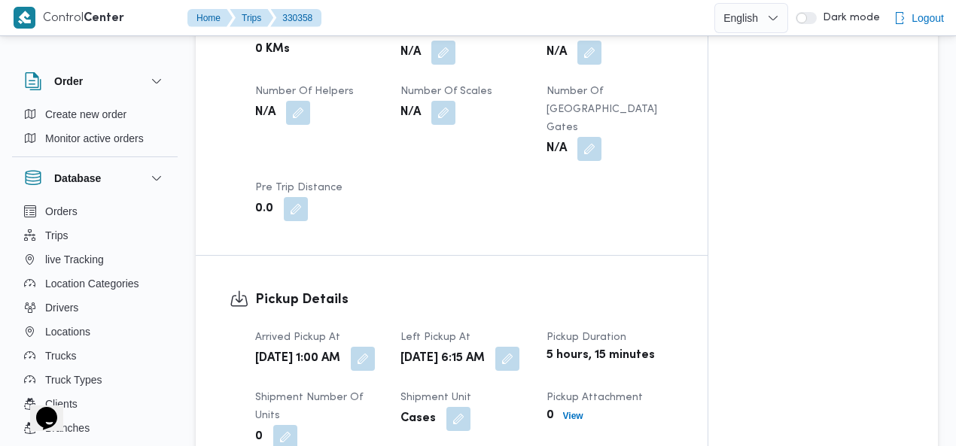
scroll to position [963, 0]
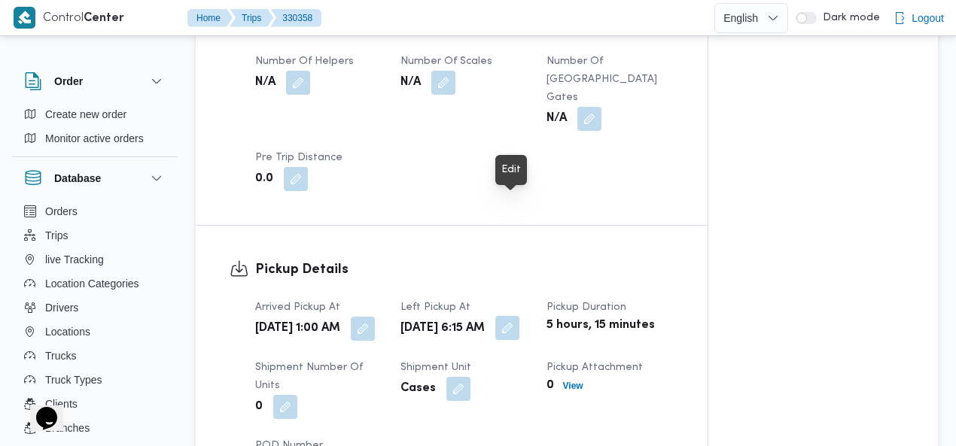
click at [512, 316] on button "button" at bounding box center [507, 328] width 24 height 24
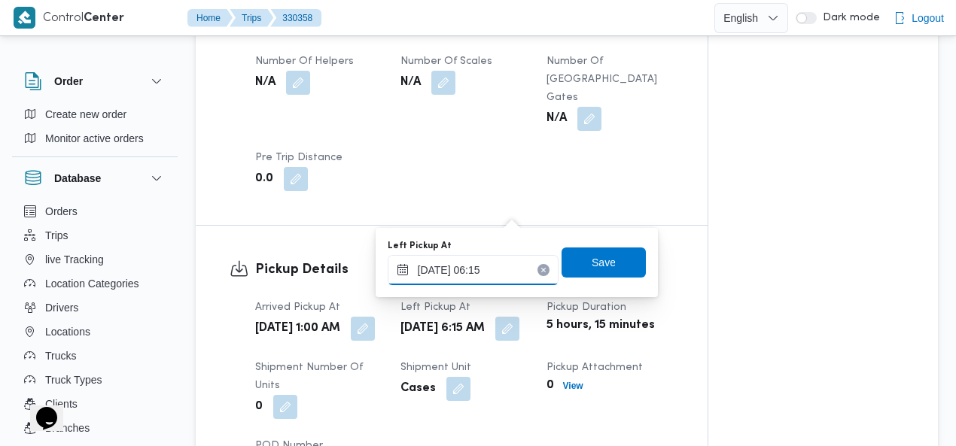
click at [502, 271] on input "10/08/2025 06:15" at bounding box center [473, 270] width 171 height 30
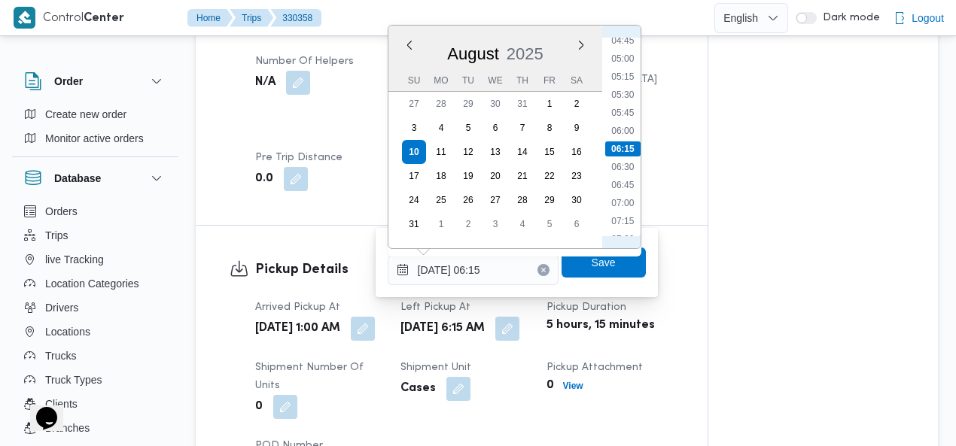
scroll to position [521, 0]
drag, startPoint x: 628, startPoint y: 66, endPoint x: 626, endPoint y: 74, distance: 7.7
click at [628, 67] on li "07:30" at bounding box center [622, 66] width 35 height 15
type input "10/08/2025 07:30"
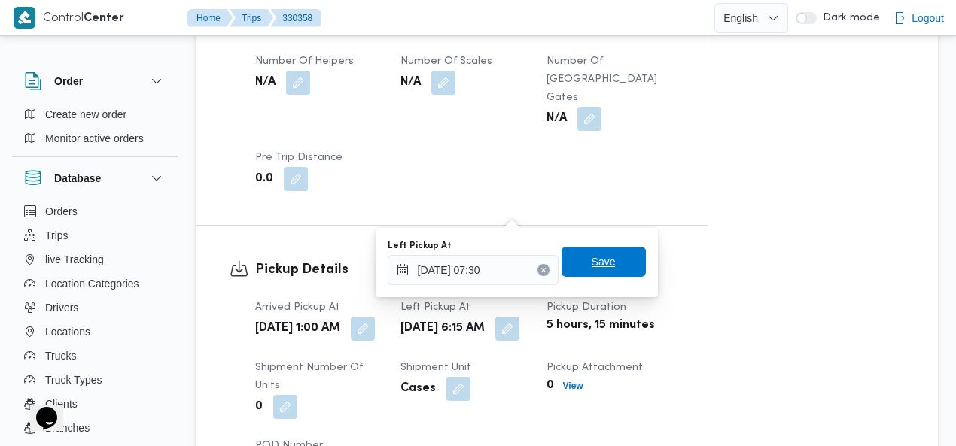
click at [596, 259] on span "Save" at bounding box center [604, 262] width 24 height 18
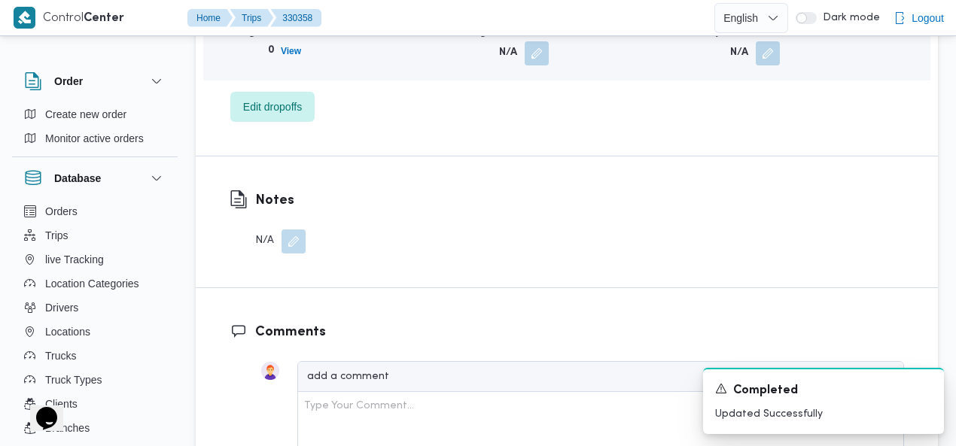
scroll to position [1659, 0]
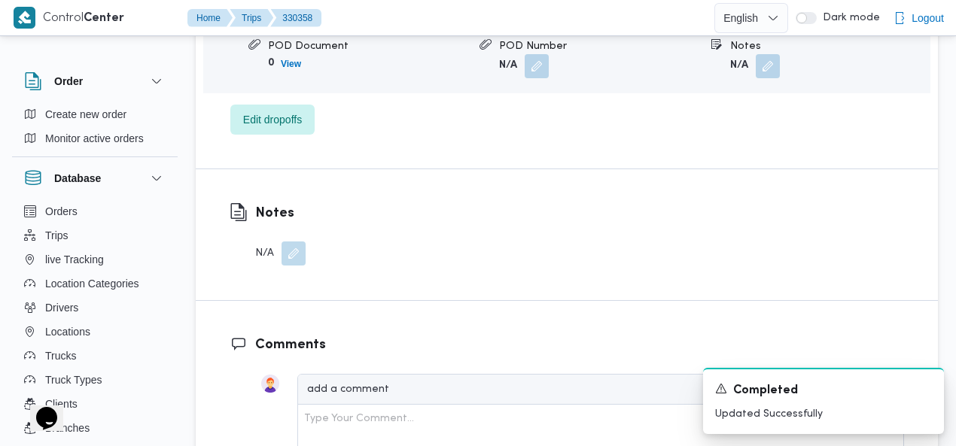
click at [294, 242] on button "button" at bounding box center [293, 254] width 24 height 24
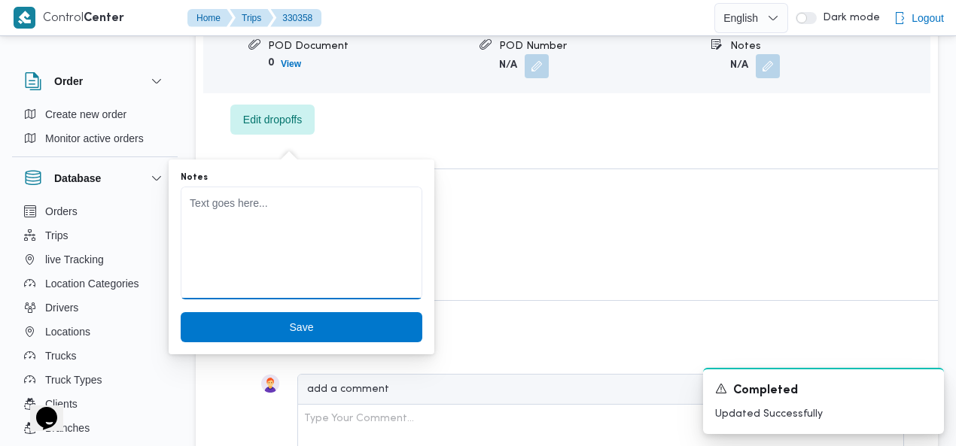
click at [275, 240] on textarea "Notes" at bounding box center [302, 243] width 242 height 113
type textarea "حظر دائري"
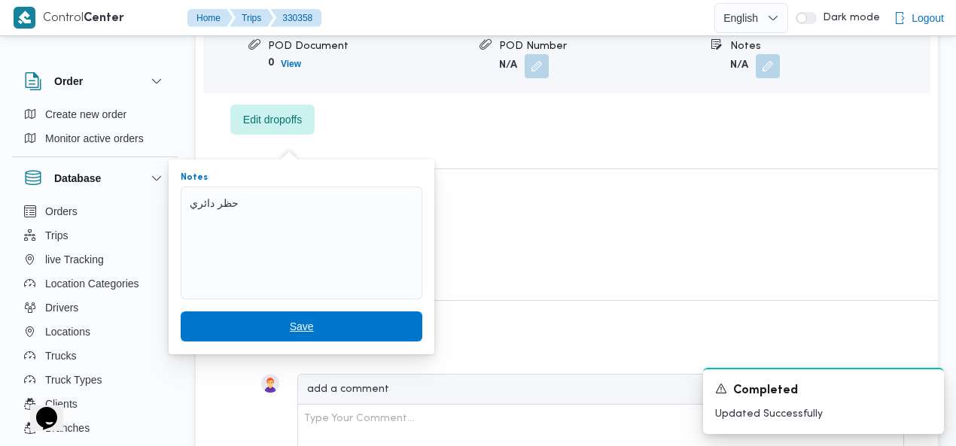
click at [275, 319] on span "Save" at bounding box center [302, 327] width 242 height 30
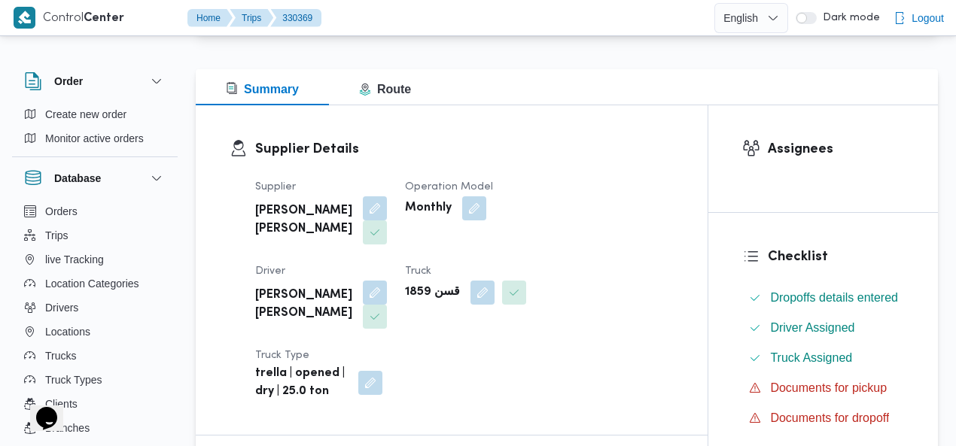
scroll to position [197, 0]
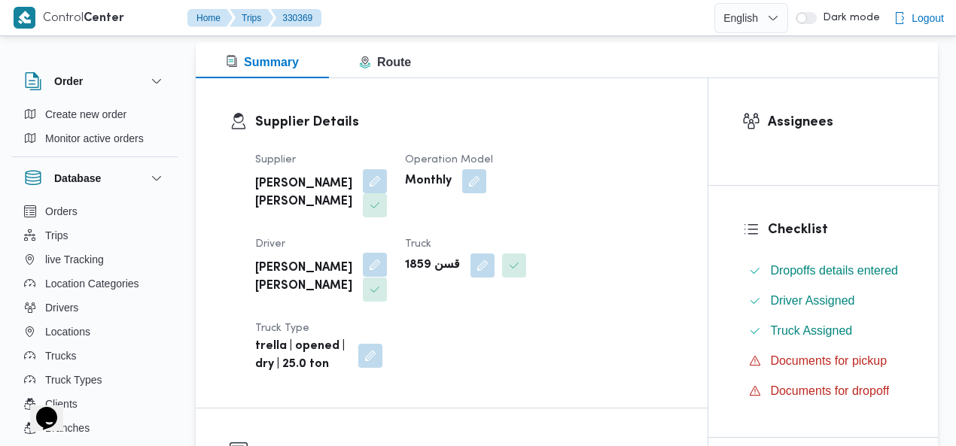
click at [387, 253] on button "button" at bounding box center [375, 265] width 24 height 24
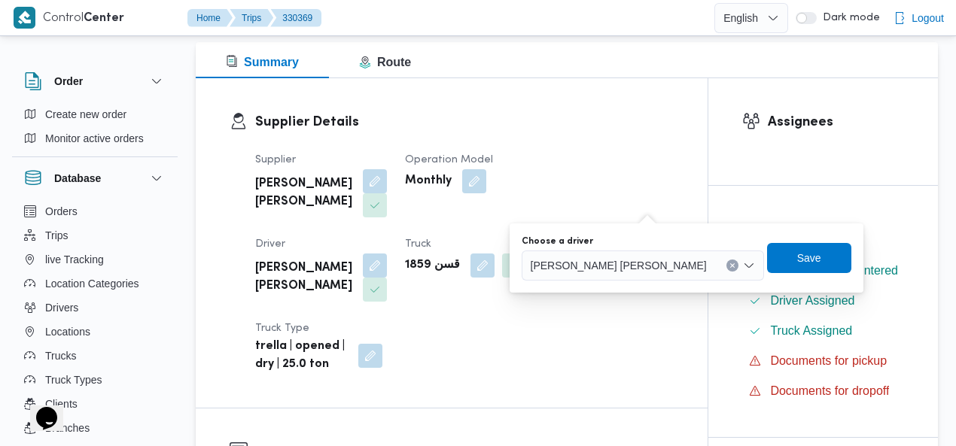
click at [730, 266] on icon "Clear input" at bounding box center [732, 266] width 4 height 4
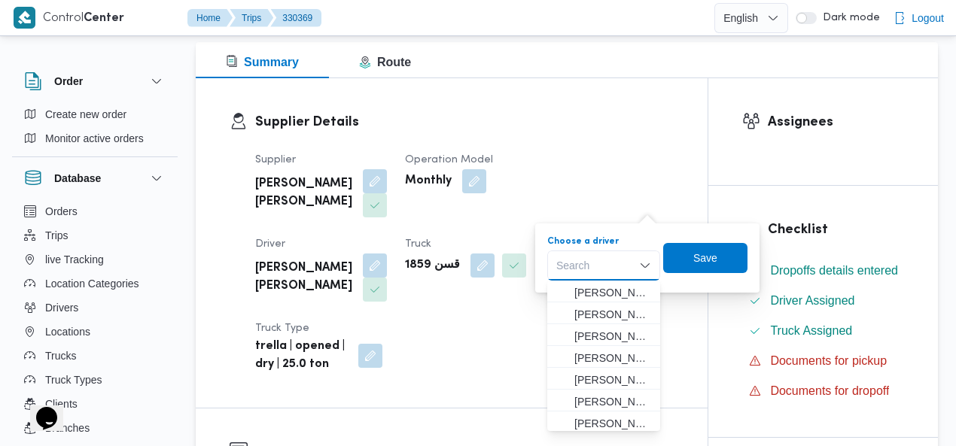
click at [607, 263] on div "Search Combo box. Selected. Combo box input. Search. Type some text or, to disp…" at bounding box center [603, 266] width 113 height 30
click at [598, 266] on div "Search" at bounding box center [603, 266] width 113 height 30
type input "مصط"
click at [608, 376] on span "مصط فى عبدالله علي مصطفى" at bounding box center [612, 380] width 77 height 18
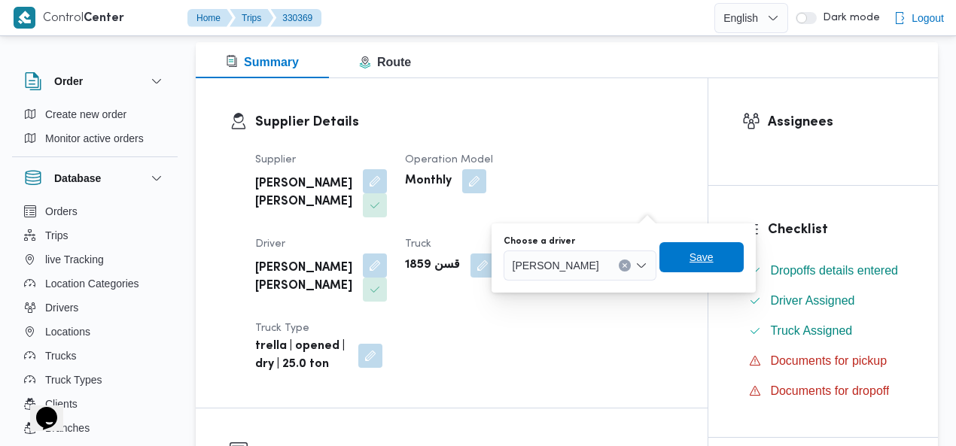
click at [713, 255] on span "Save" at bounding box center [701, 257] width 24 height 18
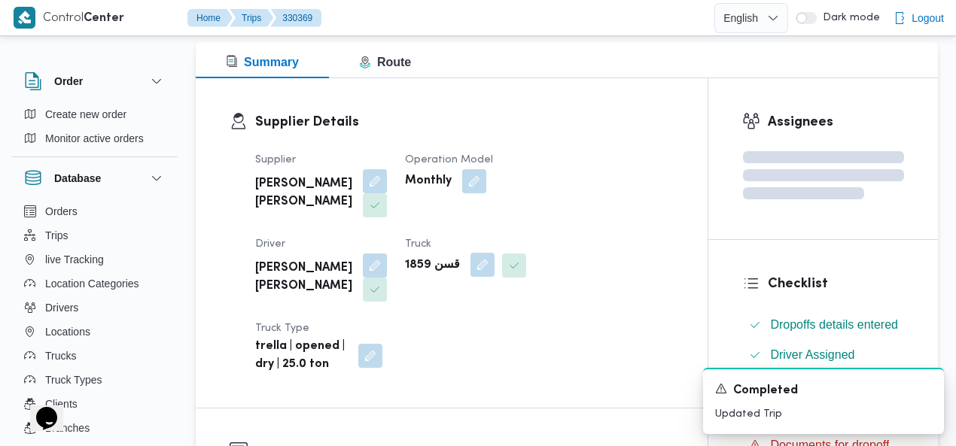
click at [470, 267] on button "button" at bounding box center [482, 265] width 24 height 24
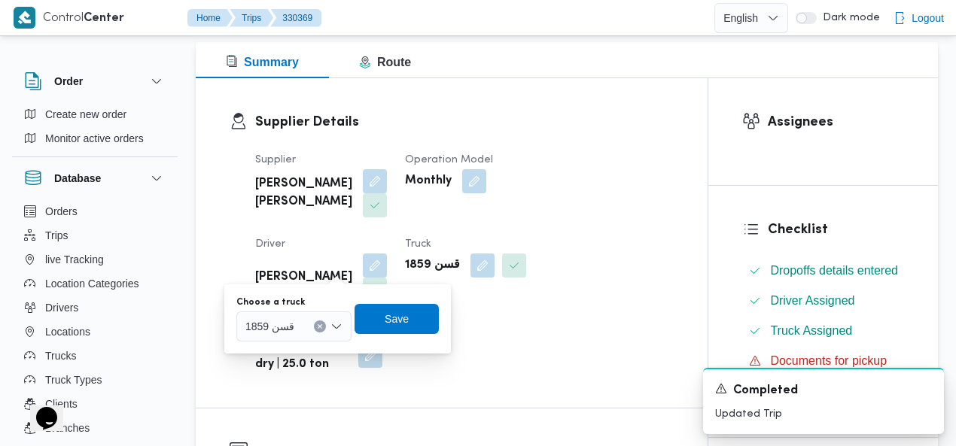
click at [318, 328] on icon "Clear input" at bounding box center [320, 327] width 6 height 6
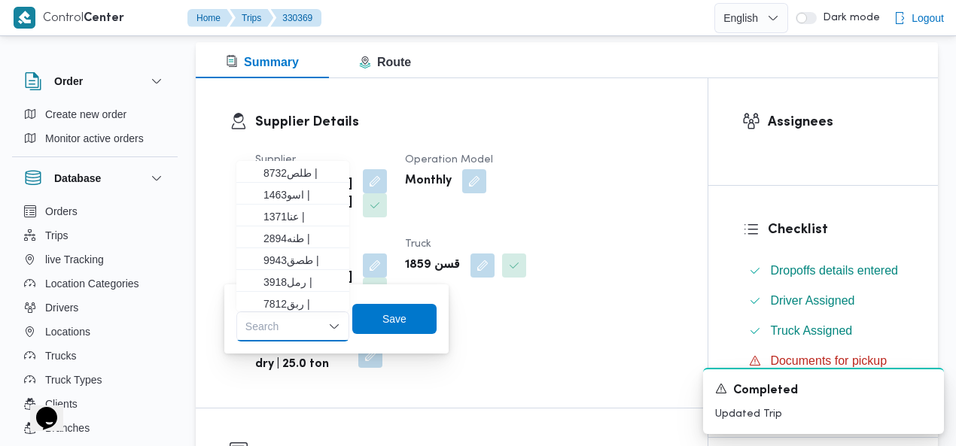
click at [297, 321] on div "Search Combo box. Selected. Combo box input. Search. Type some text or, to disp…" at bounding box center [292, 327] width 113 height 30
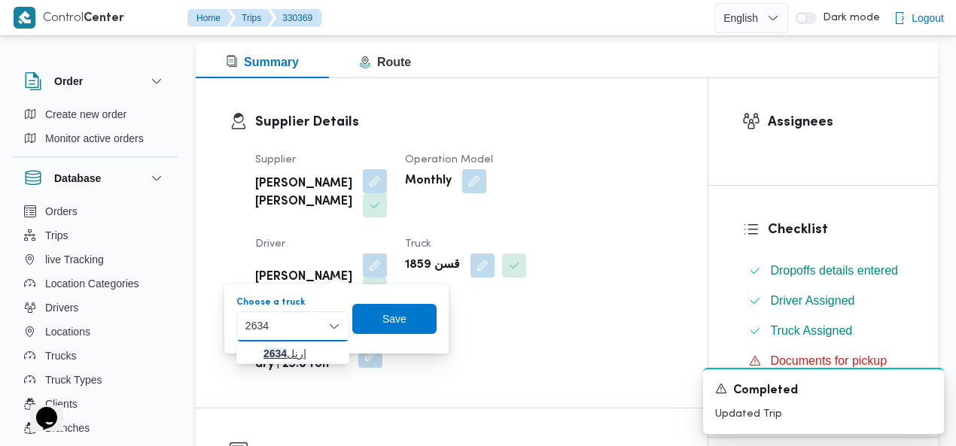
type input "2634"
click at [287, 350] on span "رنل 2634 |" at bounding box center [301, 354] width 77 height 18
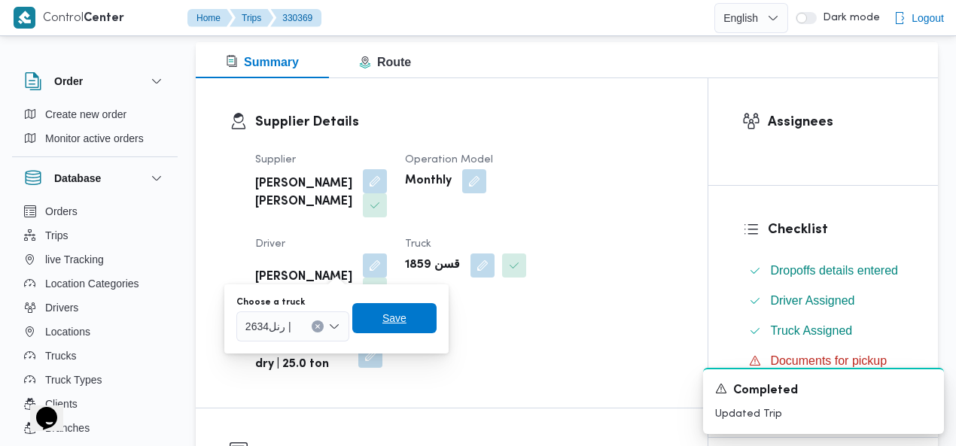
click at [401, 317] on span "Save" at bounding box center [394, 318] width 24 height 18
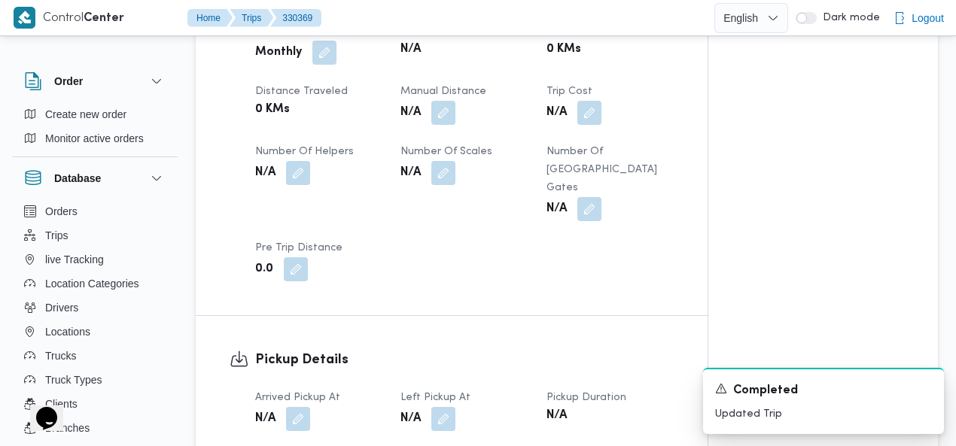
scroll to position [933, 0]
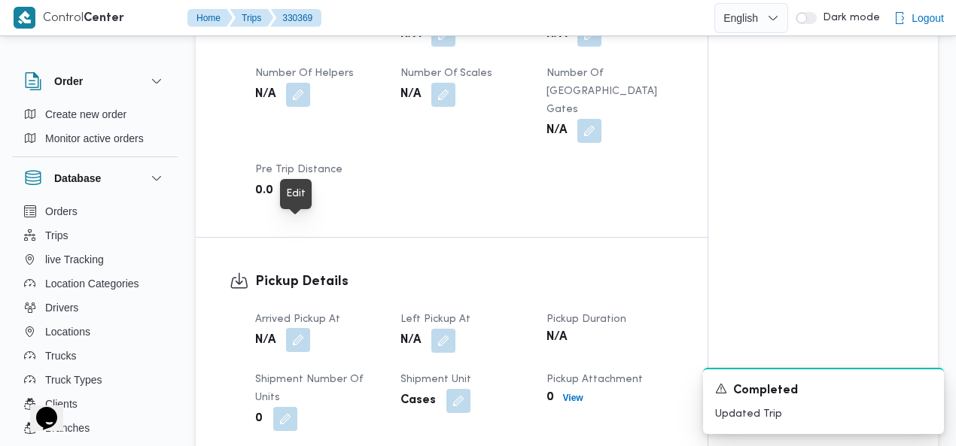
click at [299, 328] on button "button" at bounding box center [298, 340] width 24 height 24
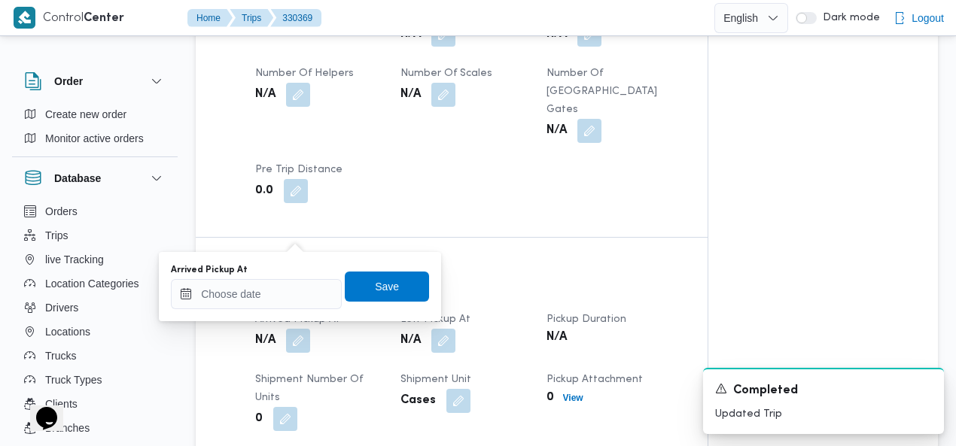
click at [285, 270] on div "Arrived Pickup At" at bounding box center [256, 270] width 171 height 12
click at [269, 294] on input "Arrived Pickup At" at bounding box center [256, 294] width 171 height 30
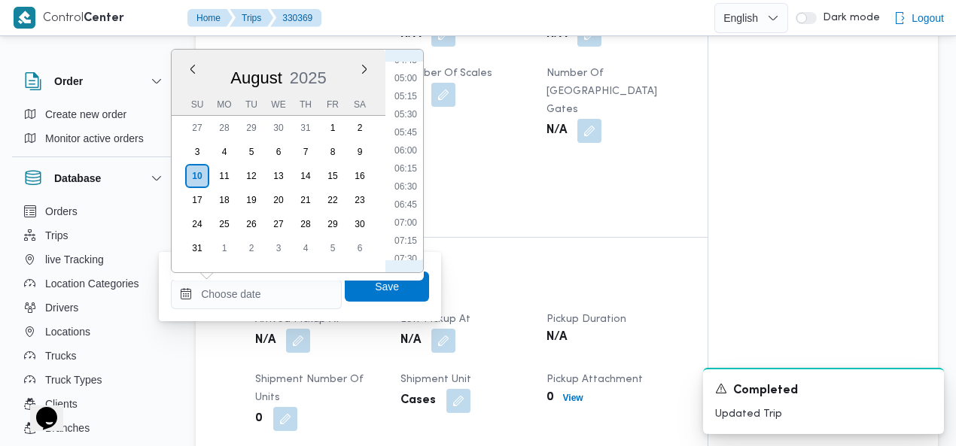
scroll to position [0, 0]
click at [411, 144] on li "01:00" at bounding box center [405, 141] width 35 height 15
type input "10/08/2025 01:00"
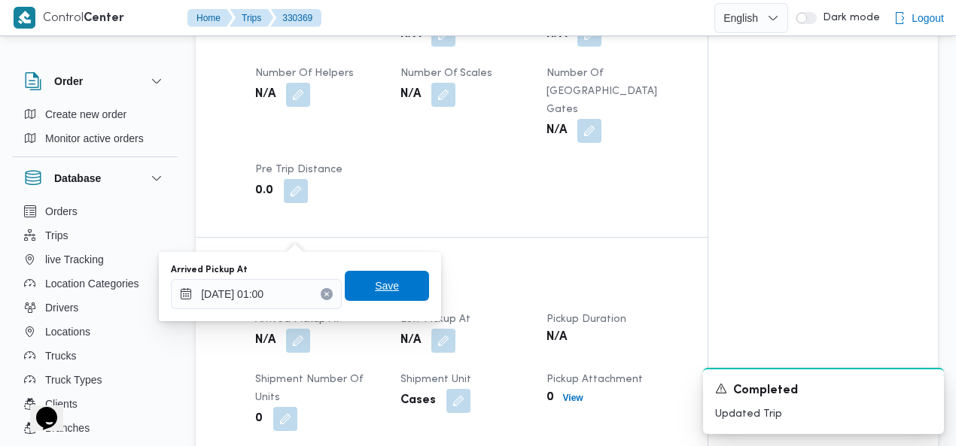
click at [391, 281] on span "Save" at bounding box center [387, 286] width 84 height 30
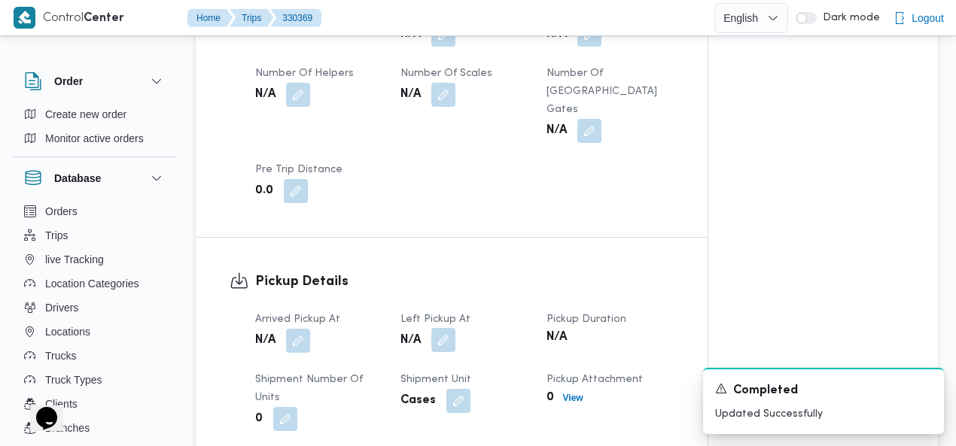
click at [444, 328] on button "button" at bounding box center [443, 340] width 24 height 24
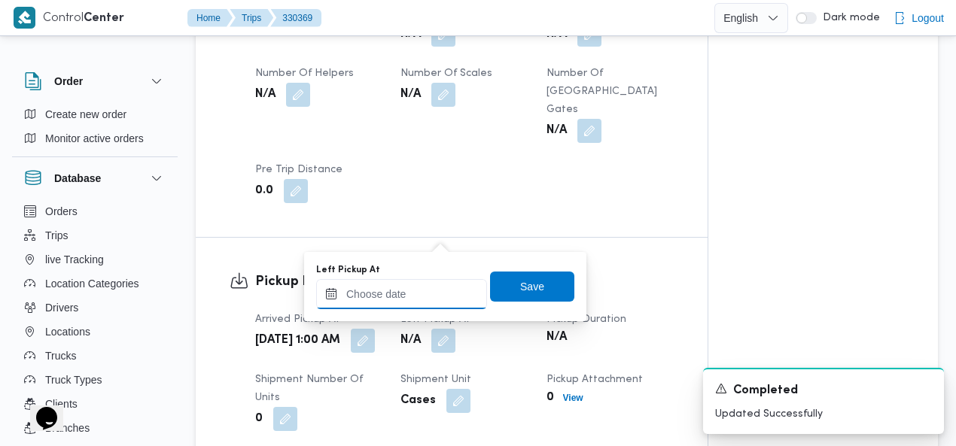
click at [429, 287] on input "Left Pickup At" at bounding box center [401, 294] width 171 height 30
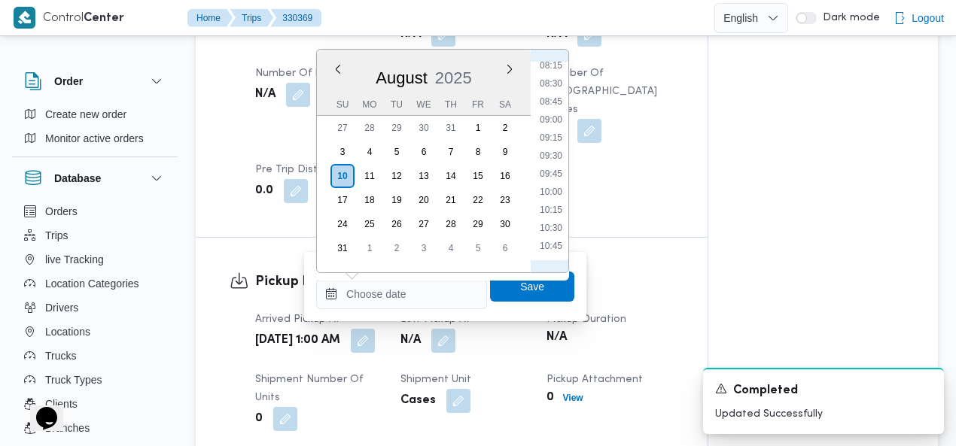
scroll to position [525, 0]
click at [555, 86] on li "07:30" at bounding box center [551, 85] width 35 height 15
type input "[DATE] 07:30"
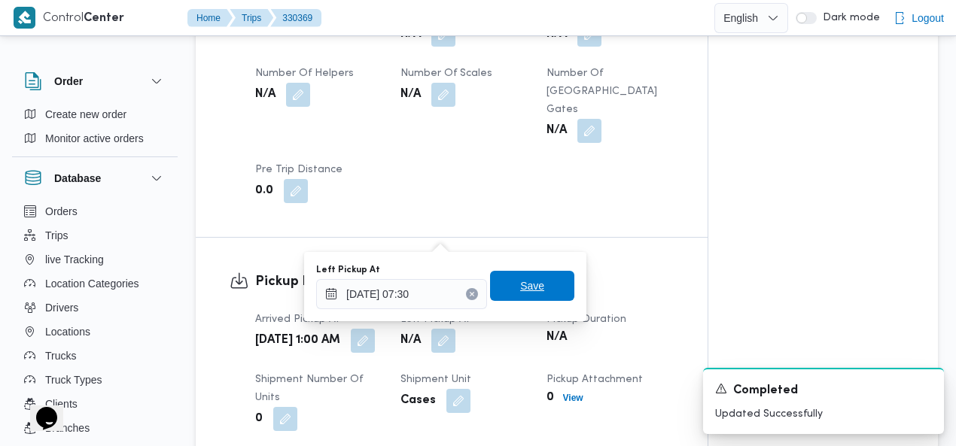
click at [540, 285] on span "Save" at bounding box center [532, 286] width 84 height 30
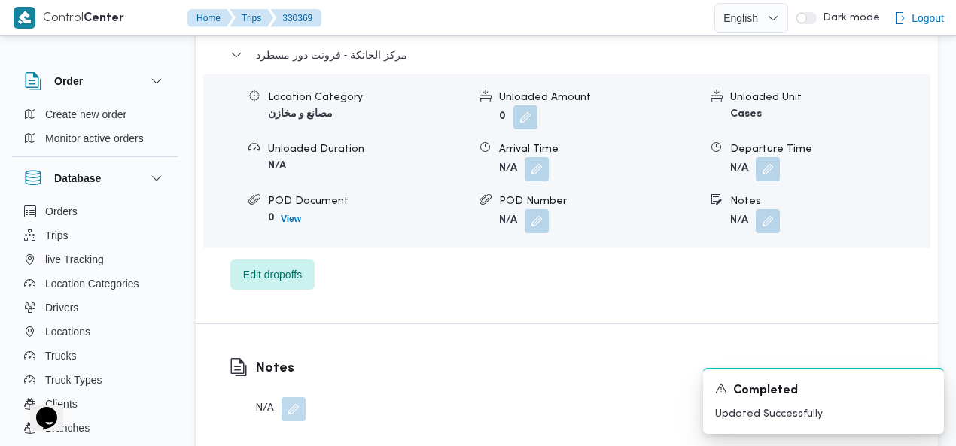
scroll to position [1525, 0]
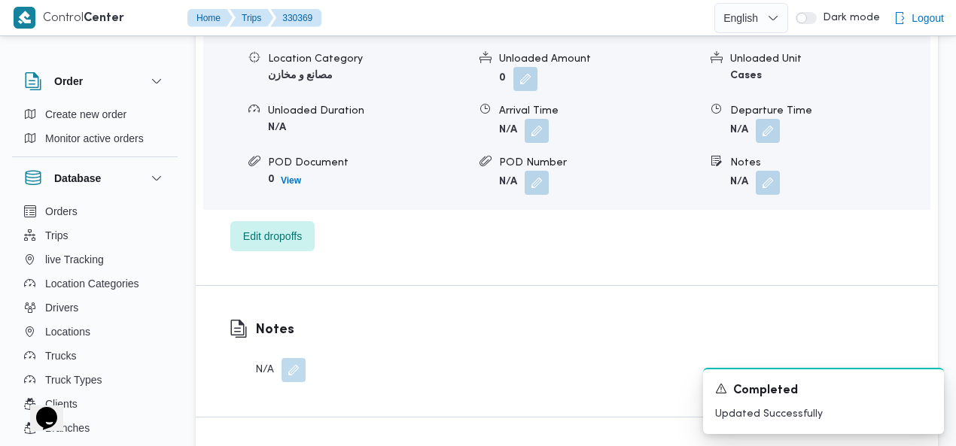
click at [294, 358] on button "button" at bounding box center [293, 370] width 24 height 24
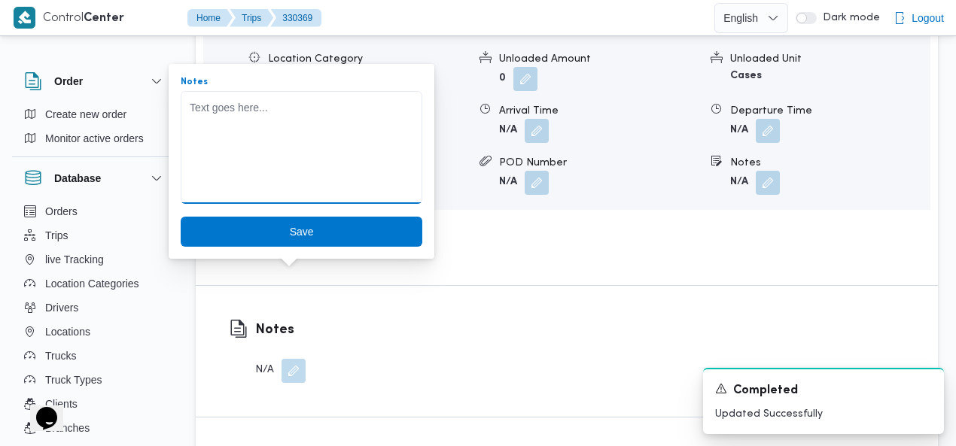
click at [301, 152] on textarea "Notes" at bounding box center [302, 147] width 242 height 113
type textarea "حظر دائري"
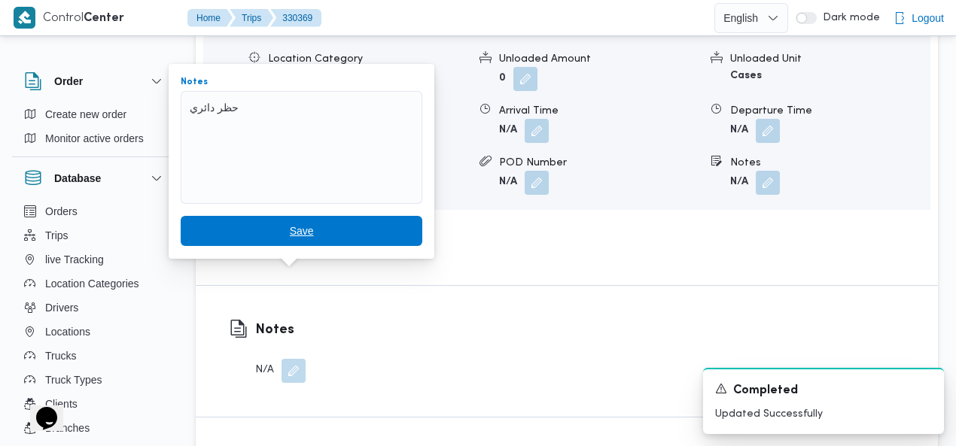
click at [301, 234] on span "Save" at bounding box center [302, 231] width 242 height 30
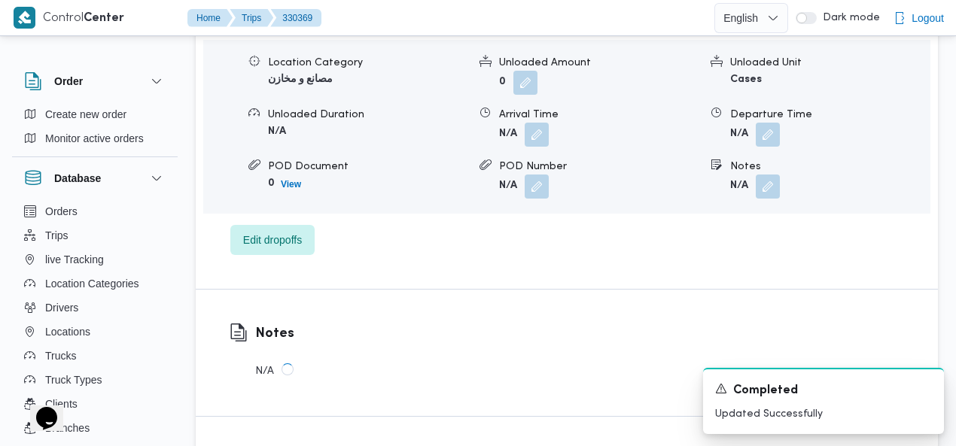
click at [579, 290] on div "Notes N/A" at bounding box center [567, 353] width 742 height 126
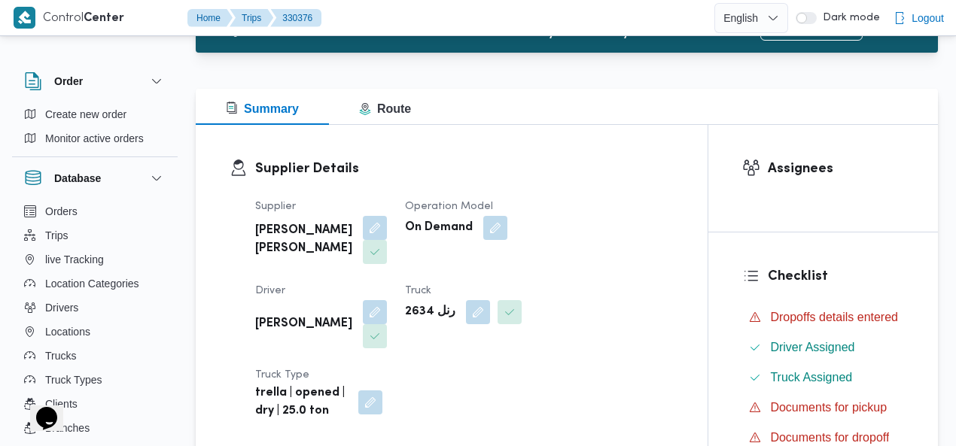
scroll to position [104, 0]
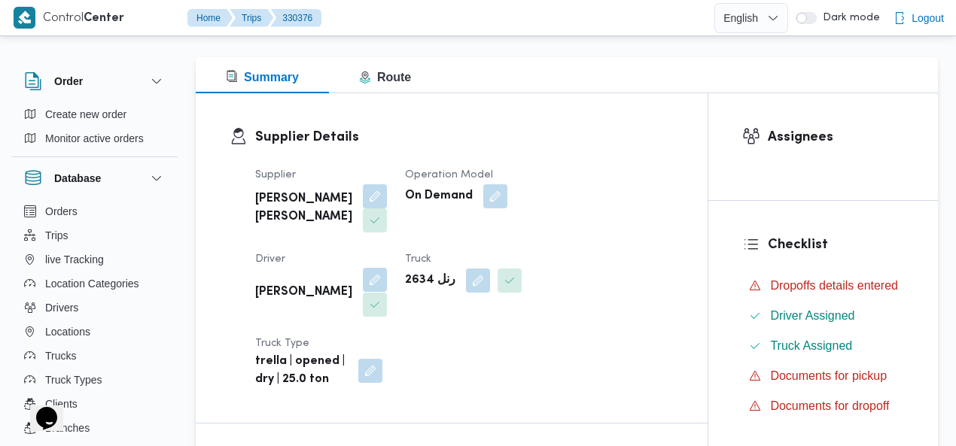
click at [387, 268] on button "button" at bounding box center [375, 280] width 24 height 24
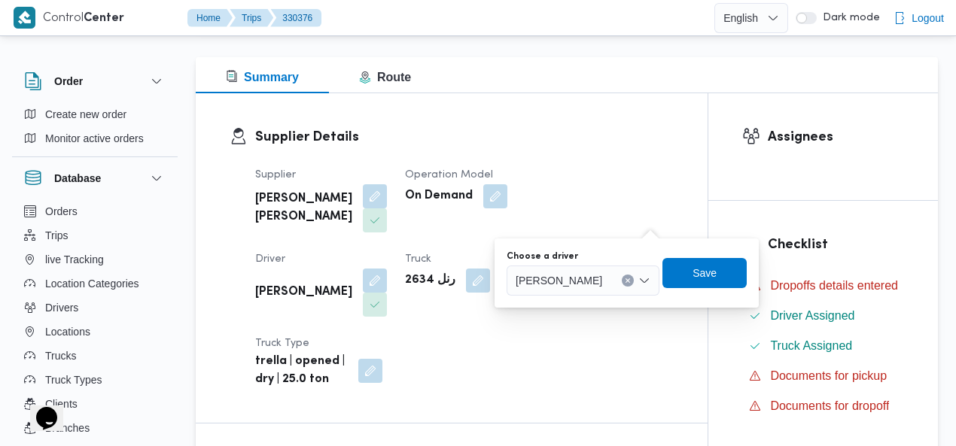
click at [631, 278] on icon "Clear input" at bounding box center [628, 281] width 6 height 6
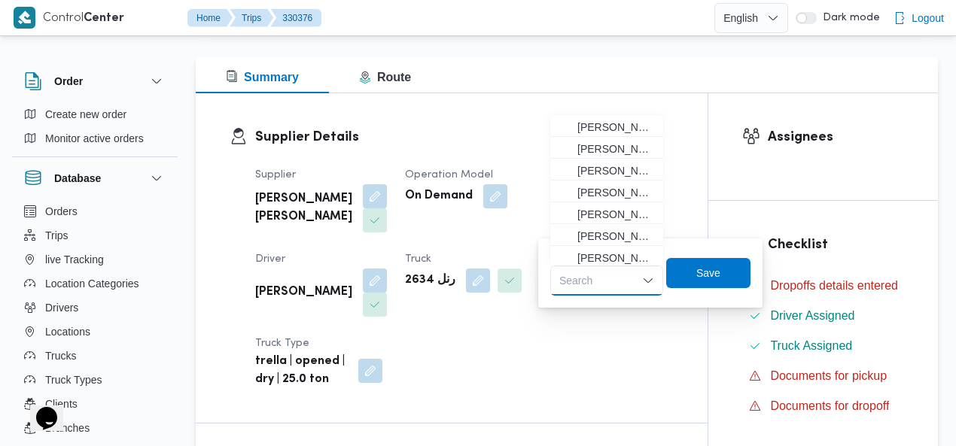
click at [603, 284] on div "Search Combo box. Selected. Combo box input. Search. Type some text or, to disp…" at bounding box center [606, 281] width 113 height 30
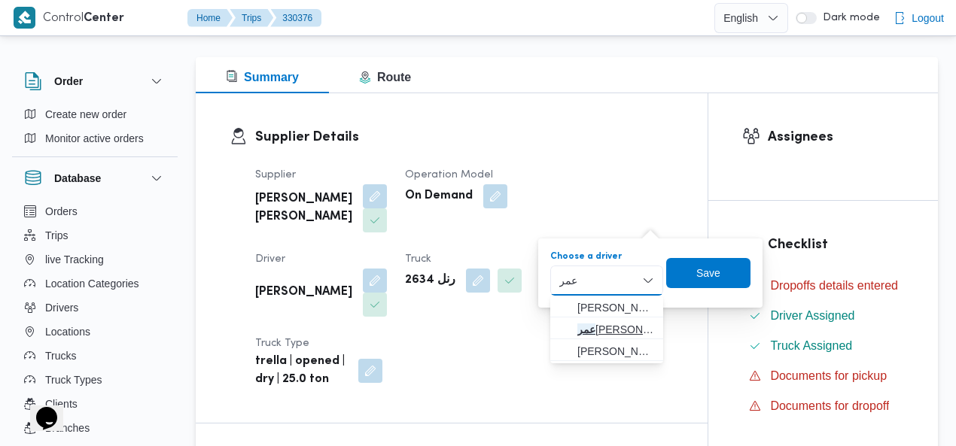
type input "عمر"
click at [610, 326] on span "عمر ابراهيم احمد محمد" at bounding box center [615, 330] width 77 height 18
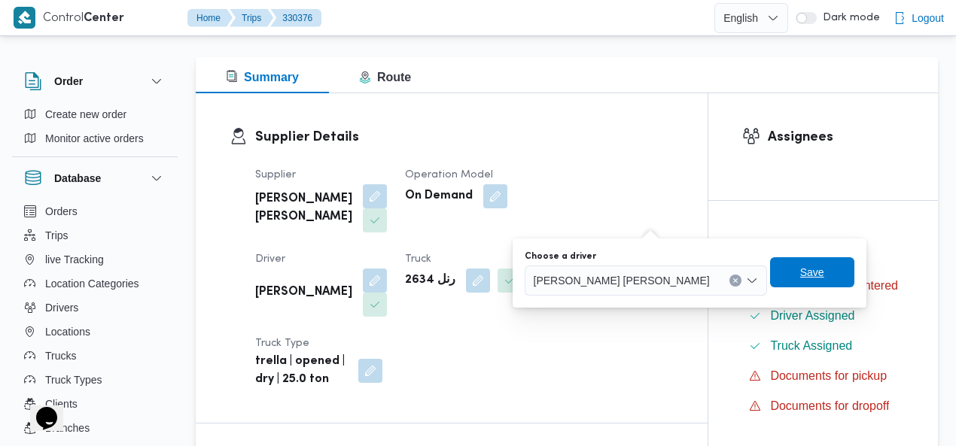
click at [800, 272] on span "Save" at bounding box center [812, 272] width 24 height 18
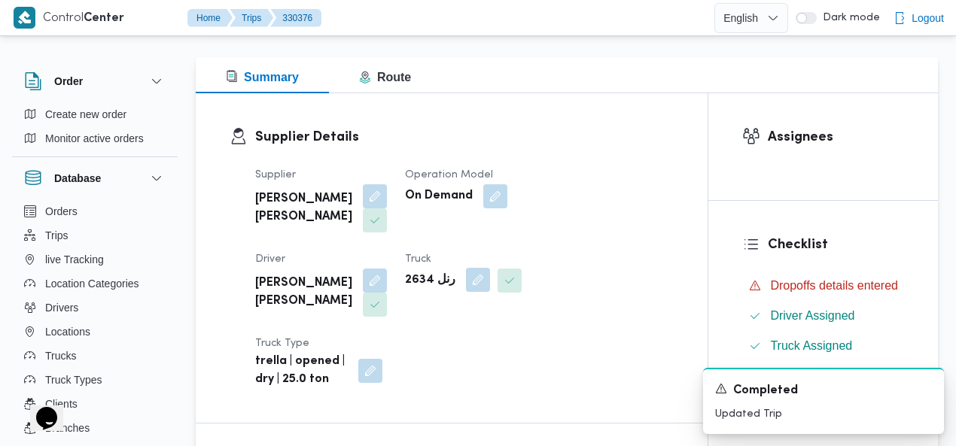
click at [466, 281] on button "button" at bounding box center [478, 280] width 24 height 24
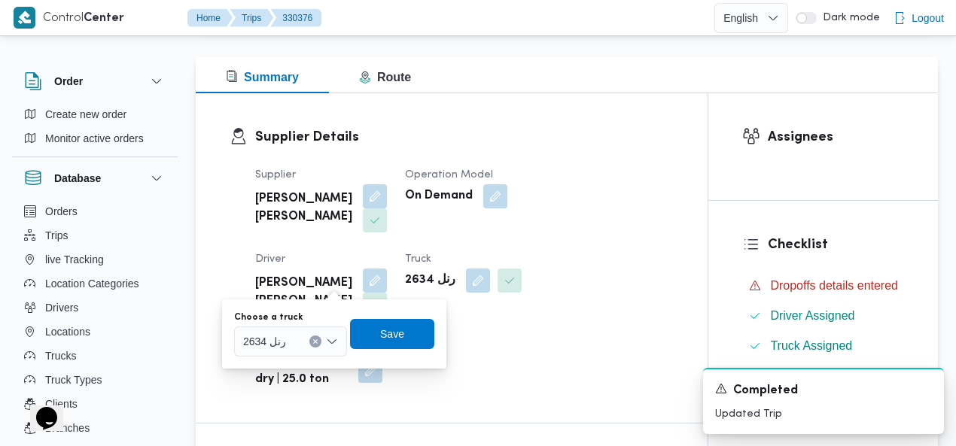
click at [317, 337] on button "Clear input" at bounding box center [315, 342] width 12 height 12
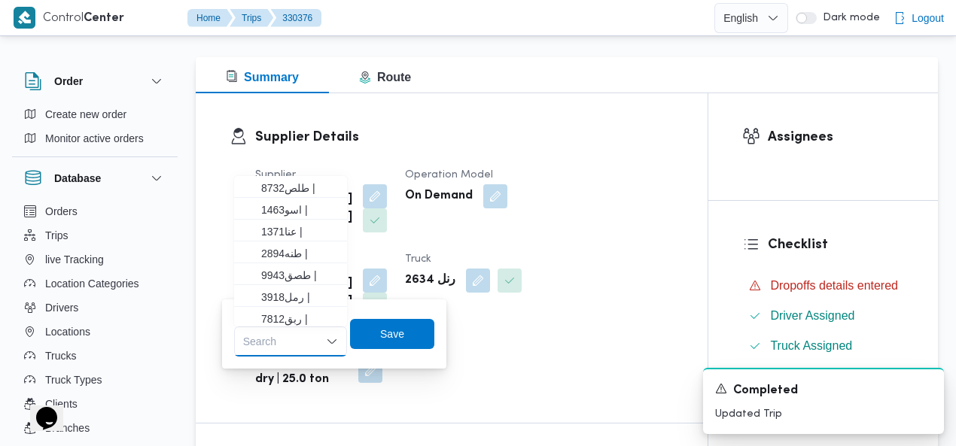
click at [275, 339] on div "Search Combo box. Selected. Combo box input. Search. Type some text or, to disp…" at bounding box center [290, 342] width 113 height 30
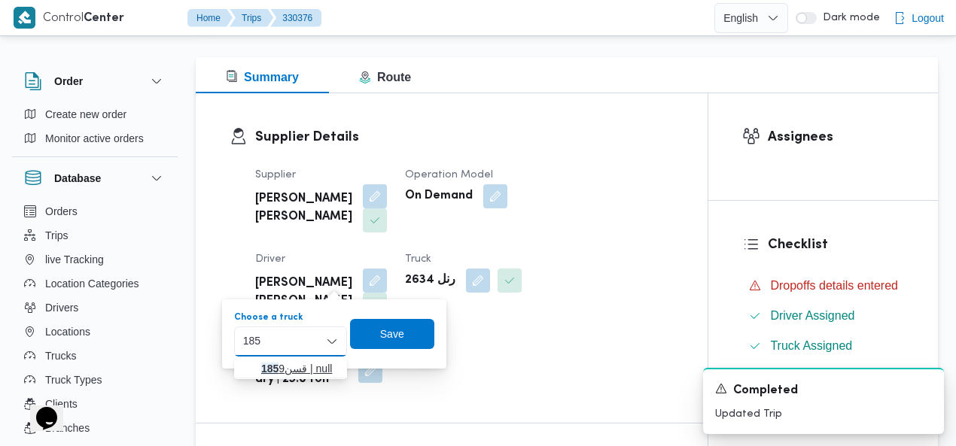
type input "185"
click at [251, 366] on icon "button" at bounding box center [249, 369] width 12 height 12
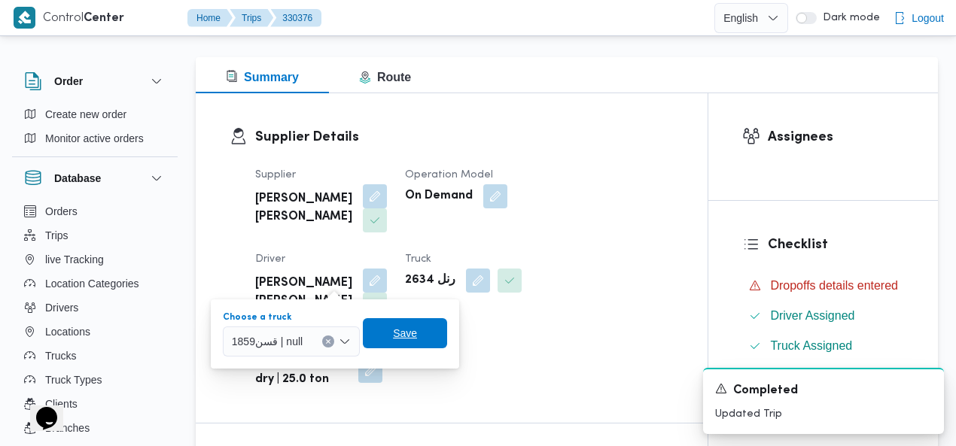
click at [388, 330] on span "Save" at bounding box center [405, 333] width 84 height 30
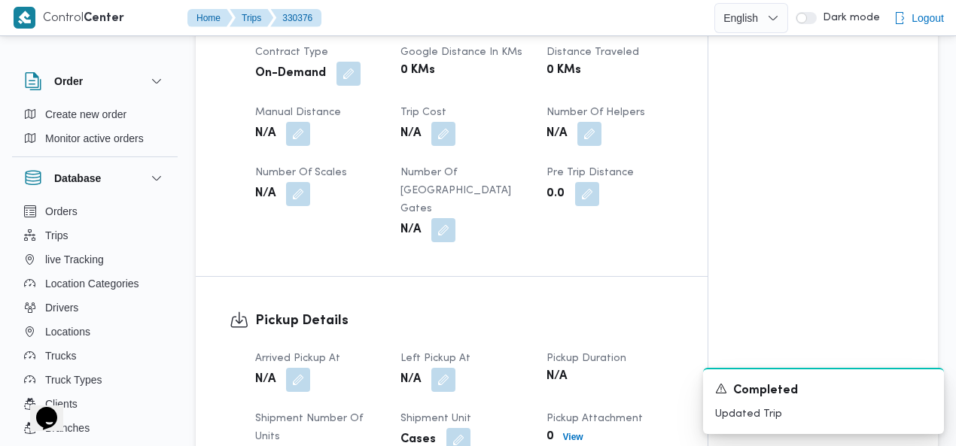
scroll to position [761, 0]
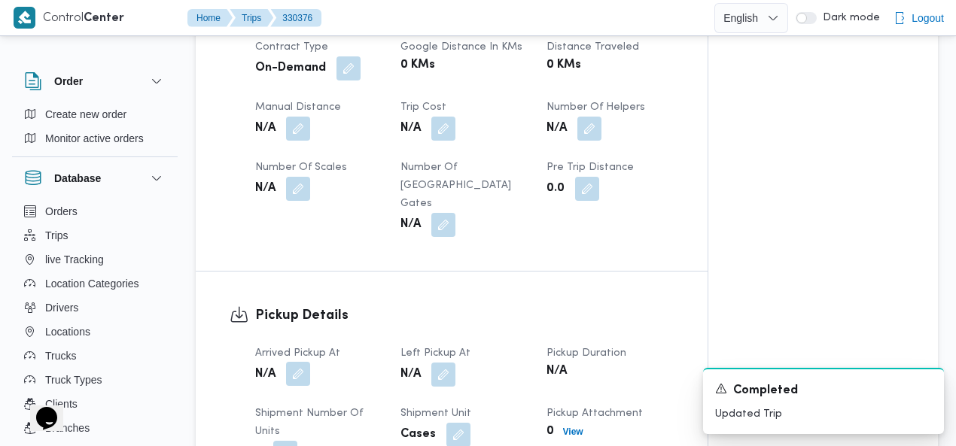
click at [304, 362] on button "button" at bounding box center [298, 374] width 24 height 24
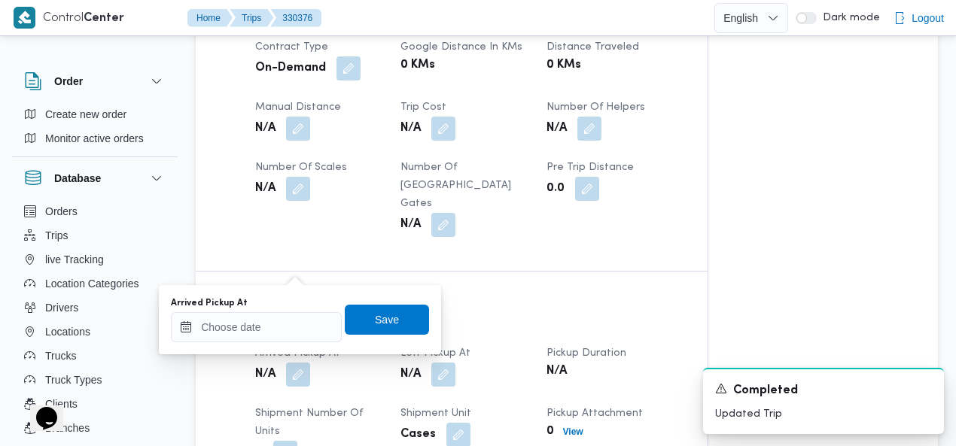
click at [260, 309] on div "Arrived Pickup At" at bounding box center [256, 303] width 171 height 12
click at [260, 328] on input "Arrived Pickup At" at bounding box center [256, 327] width 171 height 30
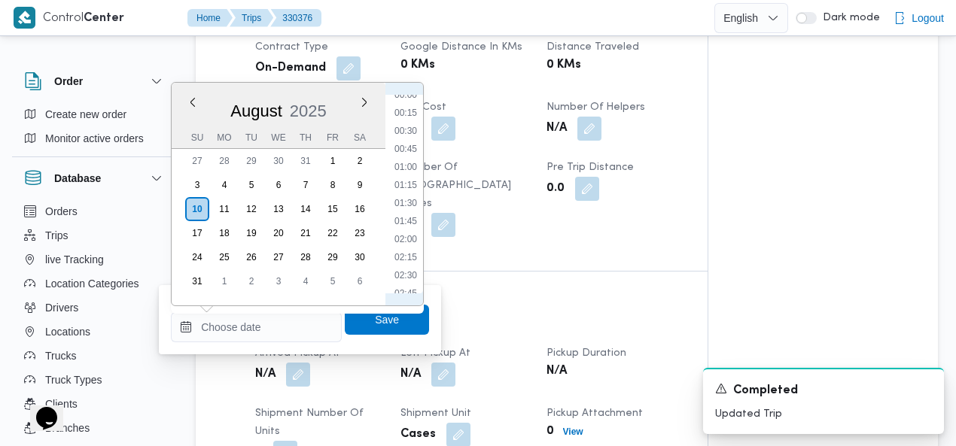
scroll to position [0, 0]
click at [410, 132] on li "00:30" at bounding box center [405, 138] width 35 height 15
type input "10/08/2025 00:30"
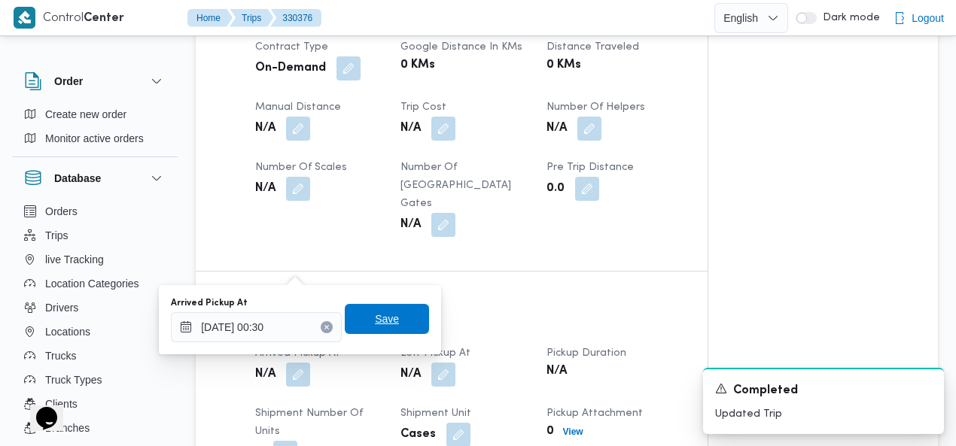
click at [388, 318] on span "Save" at bounding box center [387, 319] width 24 height 18
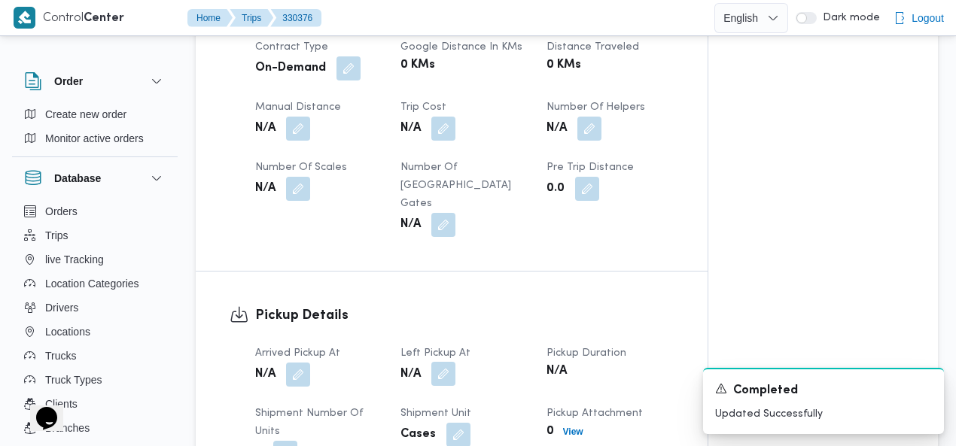
click at [447, 362] on button "button" at bounding box center [443, 374] width 24 height 24
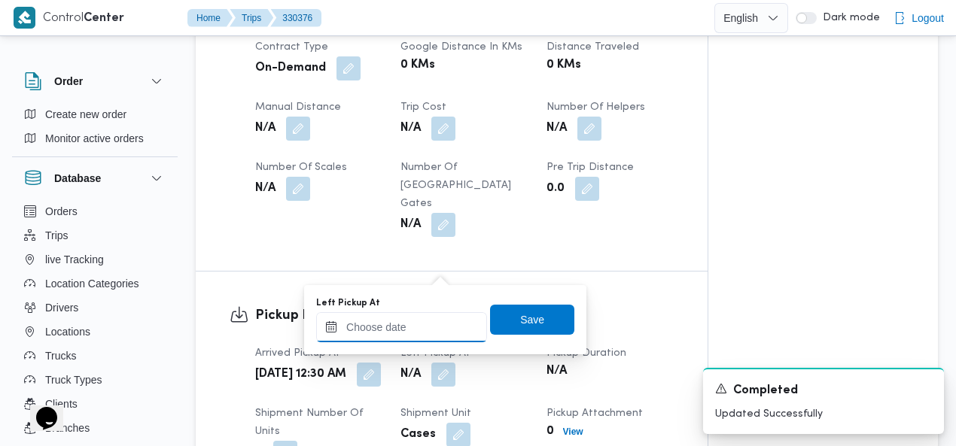
click at [400, 329] on input "Left Pickup At" at bounding box center [401, 327] width 171 height 30
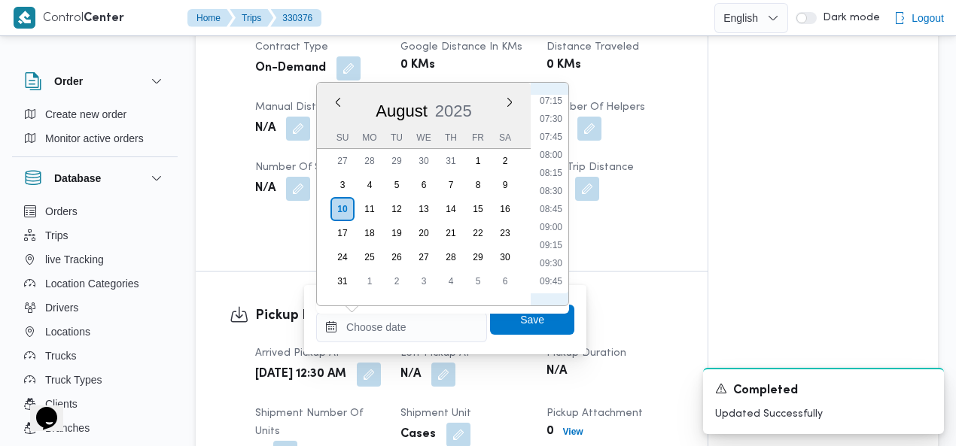
scroll to position [352, 0]
click at [550, 108] on li "05:00" at bounding box center [551, 111] width 35 height 15
type input "10/08/2025 05:00"
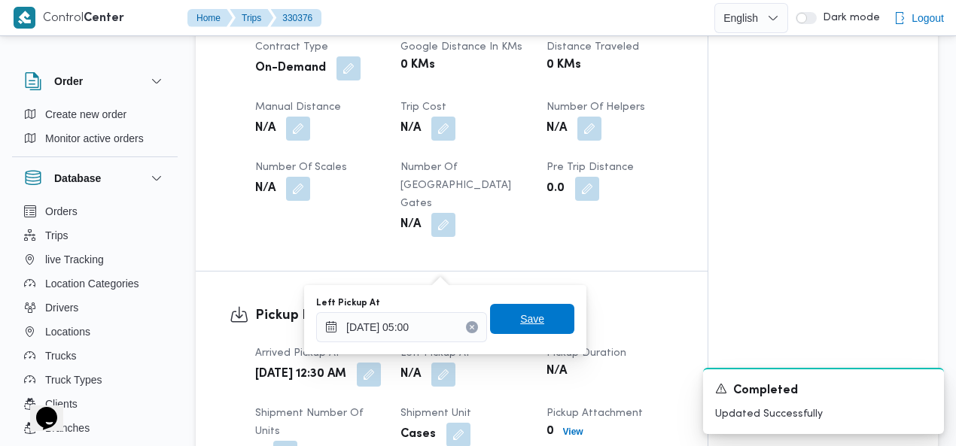
click at [531, 315] on span "Save" at bounding box center [532, 319] width 24 height 18
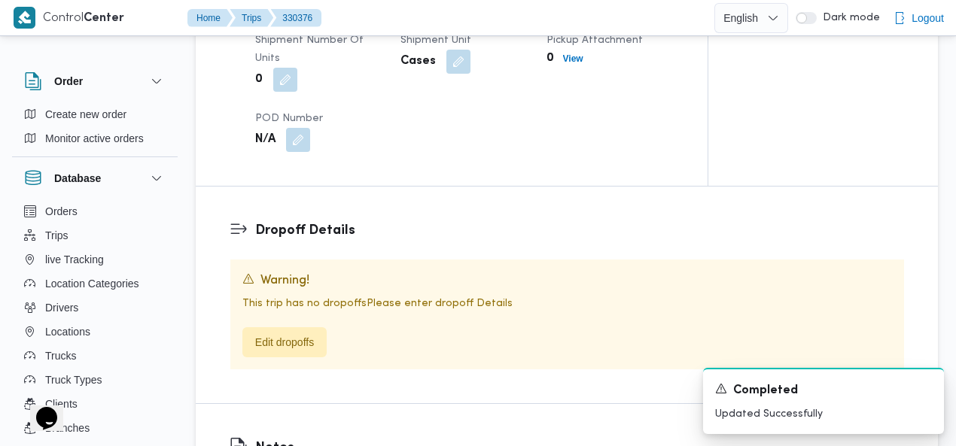
scroll to position [1195, 0]
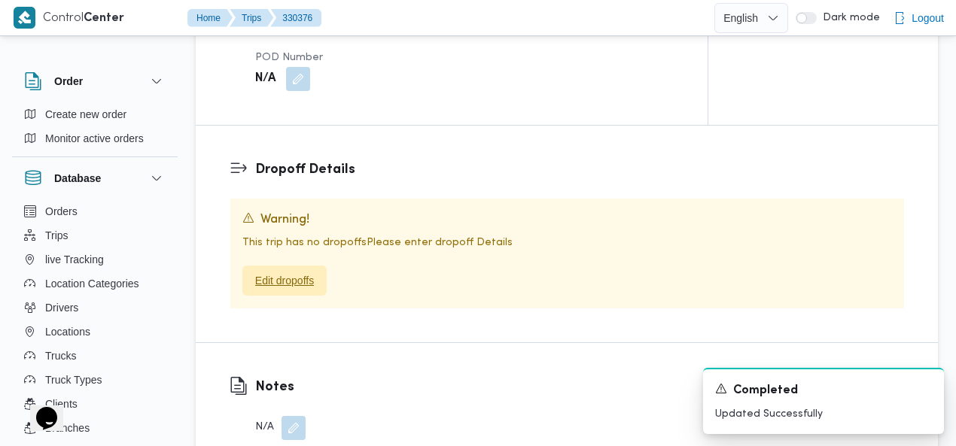
click at [295, 272] on span "Edit dropoffs" at bounding box center [284, 281] width 59 height 18
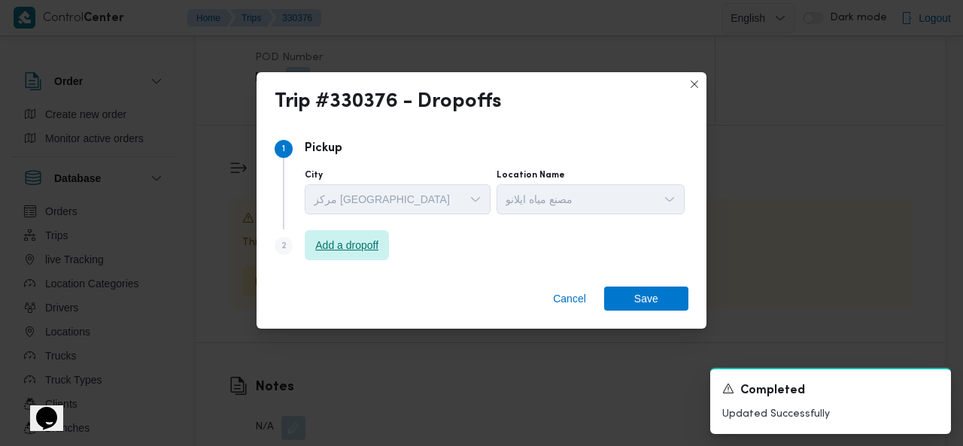
click at [379, 247] on span "Add a dropoff" at bounding box center [346, 245] width 63 height 18
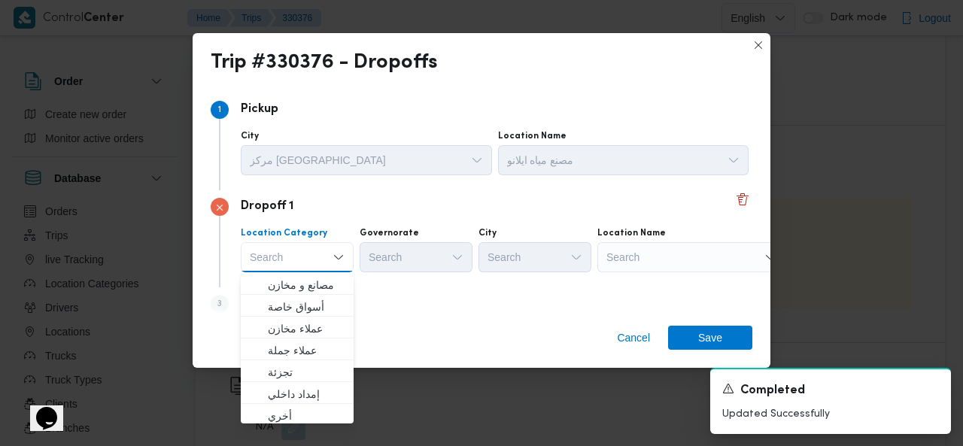
click at [664, 254] on div "Search" at bounding box center [692, 257] width 188 height 30
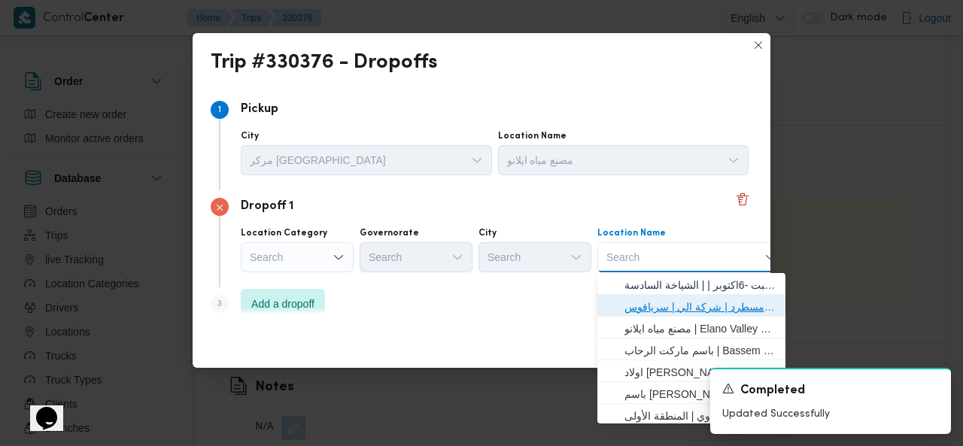
click at [667, 303] on span "فرونت دور مسطرد | شركة الي | سرياقوس" at bounding box center [701, 307] width 152 height 18
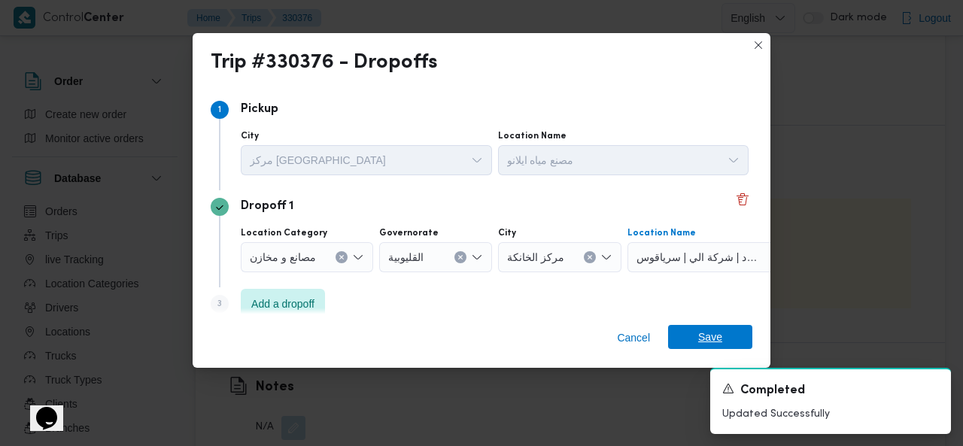
click at [693, 336] on span "Save" at bounding box center [710, 337] width 84 height 24
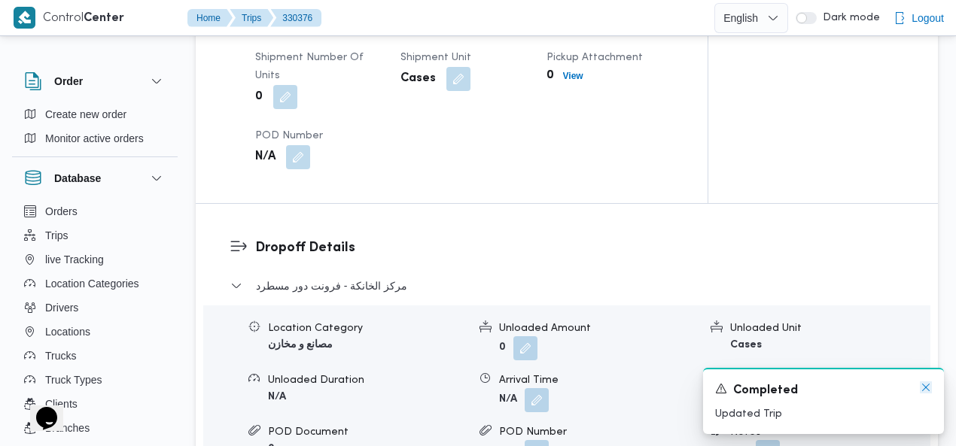
scroll to position [1273, 0]
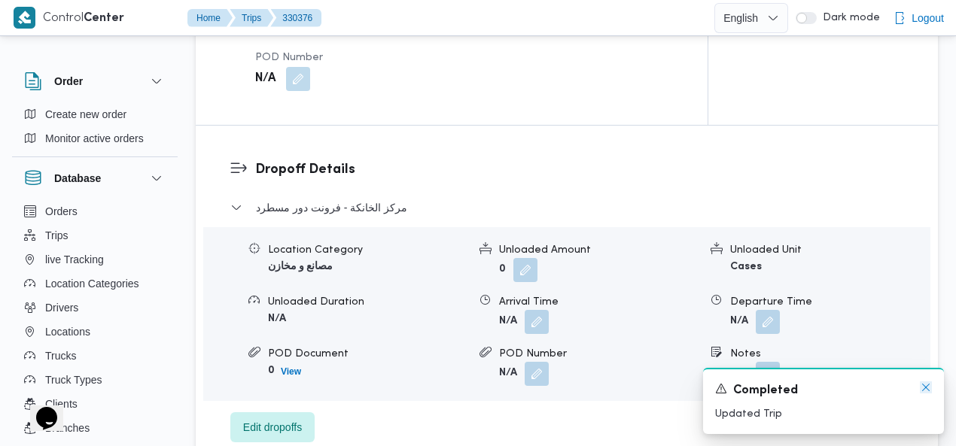
click at [930, 386] on icon "Dismiss toast" at bounding box center [926, 388] width 12 height 12
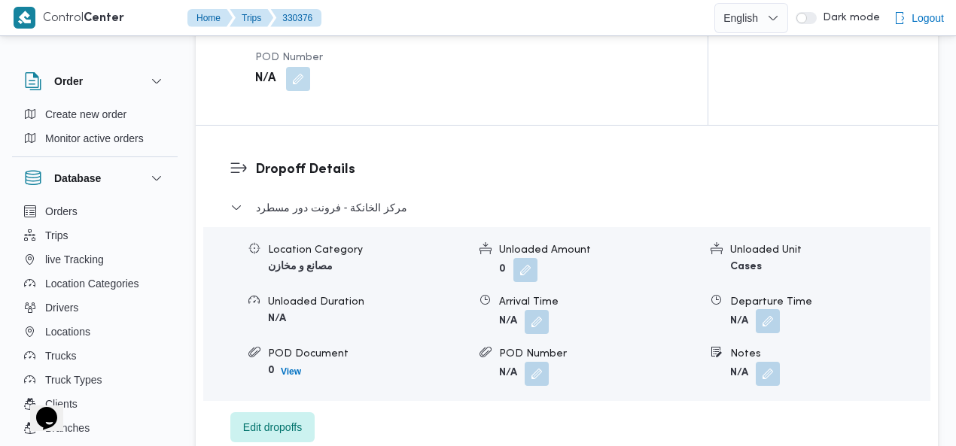
click at [774, 309] on button "button" at bounding box center [768, 321] width 24 height 24
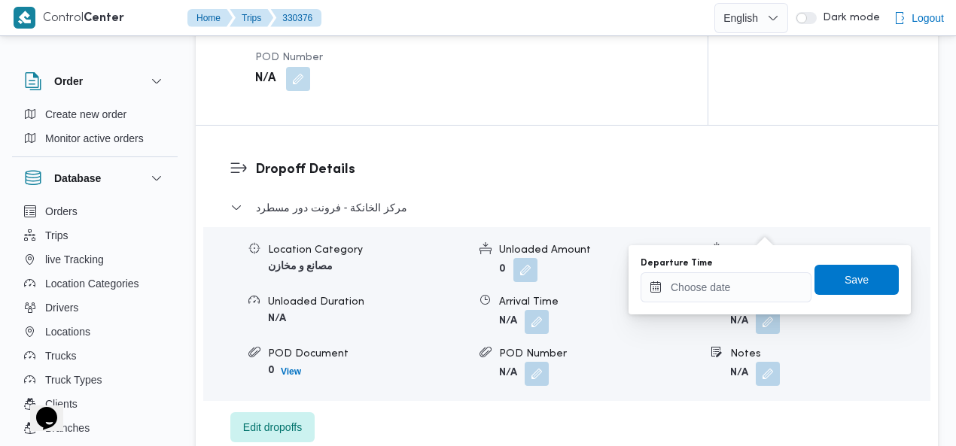
click at [716, 305] on div "You are in a dialog. To close this dialog, hit escape. Departure Time Save" at bounding box center [769, 279] width 282 height 69
click at [716, 290] on input "Departure Time" at bounding box center [725, 287] width 171 height 30
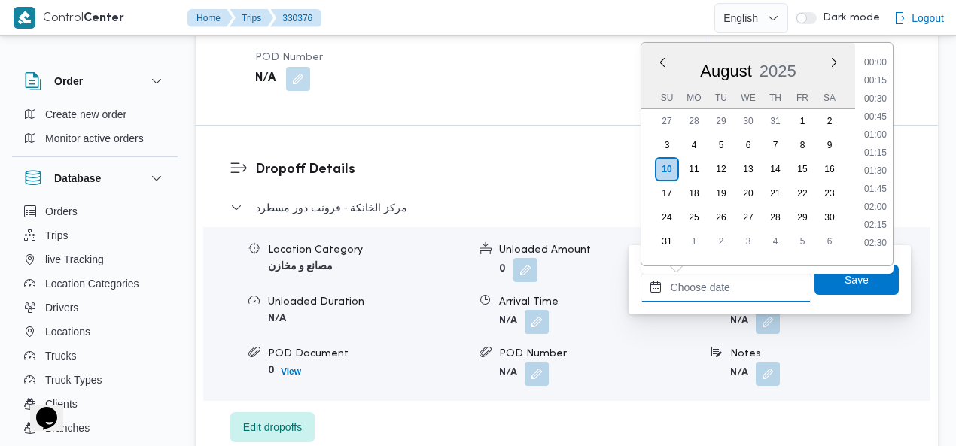
scroll to position [871, 0]
click at [882, 75] on li "12:15" at bounding box center [875, 75] width 35 height 15
type input "10/08/2025 12:15"
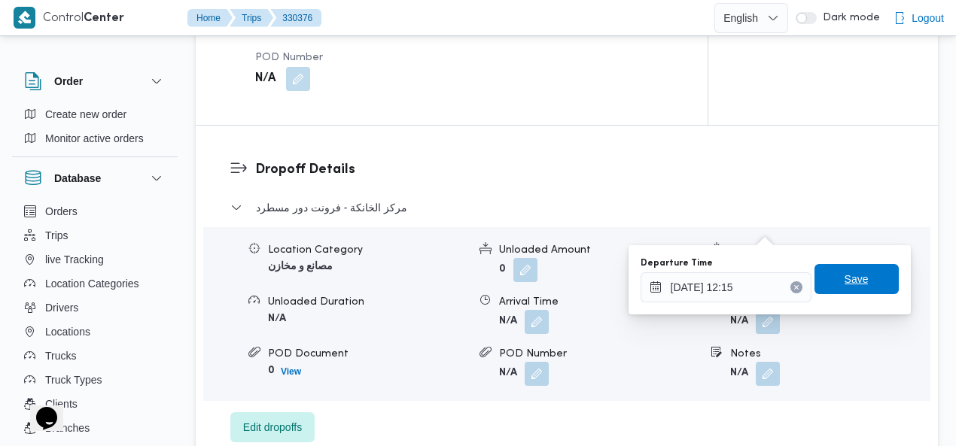
click at [844, 273] on span "Save" at bounding box center [856, 279] width 24 height 18
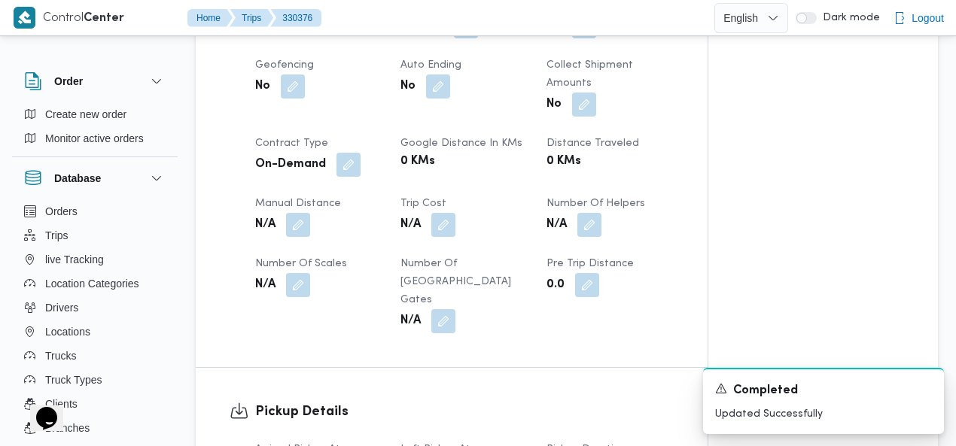
scroll to position [730, 0]
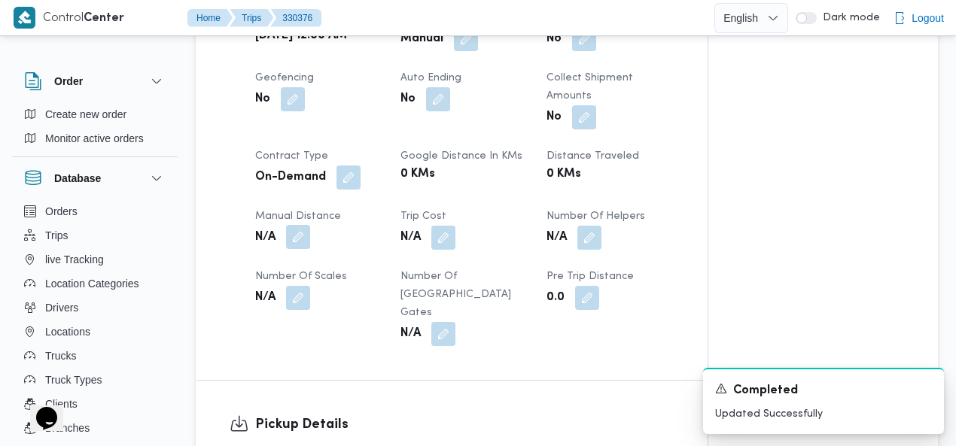
click at [302, 225] on button "button" at bounding box center [298, 237] width 24 height 24
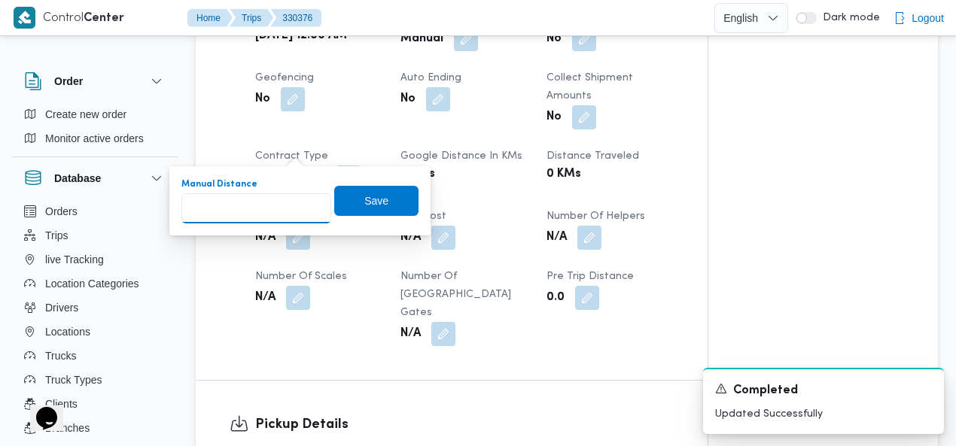
click at [261, 207] on input "Manual Distance" at bounding box center [256, 208] width 150 height 30
type input "135"
click at [351, 199] on span "Save" at bounding box center [376, 200] width 84 height 30
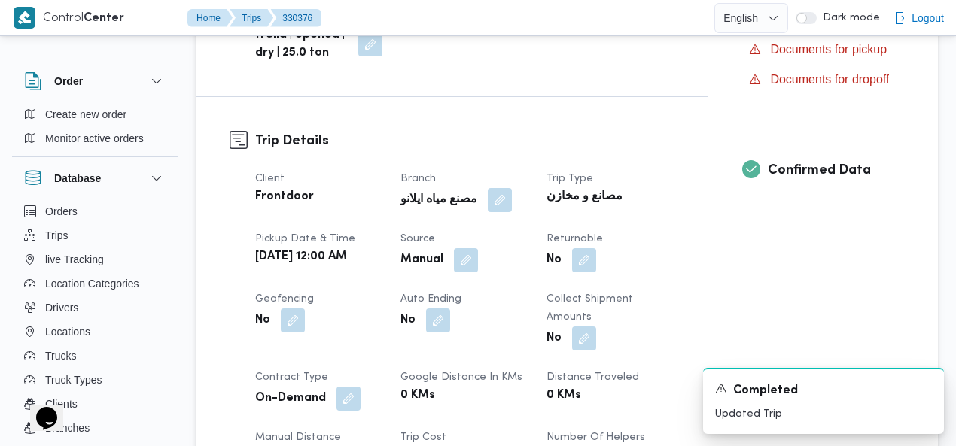
scroll to position [0, 0]
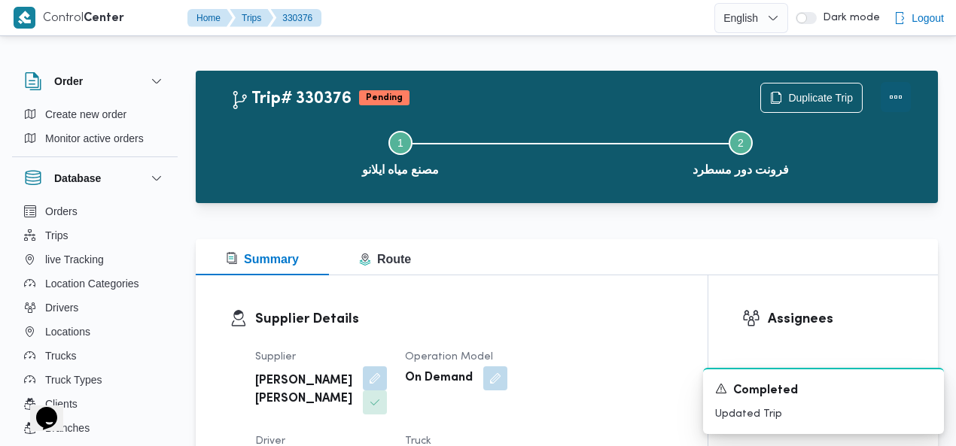
click at [897, 93] on button "Actions" at bounding box center [896, 97] width 30 height 30
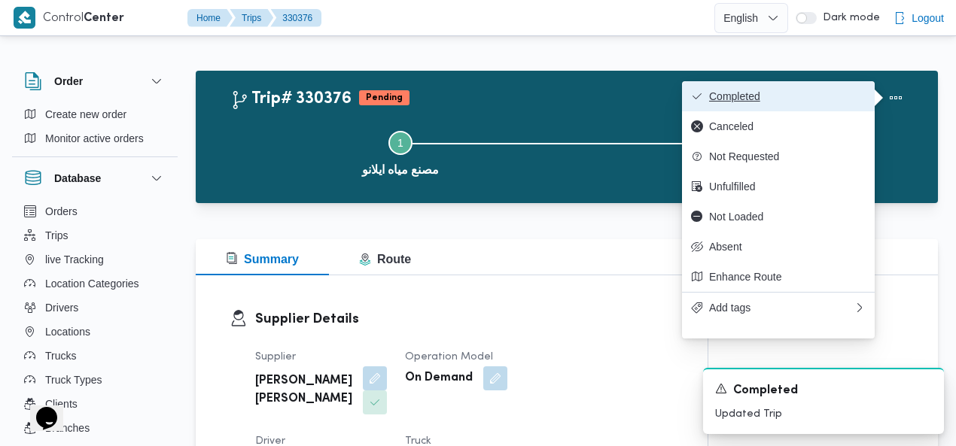
click at [855, 95] on span "Completed" at bounding box center [787, 96] width 157 height 12
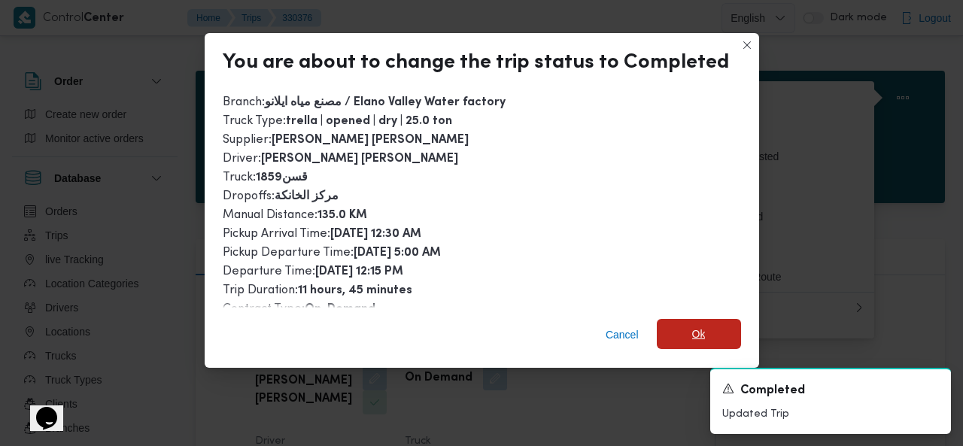
click at [700, 334] on span "Ok" at bounding box center [699, 334] width 14 height 18
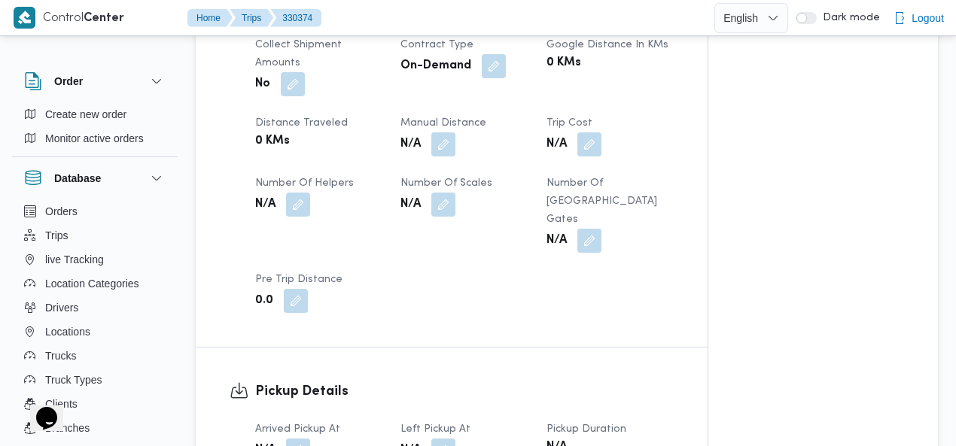
scroll to position [829, 0]
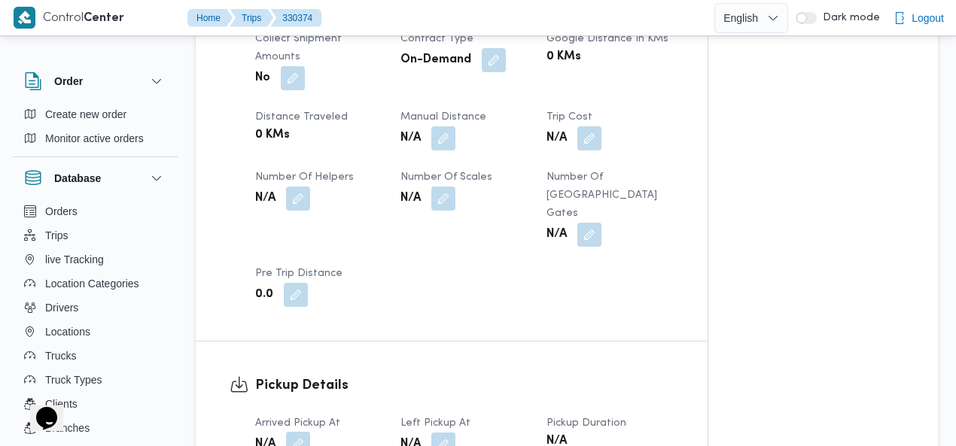
click at [298, 432] on button "button" at bounding box center [298, 444] width 24 height 24
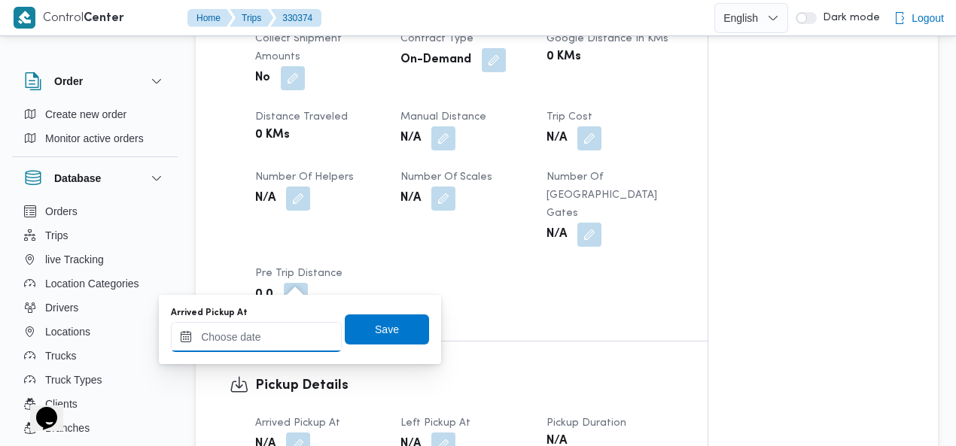
click at [257, 337] on input "Arrived Pickup At" at bounding box center [256, 337] width 171 height 30
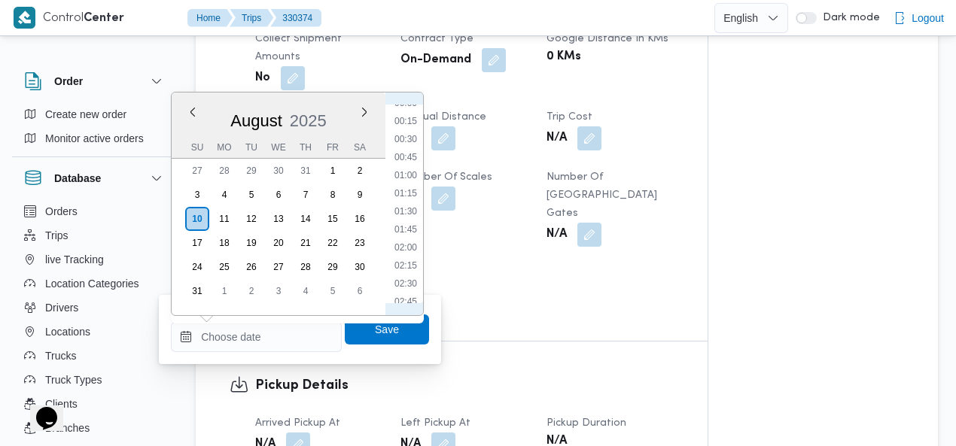
scroll to position [0, 0]
click at [408, 133] on li "00:15" at bounding box center [405, 130] width 35 height 15
type input "10/08/2025 00:15"
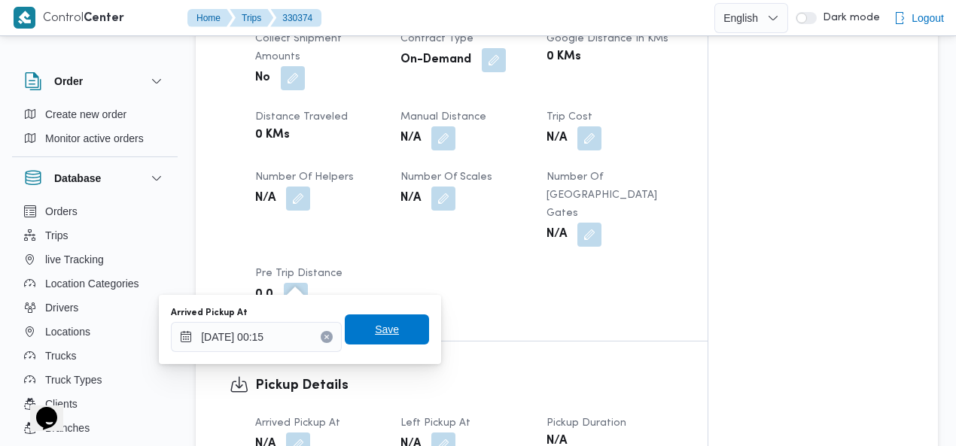
drag, startPoint x: 387, startPoint y: 330, endPoint x: 413, endPoint y: 297, distance: 42.3
click at [387, 329] on span "Save" at bounding box center [387, 330] width 24 height 18
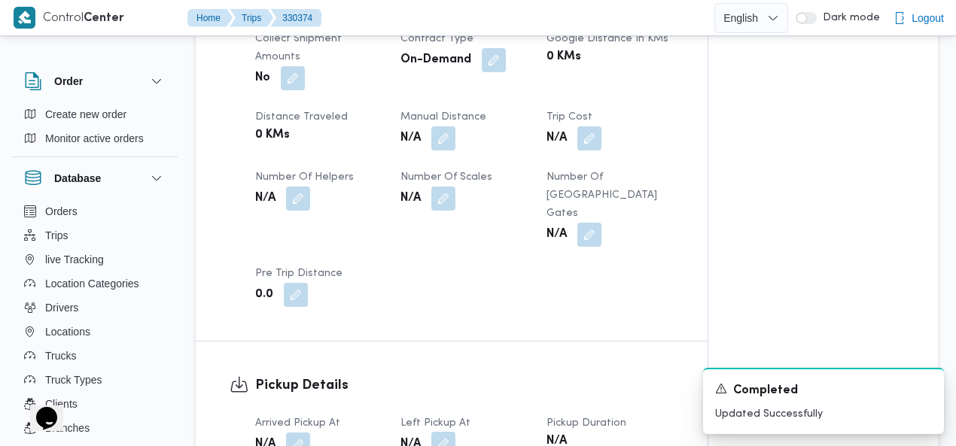
click at [440, 432] on button "button" at bounding box center [443, 444] width 24 height 24
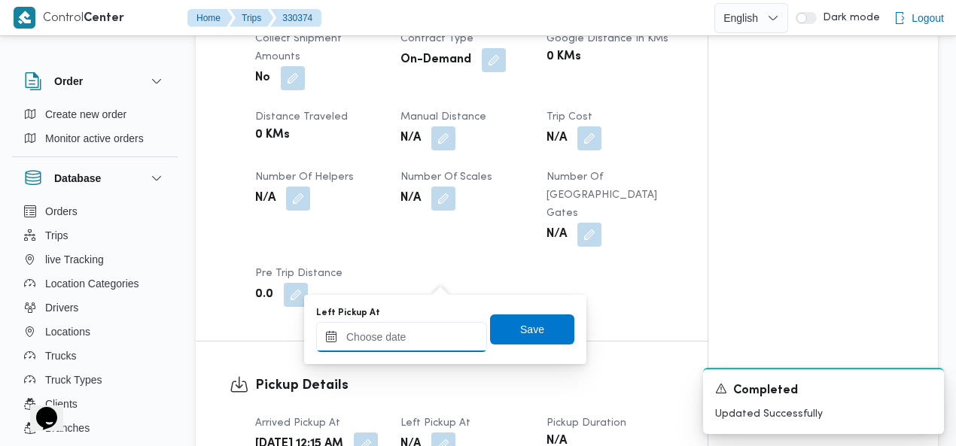
click at [427, 327] on input "Left Pickup At" at bounding box center [401, 337] width 171 height 30
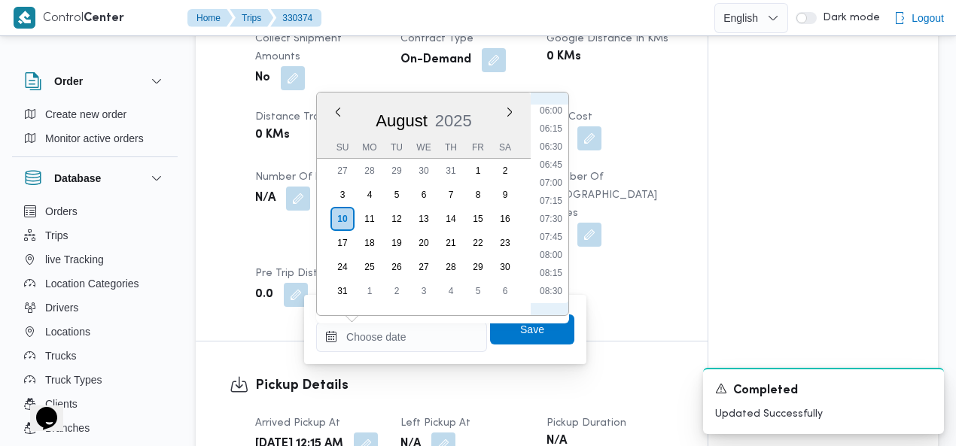
scroll to position [352, 0]
click at [552, 117] on li "05:00" at bounding box center [551, 121] width 35 height 15
type input "10/08/2025 05:00"
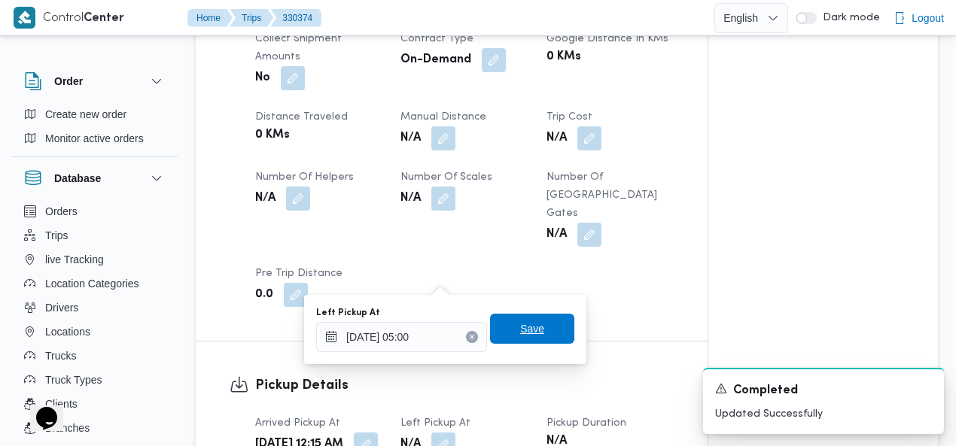
click at [525, 326] on span "Save" at bounding box center [532, 329] width 24 height 18
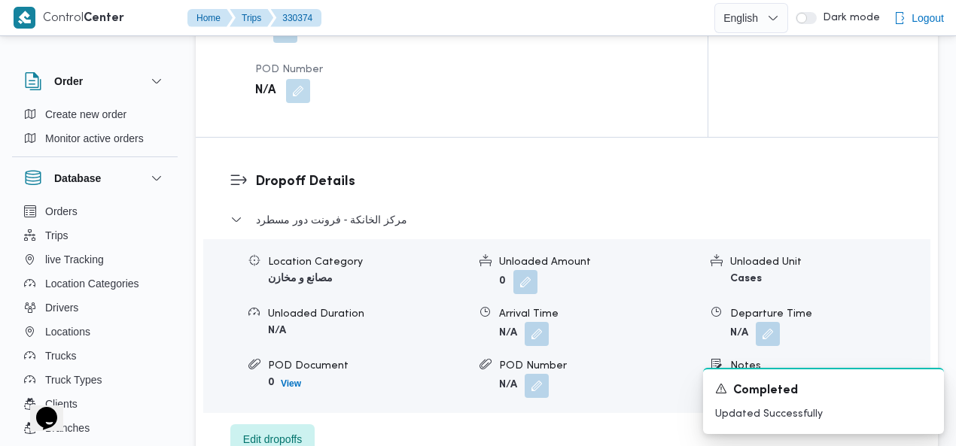
scroll to position [1294, 0]
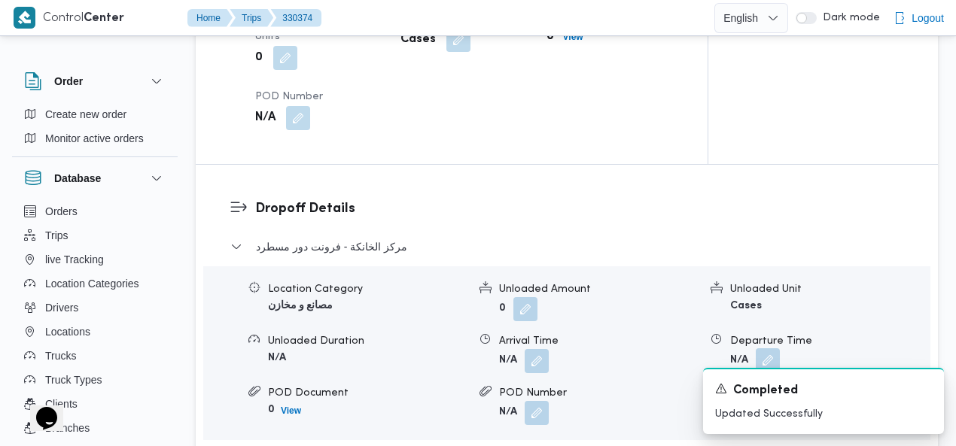
click at [772, 348] on button "button" at bounding box center [768, 360] width 24 height 24
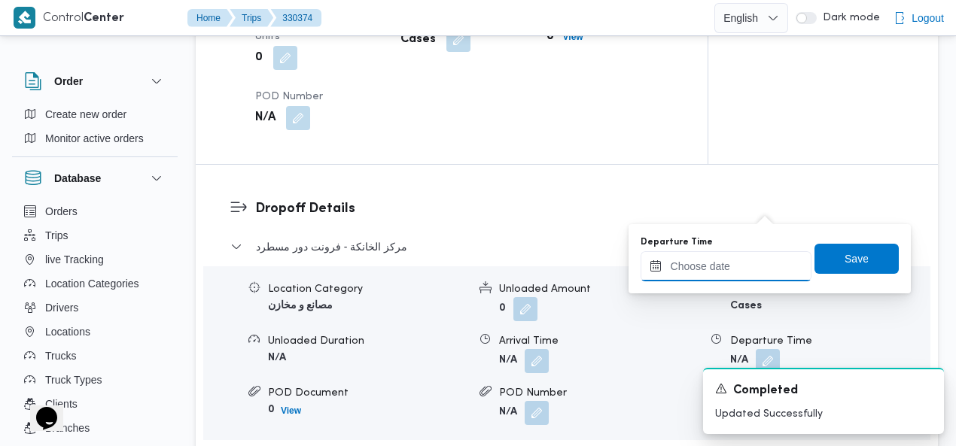
click at [716, 271] on input "Departure Time" at bounding box center [725, 266] width 171 height 30
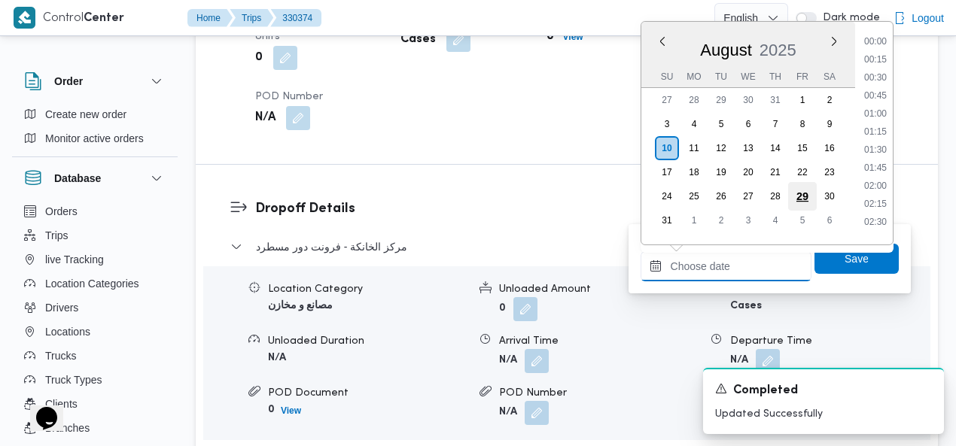
scroll to position [871, 0]
click at [884, 103] on li "13:00" at bounding box center [875, 109] width 35 height 15
type input "10/08/2025 13:00"
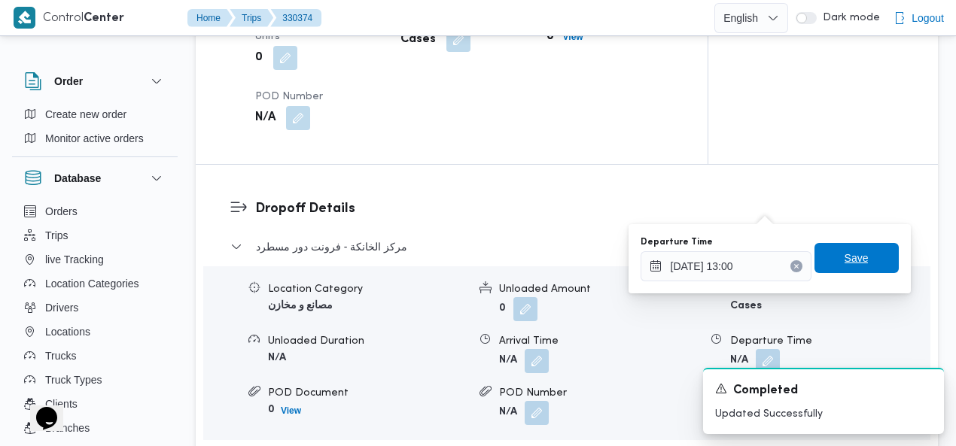
click at [849, 257] on span "Save" at bounding box center [856, 258] width 24 height 18
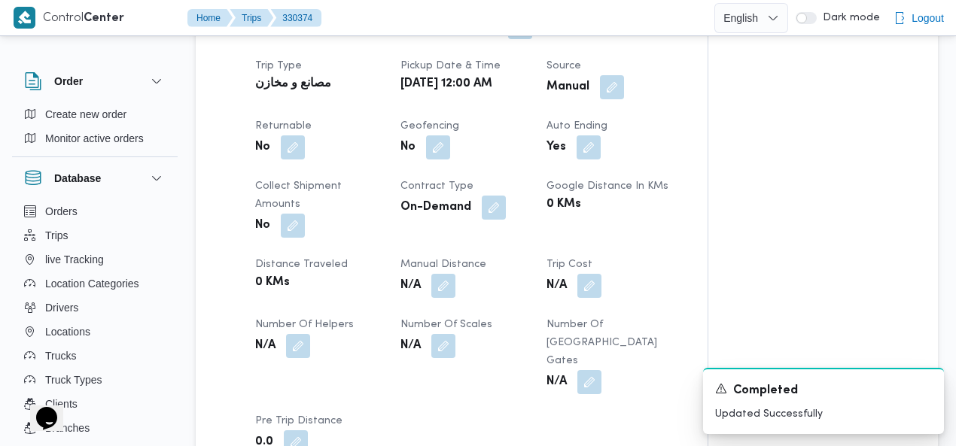
scroll to position [664, 0]
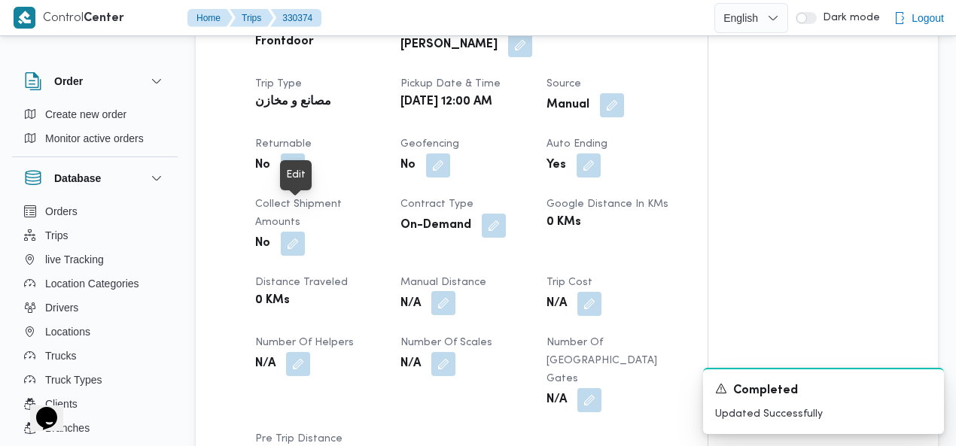
click at [431, 291] on button "button" at bounding box center [443, 303] width 24 height 24
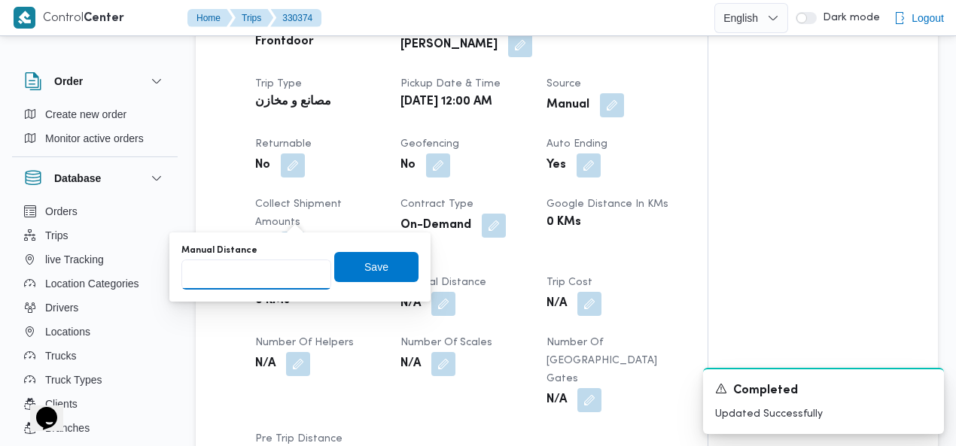
click at [245, 280] on input "Manual Distance" at bounding box center [256, 275] width 150 height 30
type input "55"
click at [381, 267] on span "Save" at bounding box center [376, 267] width 84 height 30
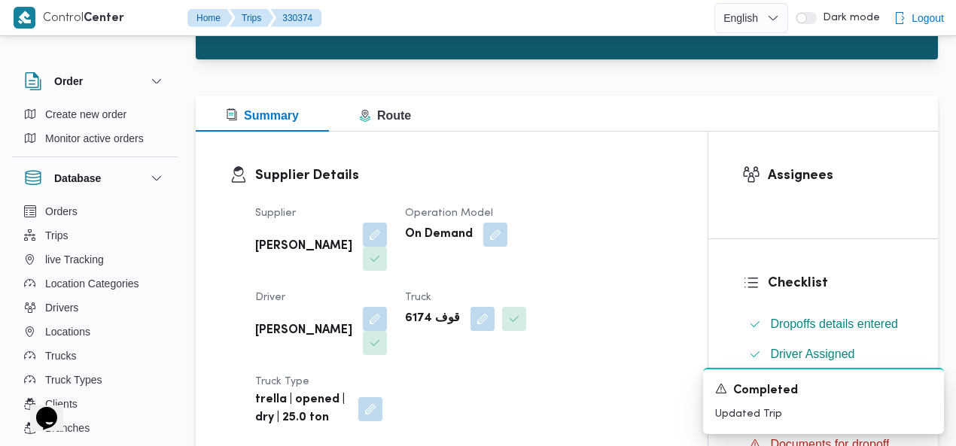
scroll to position [0, 0]
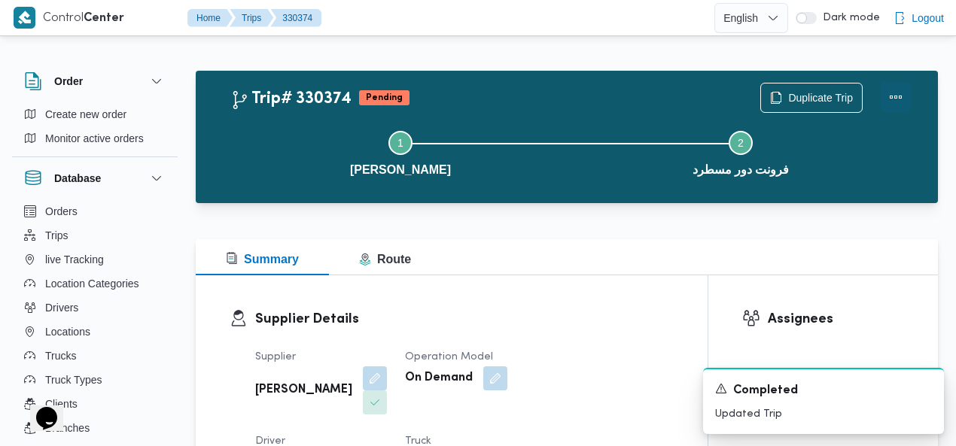
click at [896, 99] on button "Actions" at bounding box center [896, 97] width 30 height 30
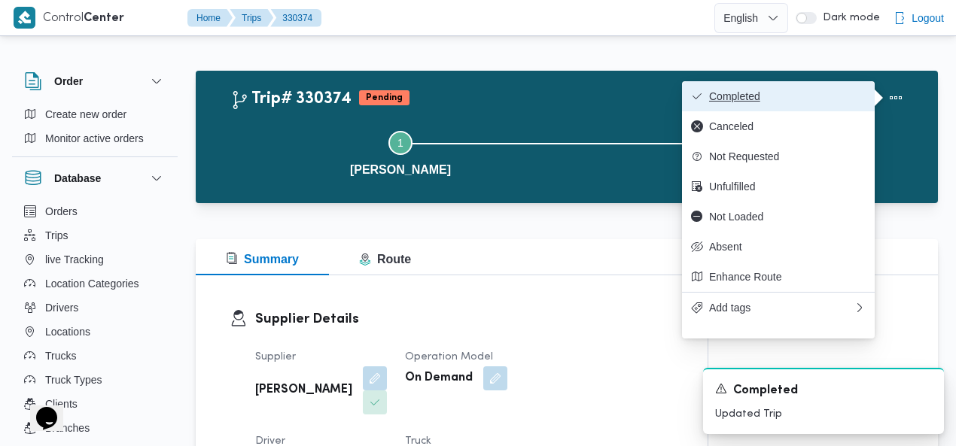
click at [828, 95] on span "Completed" at bounding box center [787, 96] width 157 height 12
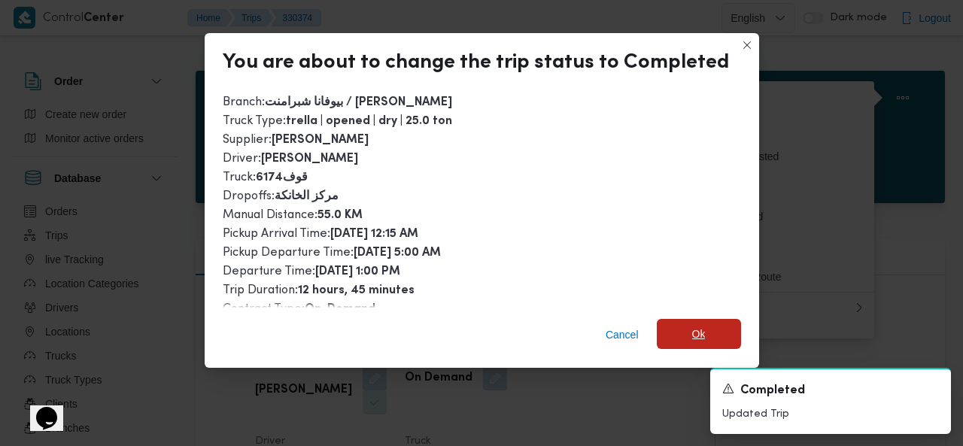
click at [698, 331] on span "Ok" at bounding box center [699, 334] width 14 height 18
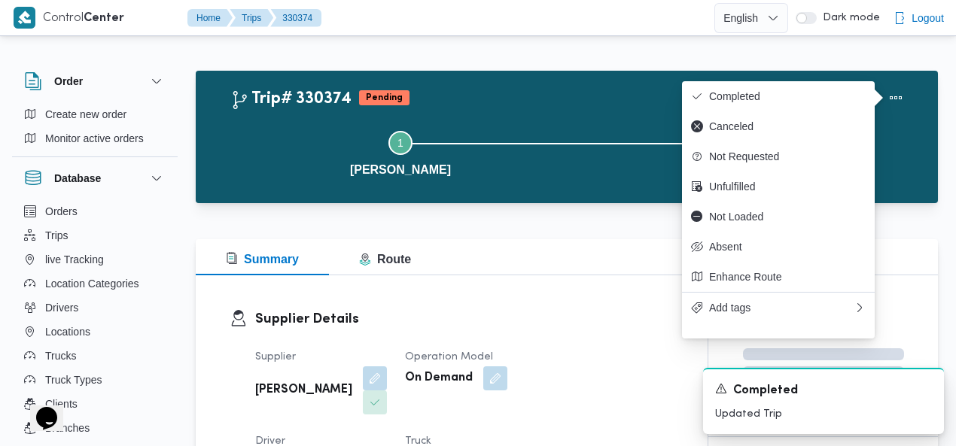
click at [522, 106] on div "Step 1 is incomplete 1 بيوفانا شبرامنت Step 2 is incomplete 2 فرونت دور مسطرد" at bounding box center [570, 152] width 698 height 96
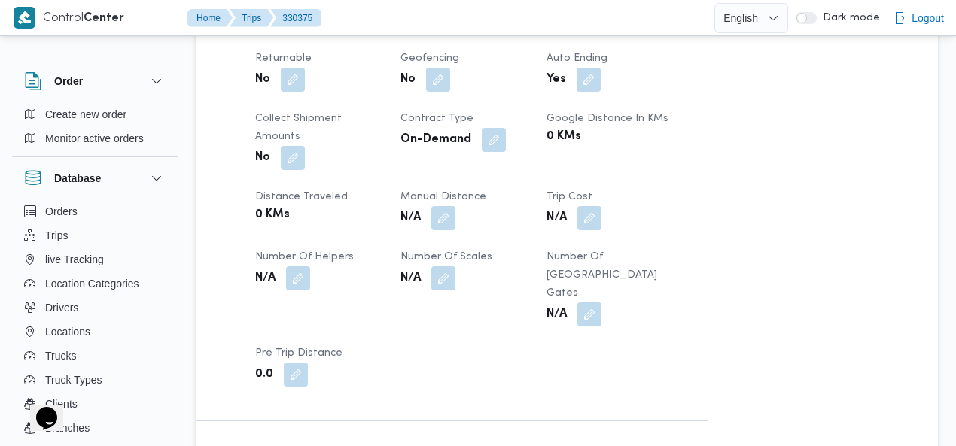
scroll to position [753, 0]
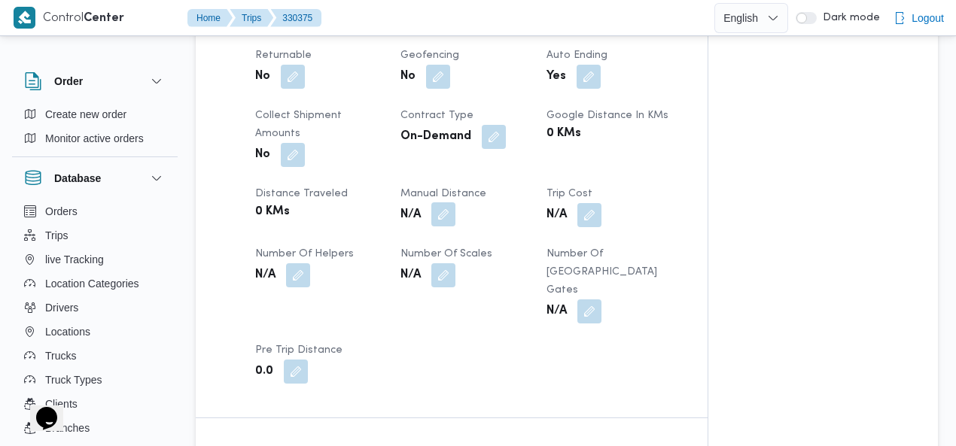
click at [431, 202] on button "button" at bounding box center [443, 214] width 24 height 24
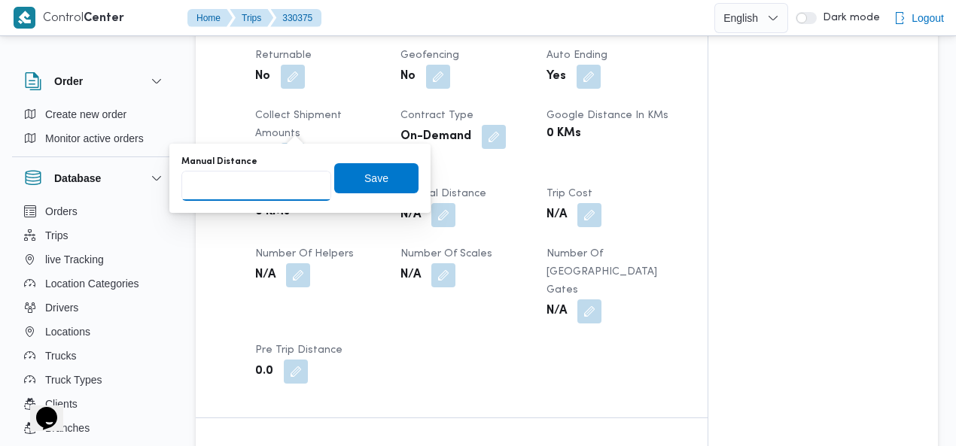
click at [260, 184] on input "Manual Distance" at bounding box center [256, 186] width 150 height 30
type input "55"
click at [351, 179] on span "Save" at bounding box center [376, 178] width 84 height 30
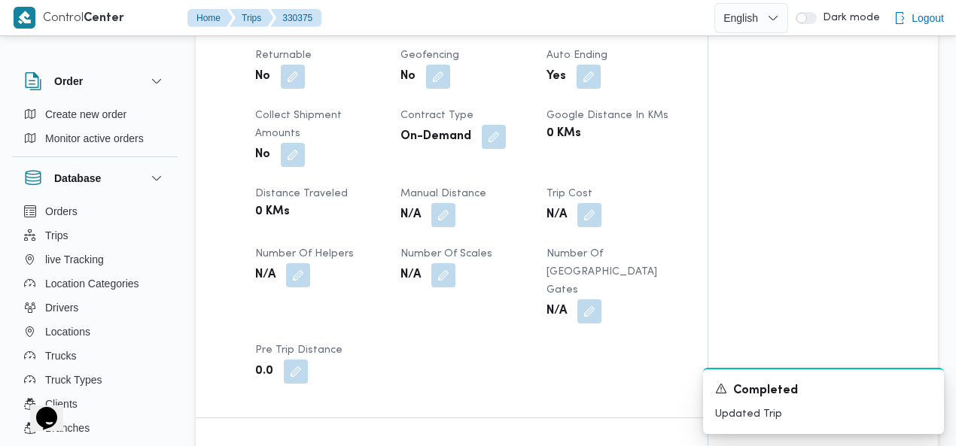
scroll to position [920, 0]
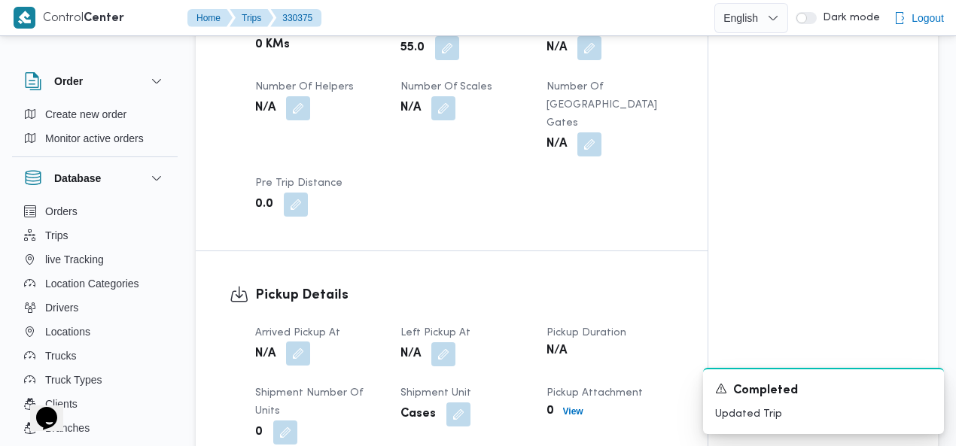
click at [306, 342] on button "button" at bounding box center [298, 354] width 24 height 24
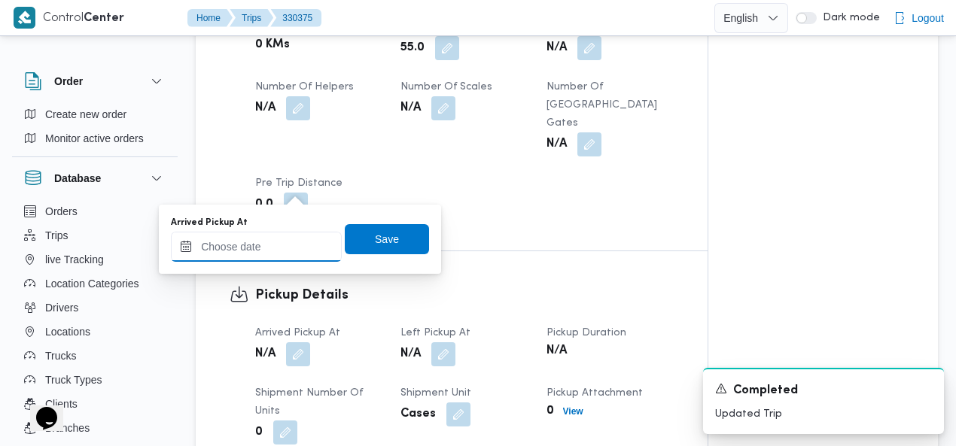
click at [269, 253] on input "Arrived Pickup At" at bounding box center [256, 247] width 171 height 30
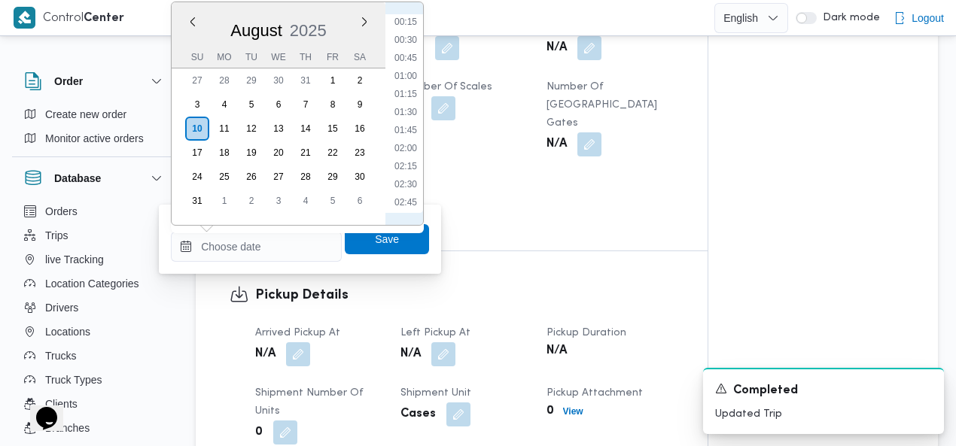
scroll to position [0, 0]
click at [413, 37] on li "00:15" at bounding box center [405, 39] width 35 height 15
type input "10/08/2025 00:15"
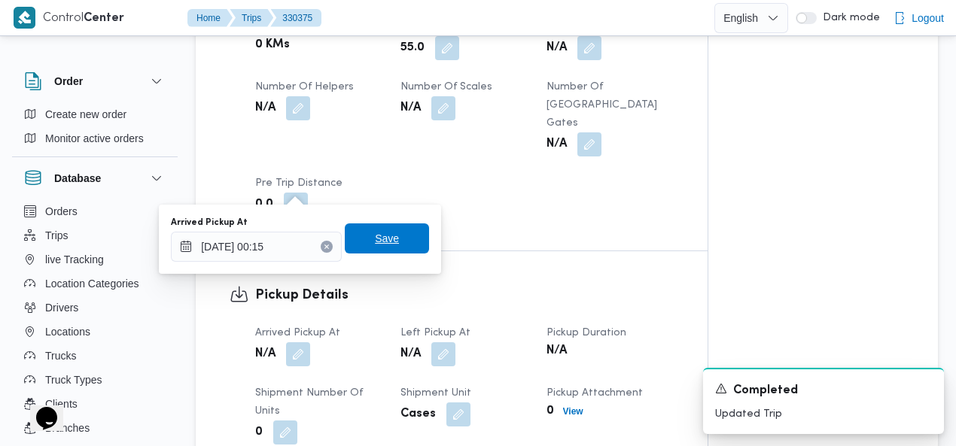
click at [384, 240] on span "Save" at bounding box center [387, 239] width 24 height 18
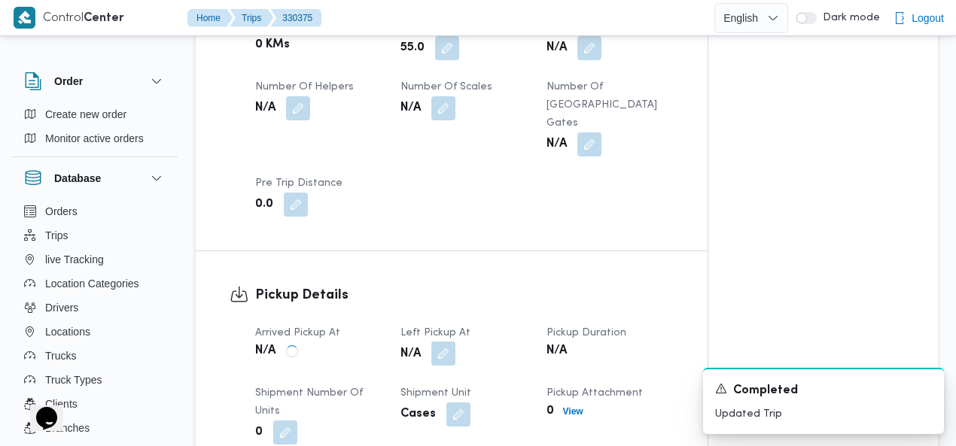
click at [441, 342] on button "button" at bounding box center [443, 354] width 24 height 24
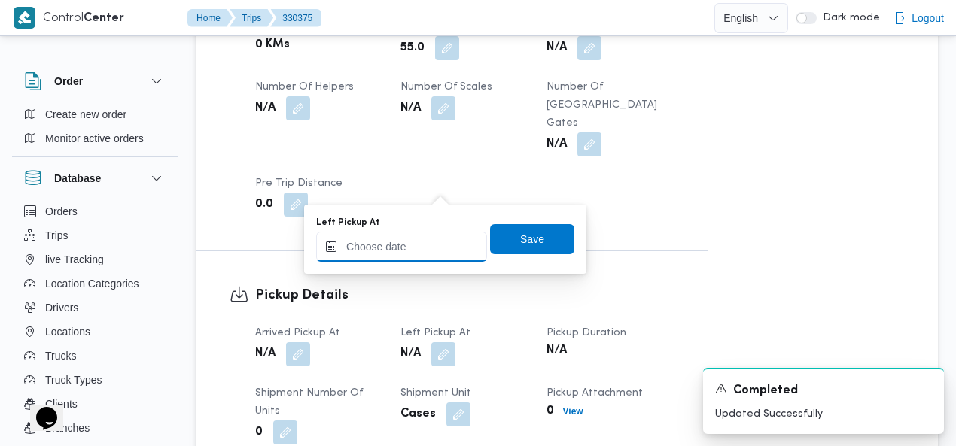
click at [417, 245] on input "Left Pickup At" at bounding box center [401, 247] width 171 height 30
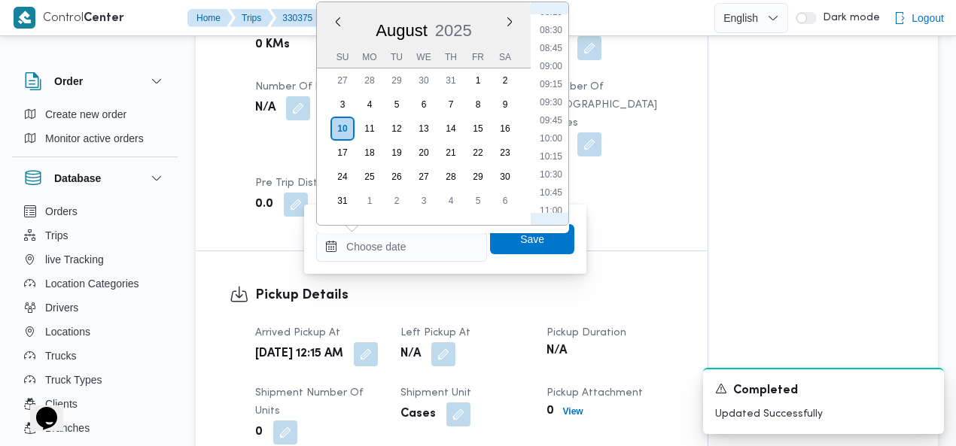
scroll to position [352, 0]
click at [546, 49] on li "05:15" at bounding box center [551, 48] width 35 height 15
type input "[DATE] 05:15"
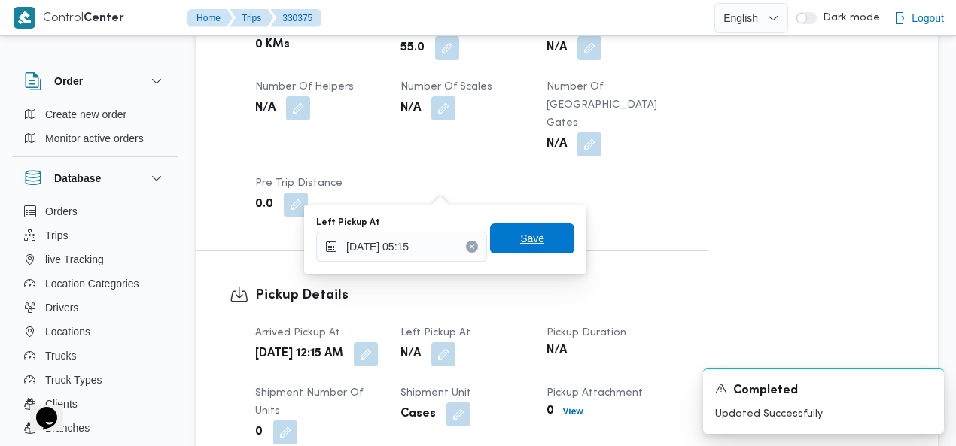
click at [522, 238] on span "Save" at bounding box center [532, 239] width 24 height 18
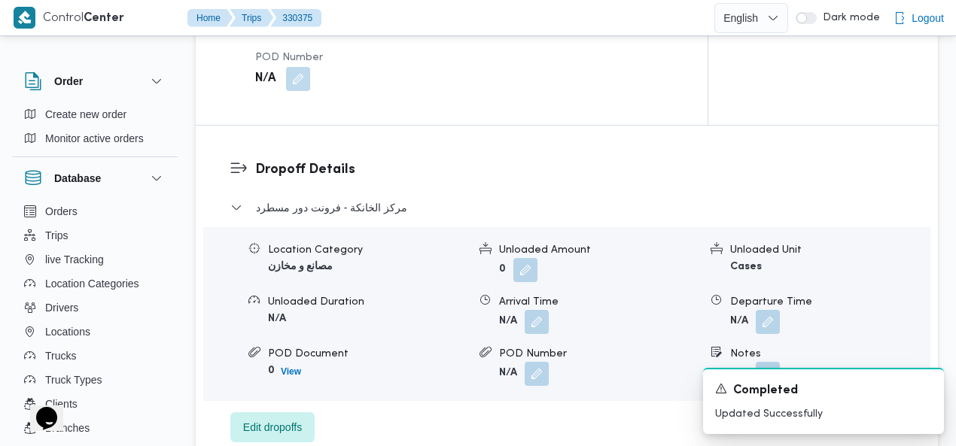
scroll to position [1349, 0]
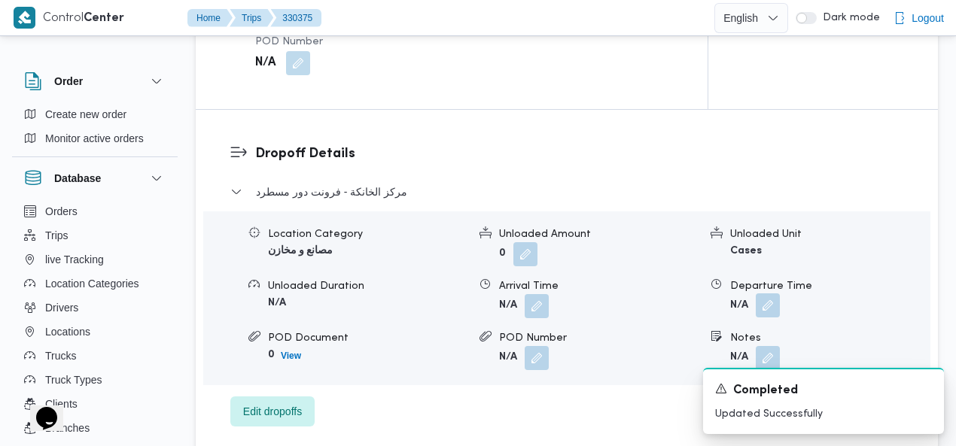
click at [763, 294] on button "button" at bounding box center [768, 306] width 24 height 24
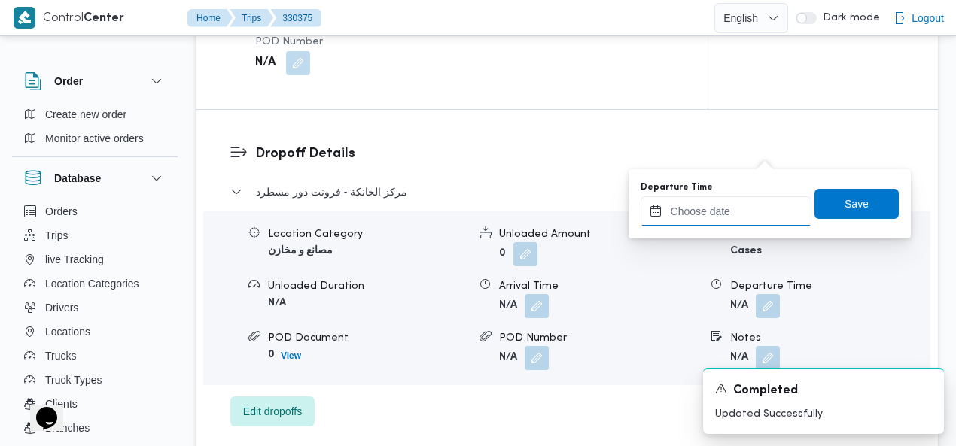
click at [694, 210] on input "Departure Time" at bounding box center [725, 211] width 171 height 30
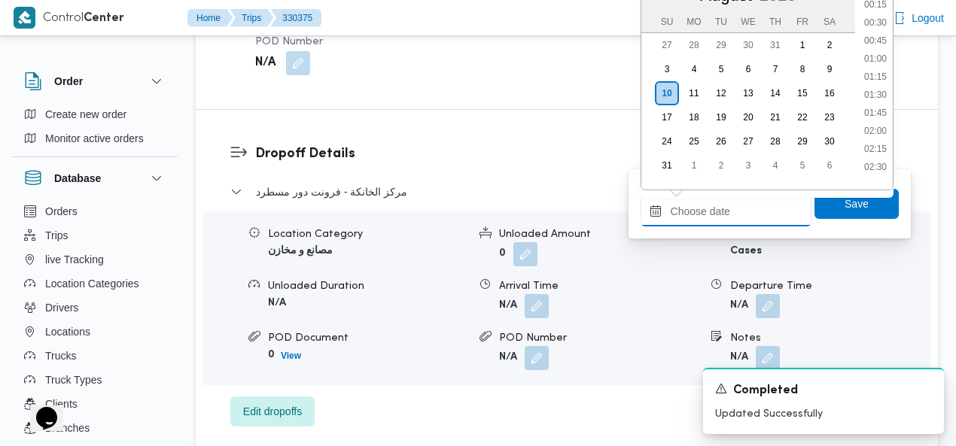
scroll to position [871, 0]
click at [876, 159] on li "14:30" at bounding box center [875, 162] width 35 height 15
type input "10/08/2025 14:30"
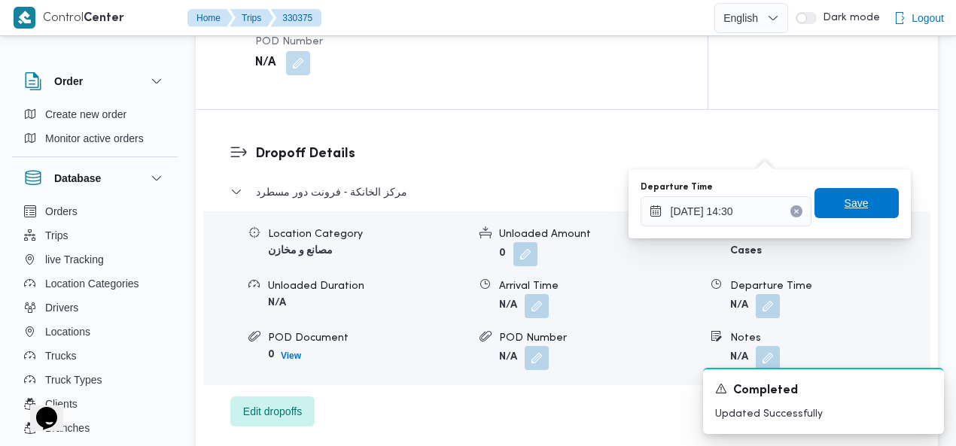
click at [853, 206] on span "Save" at bounding box center [856, 203] width 24 height 18
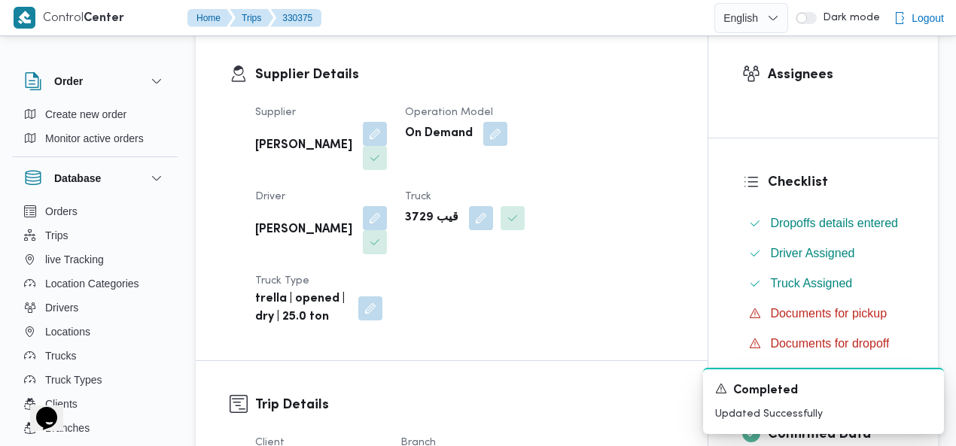
scroll to position [0, 0]
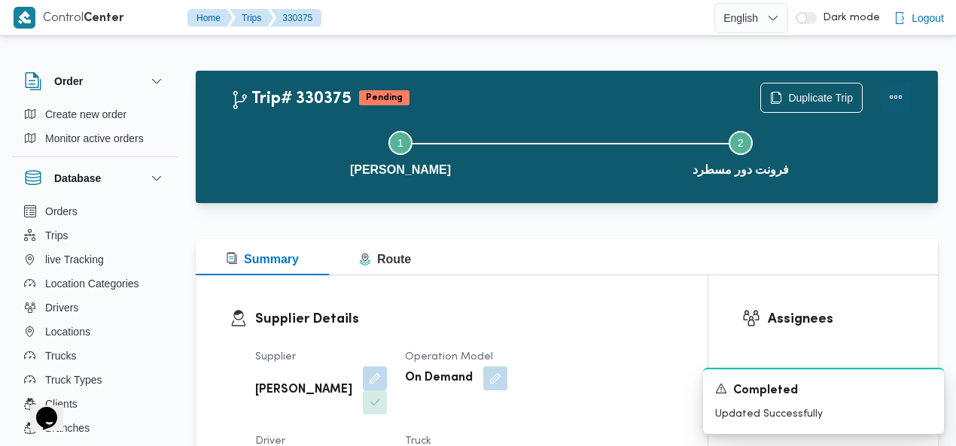
click at [896, 98] on button "Actions" at bounding box center [896, 97] width 30 height 30
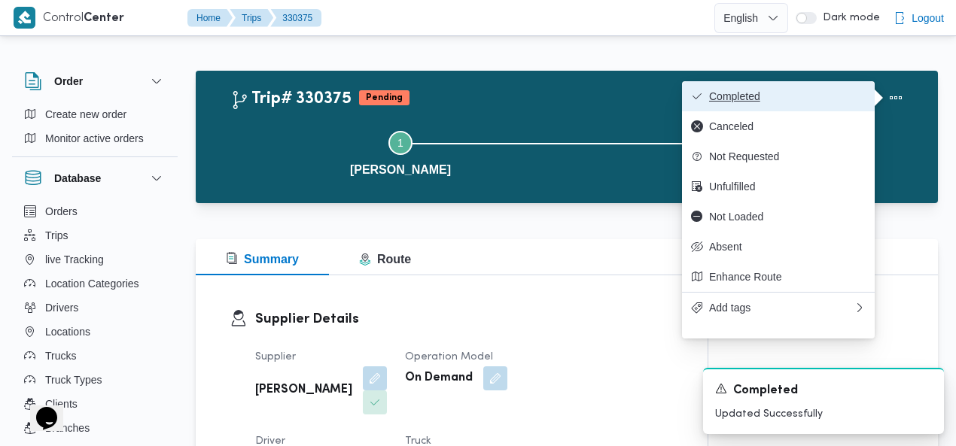
click at [835, 96] on span "Completed" at bounding box center [787, 96] width 157 height 12
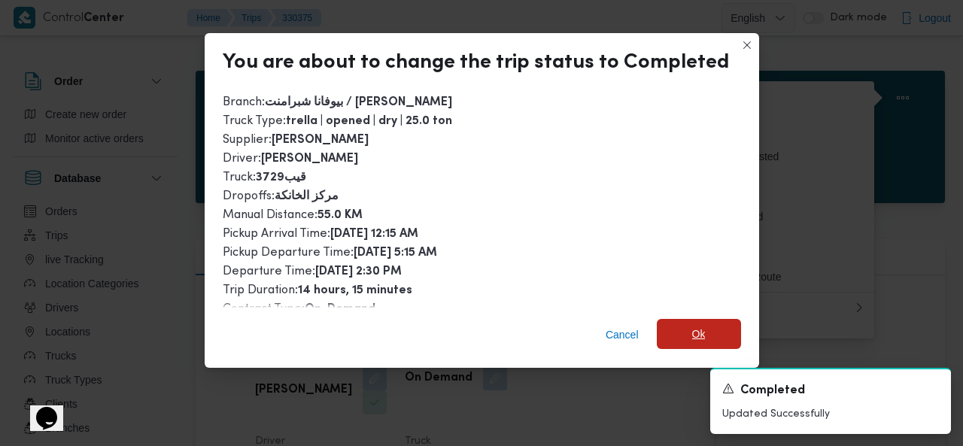
click at [686, 335] on span "Ok" at bounding box center [699, 334] width 84 height 30
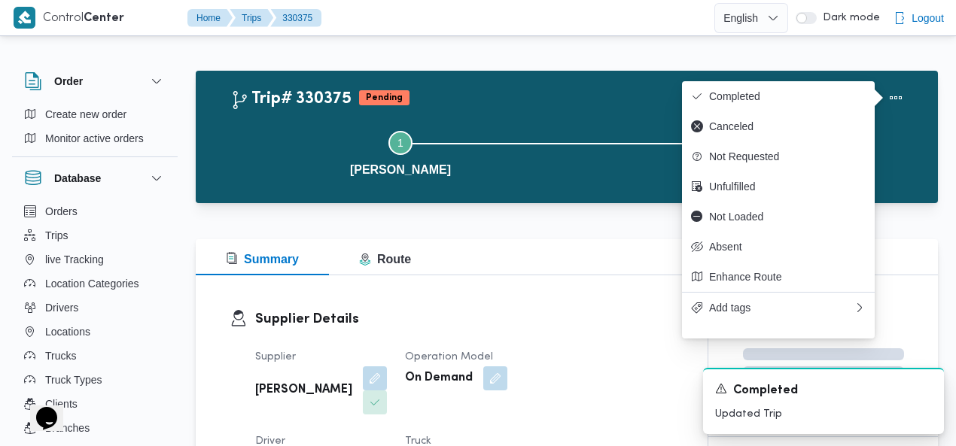
click at [520, 89] on div "Trip# 330375 Pending Duplicate Trip" at bounding box center [570, 98] width 680 height 30
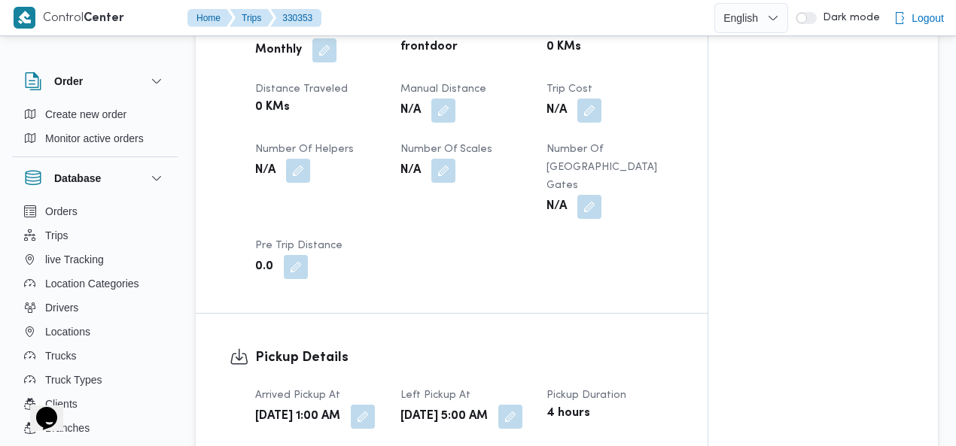
scroll to position [784, 0]
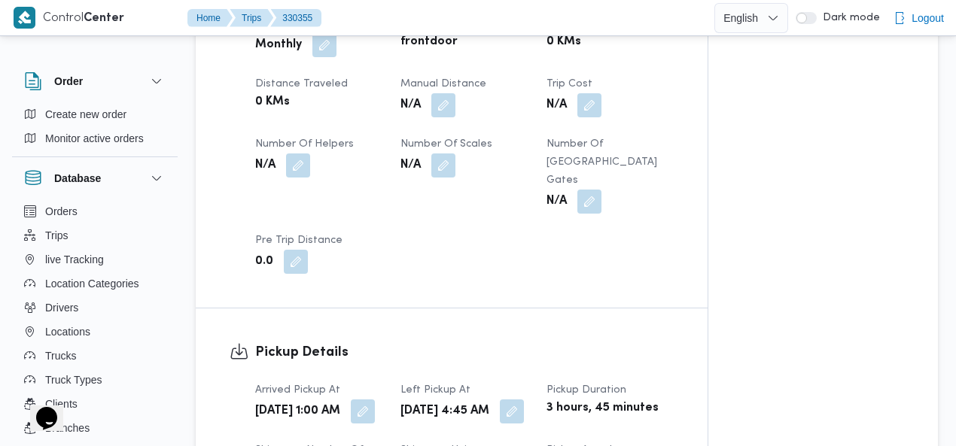
scroll to position [871, 0]
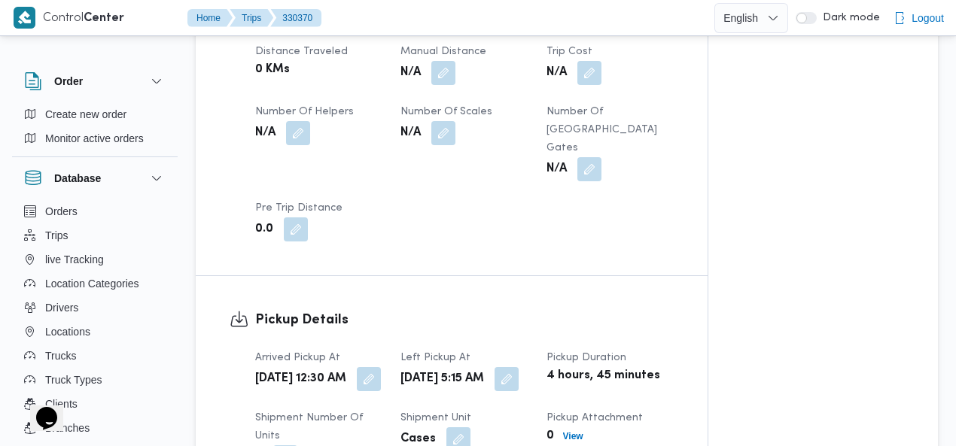
scroll to position [901, 0]
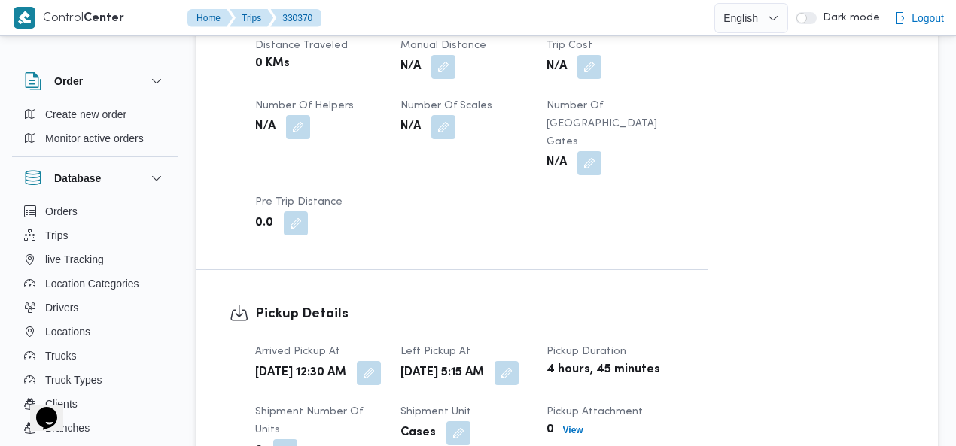
drag, startPoint x: 519, startPoint y: 275, endPoint x: 492, endPoint y: 318, distance: 50.7
click at [519, 361] on button "button" at bounding box center [506, 373] width 24 height 24
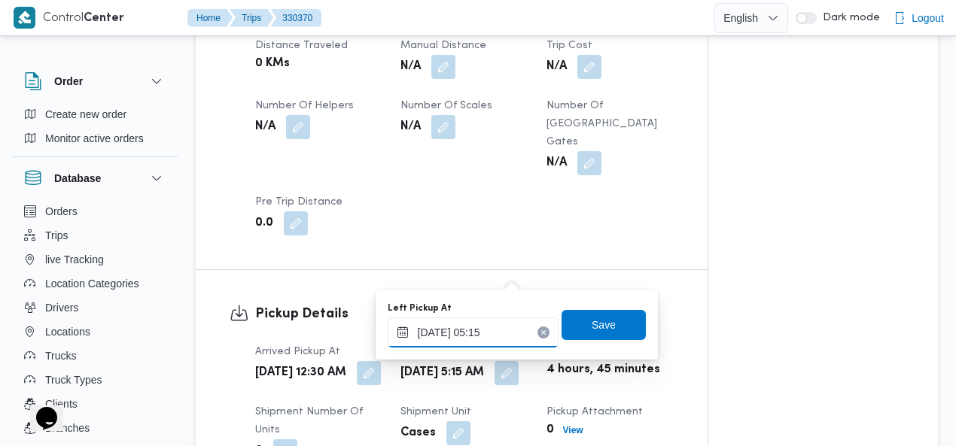
click at [487, 323] on div "[DATE] 05:15" at bounding box center [473, 333] width 171 height 30
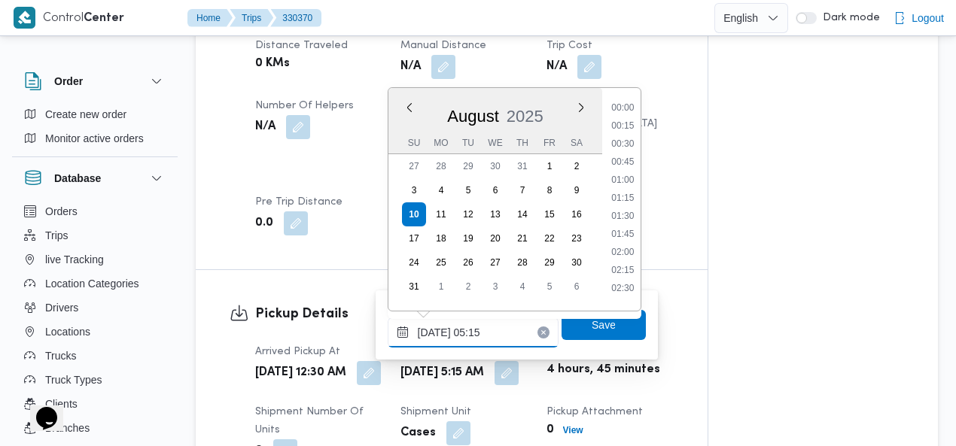
scroll to position [275, 0]
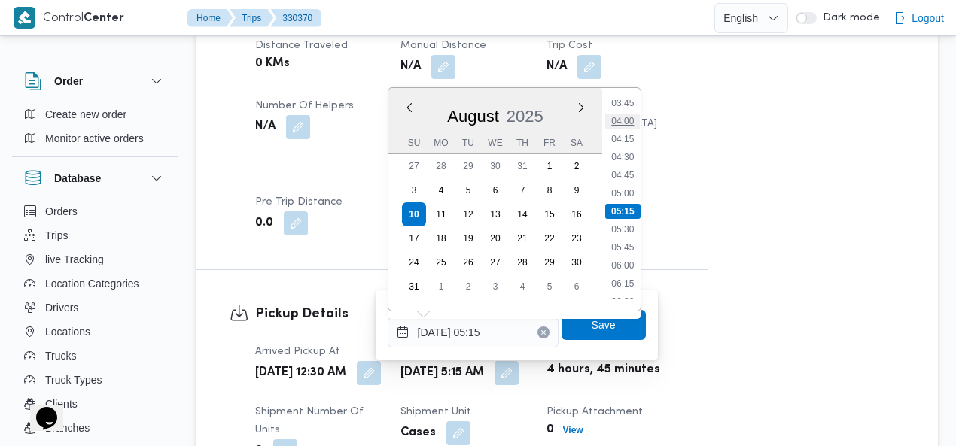
click at [631, 120] on li "04:00" at bounding box center [622, 121] width 35 height 15
type input "[DATE] 04:00"
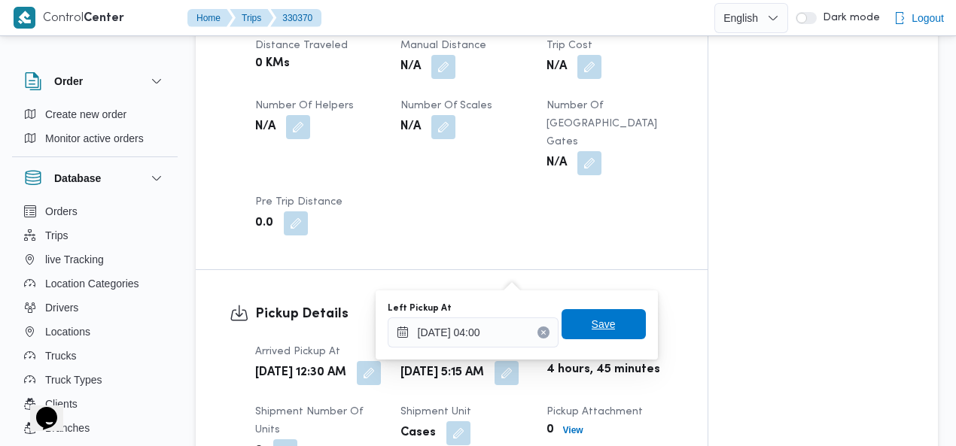
click at [592, 324] on span "Save" at bounding box center [604, 324] width 24 height 18
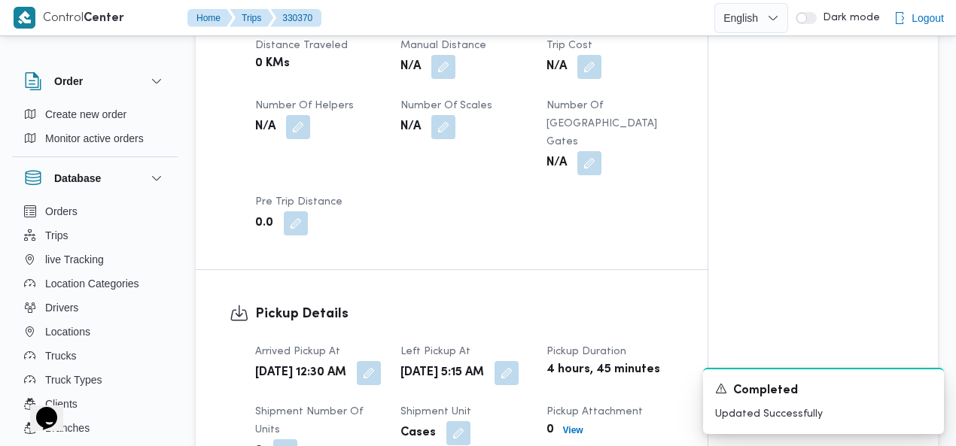
click at [586, 304] on h3 "Pickup Details" at bounding box center [464, 314] width 418 height 20
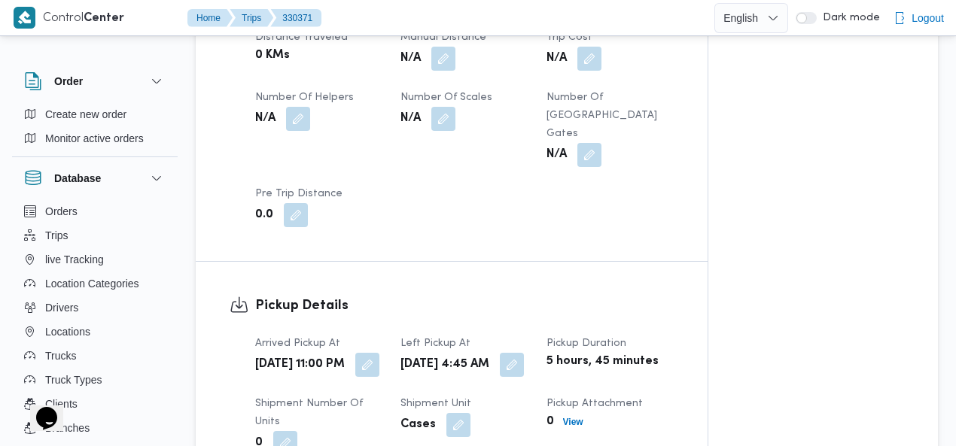
scroll to position [915, 0]
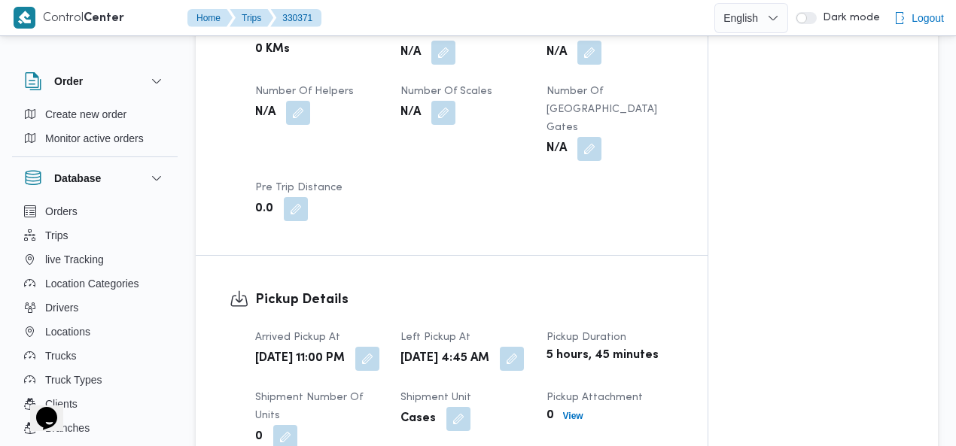
click at [516, 347] on button "button" at bounding box center [512, 359] width 24 height 24
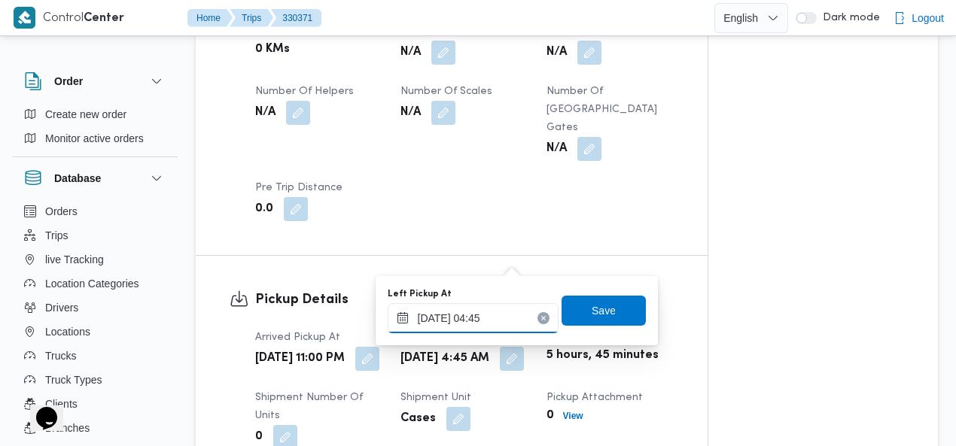
click at [469, 315] on input "[DATE] 04:45" at bounding box center [473, 318] width 171 height 30
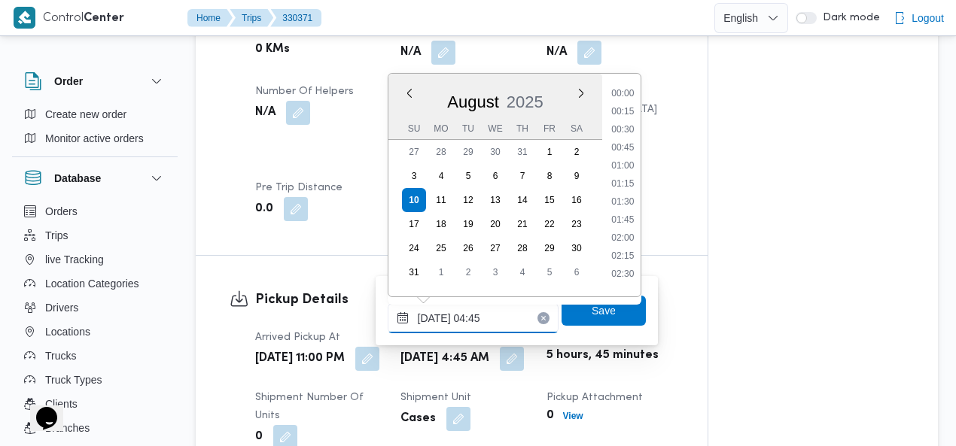
scroll to position [239, 0]
click at [631, 100] on li "03:30" at bounding box center [622, 106] width 35 height 15
type input "[DATE] 03:30"
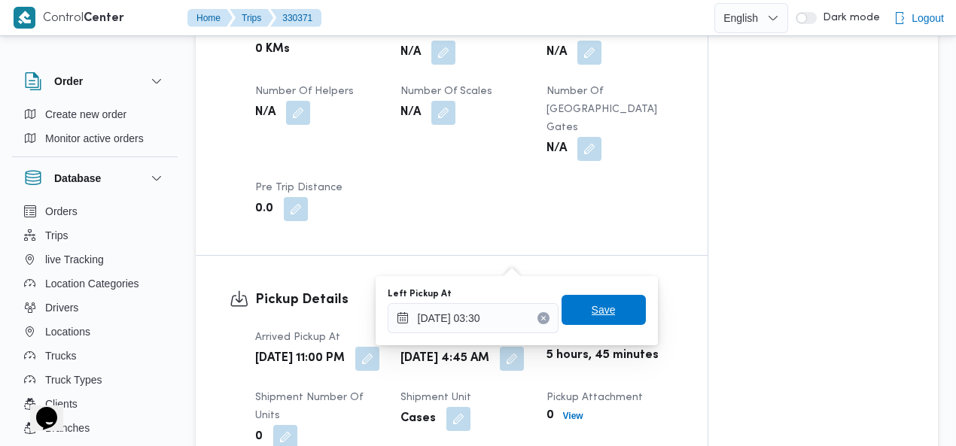
click at [595, 306] on span "Save" at bounding box center [604, 310] width 24 height 18
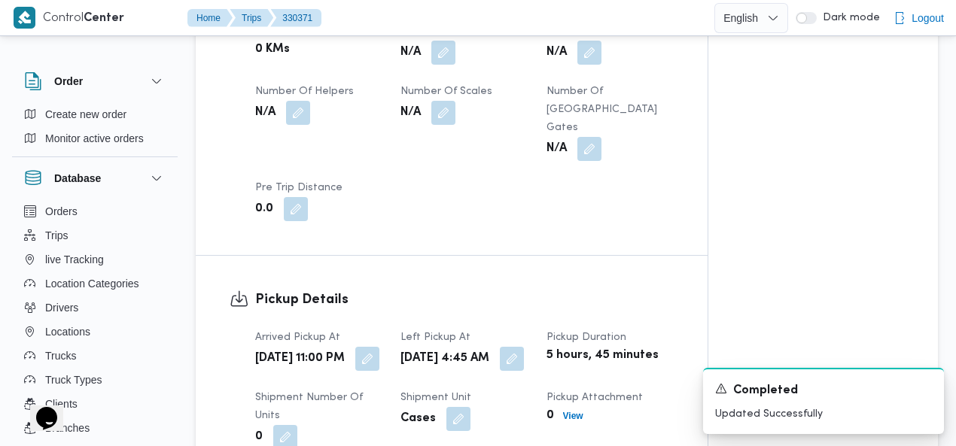
click at [556, 256] on div "Pickup Details Arrived Pickup At [DATE] 11:00 PM Left Pickup At [DATE] 4:45 AM …" at bounding box center [452, 399] width 512 height 287
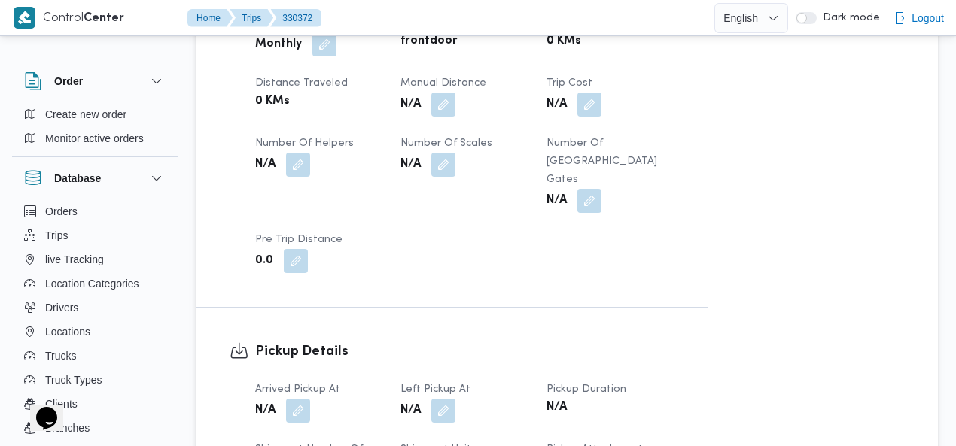
scroll to position [857, 0]
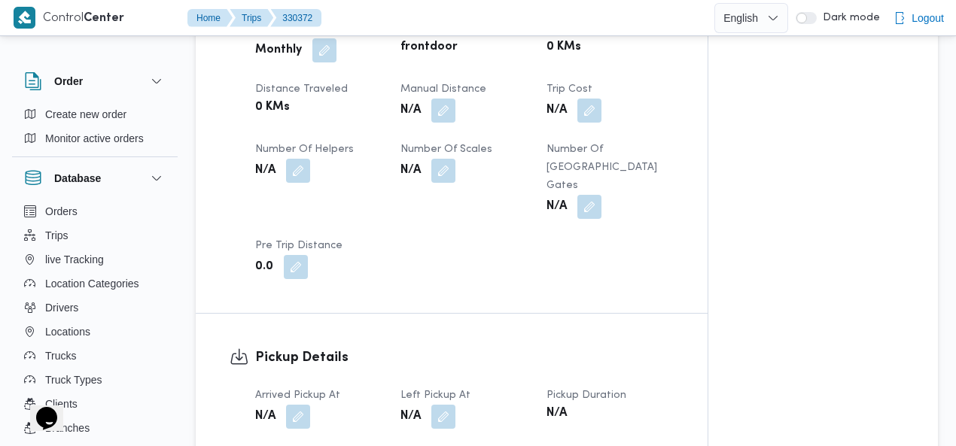
drag, startPoint x: 295, startPoint y: 313, endPoint x: 292, endPoint y: 330, distance: 17.6
click at [295, 405] on button "button" at bounding box center [298, 417] width 24 height 24
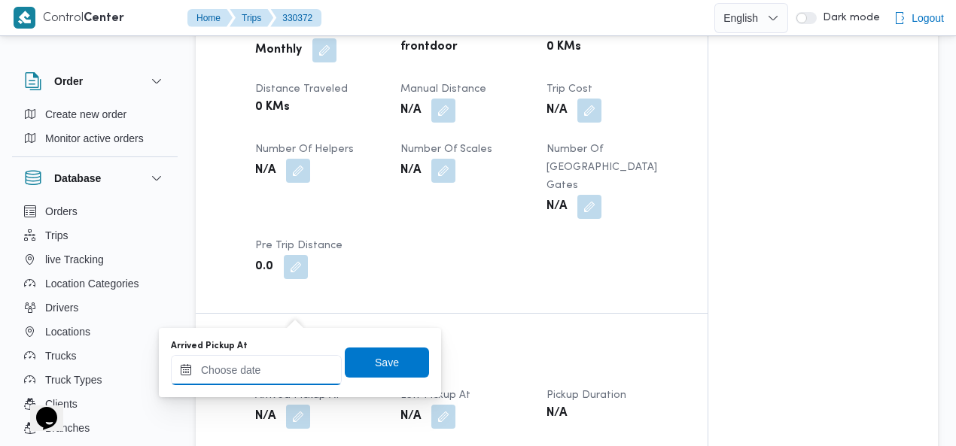
click at [271, 368] on input "Arrived Pickup At" at bounding box center [256, 370] width 171 height 30
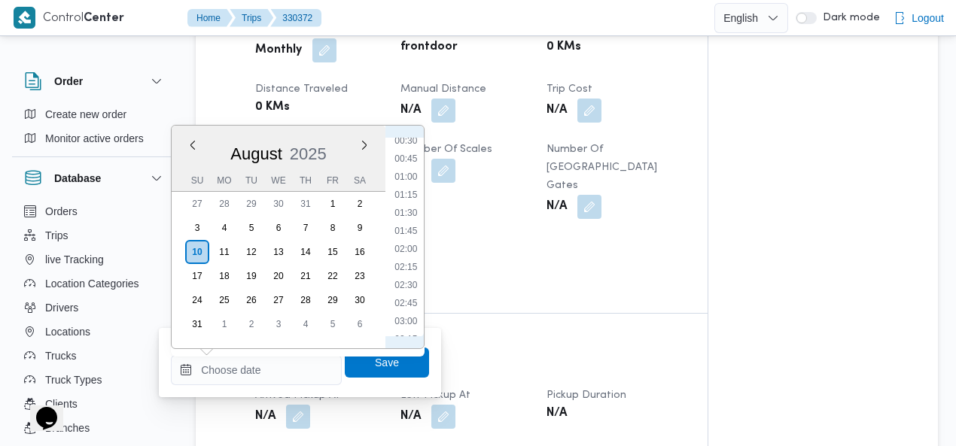
scroll to position [24, 0]
click at [411, 158] on li "00:30" at bounding box center [405, 157] width 35 height 15
type input "10/08/2025 00:30"
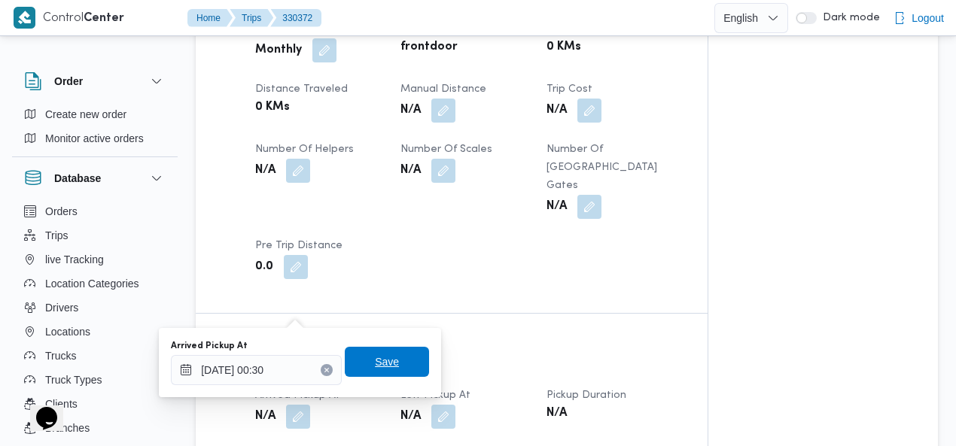
click at [381, 373] on span "Save" at bounding box center [387, 362] width 84 height 30
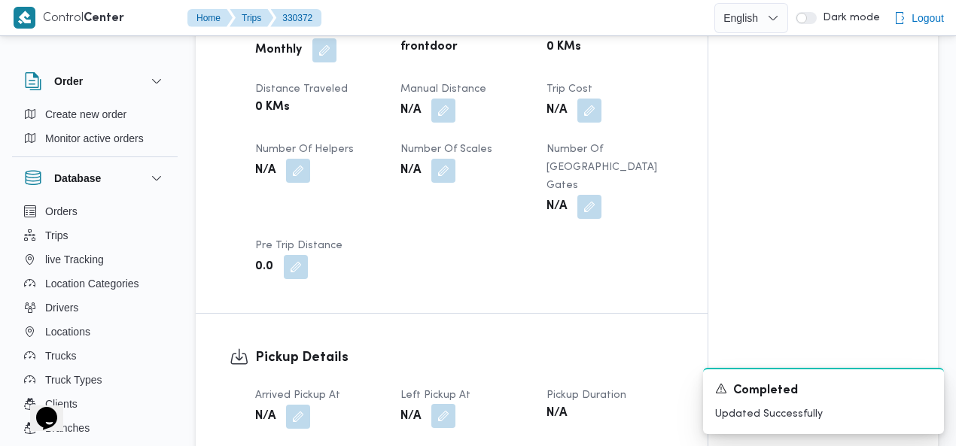
click at [452, 404] on button "button" at bounding box center [443, 416] width 24 height 24
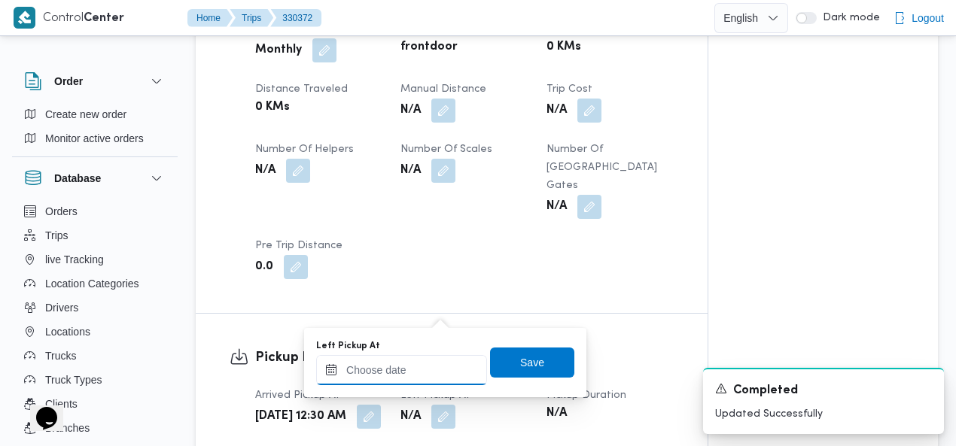
click at [417, 365] on input "Left Pickup At" at bounding box center [401, 370] width 171 height 30
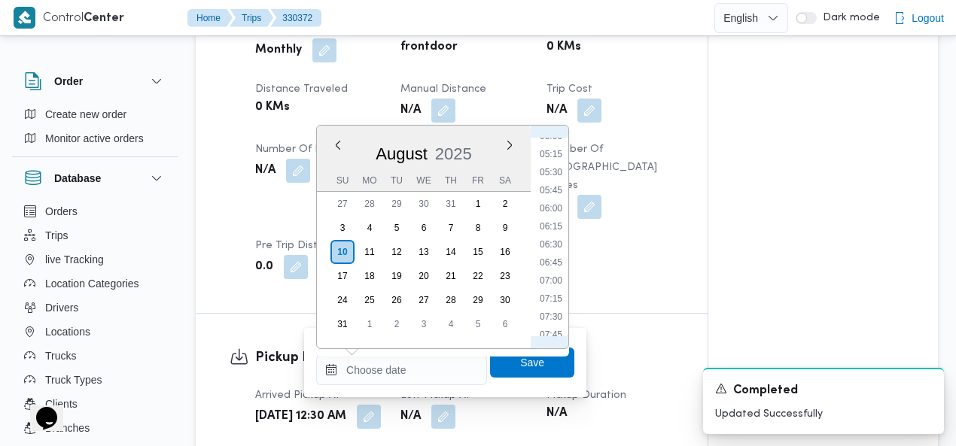
scroll to position [197, 0]
click at [546, 215] on li "03:45" at bounding box center [551, 218] width 35 height 15
type input "10/08/2025 03:45"
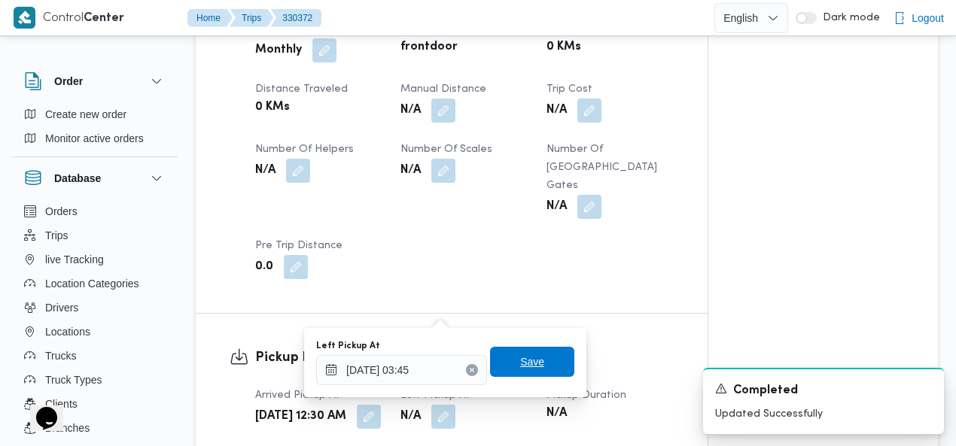
click at [528, 358] on span "Save" at bounding box center [532, 362] width 24 height 18
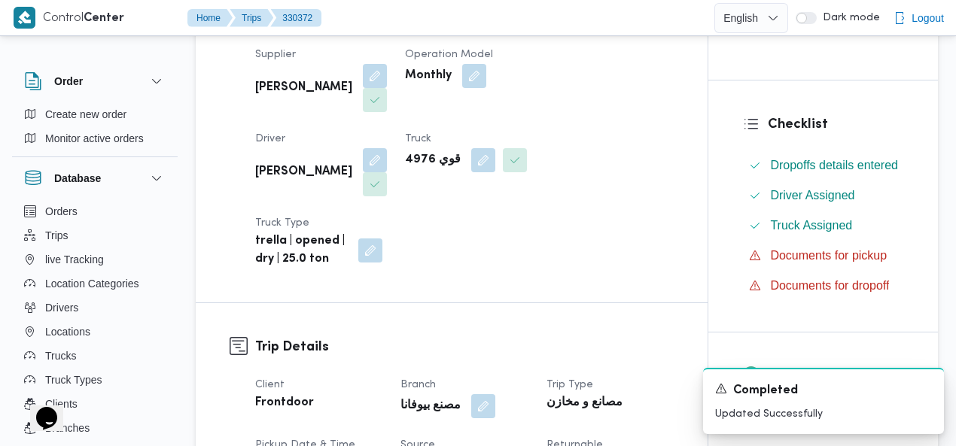
scroll to position [292, 0]
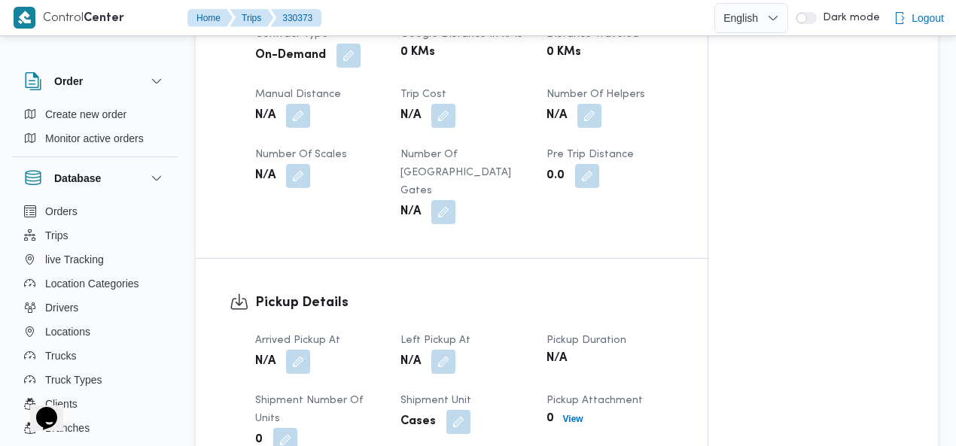
scroll to position [735, 0]
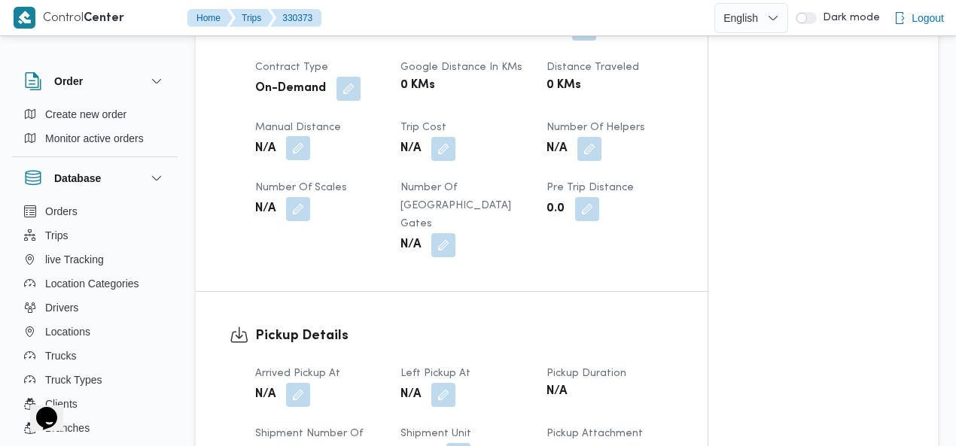
click at [300, 148] on button "button" at bounding box center [298, 148] width 24 height 24
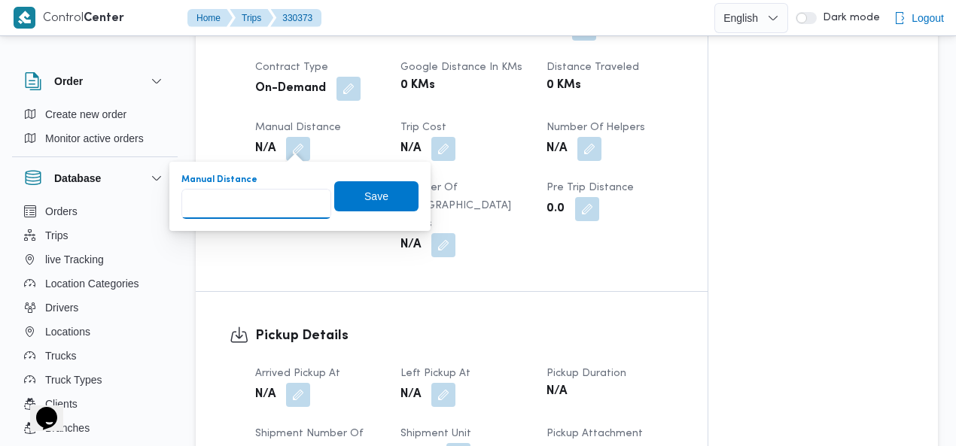
click at [257, 203] on input "Manual Distance" at bounding box center [256, 204] width 150 height 30
type input "115"
click at [354, 193] on span "Save" at bounding box center [376, 196] width 84 height 30
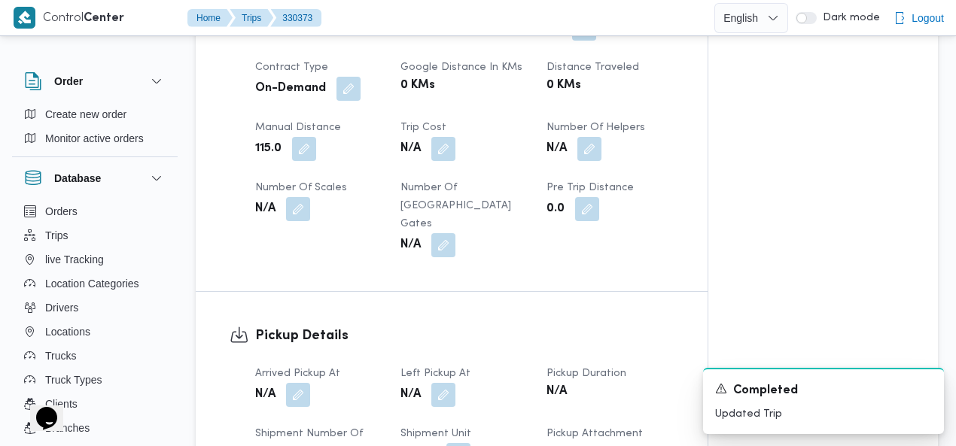
scroll to position [882, 0]
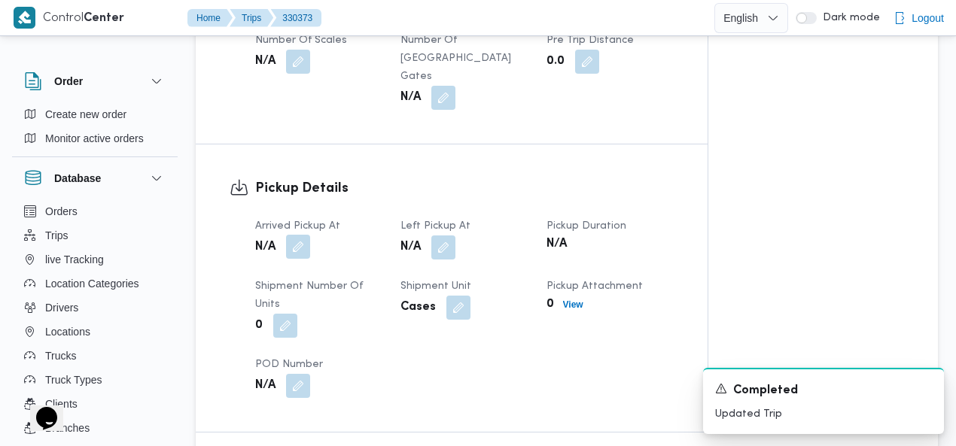
click at [297, 235] on button "button" at bounding box center [298, 247] width 24 height 24
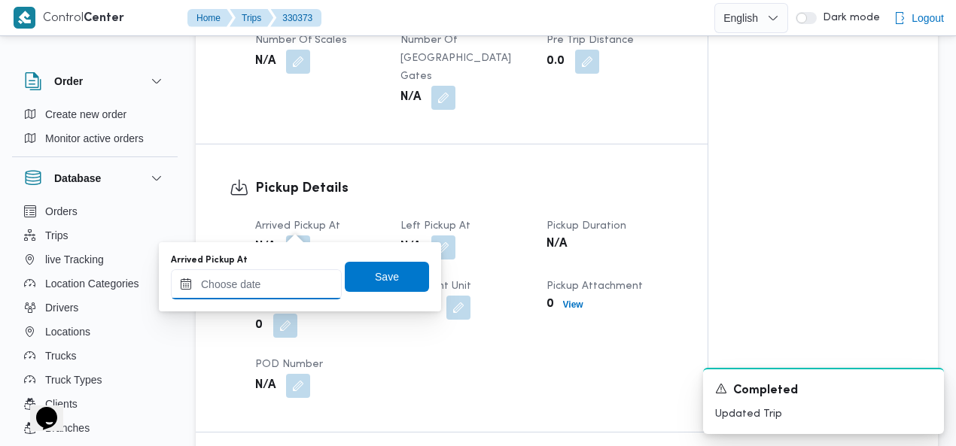
click at [266, 290] on input "Arrived Pickup At" at bounding box center [256, 284] width 171 height 30
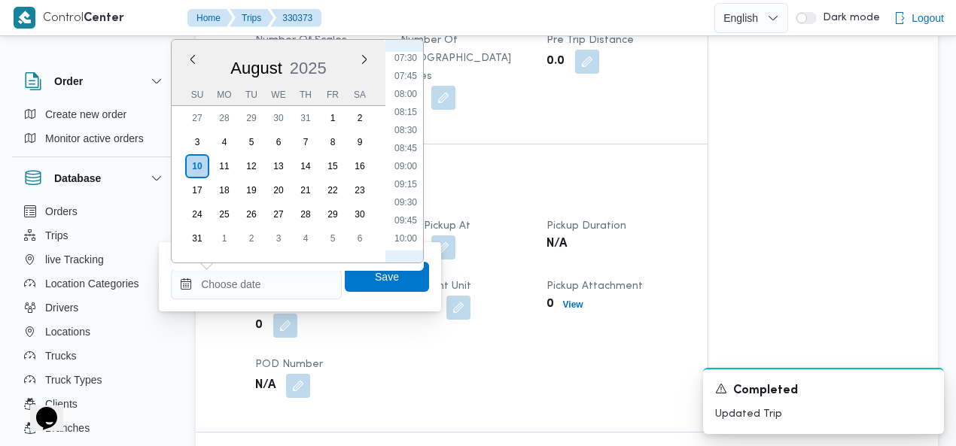
scroll to position [0, 0]
drag, startPoint x: 409, startPoint y: 58, endPoint x: 409, endPoint y: 67, distance: 9.0
click at [409, 59] on li "00:00" at bounding box center [405, 59] width 35 height 15
type input "[DATE] 00:00"
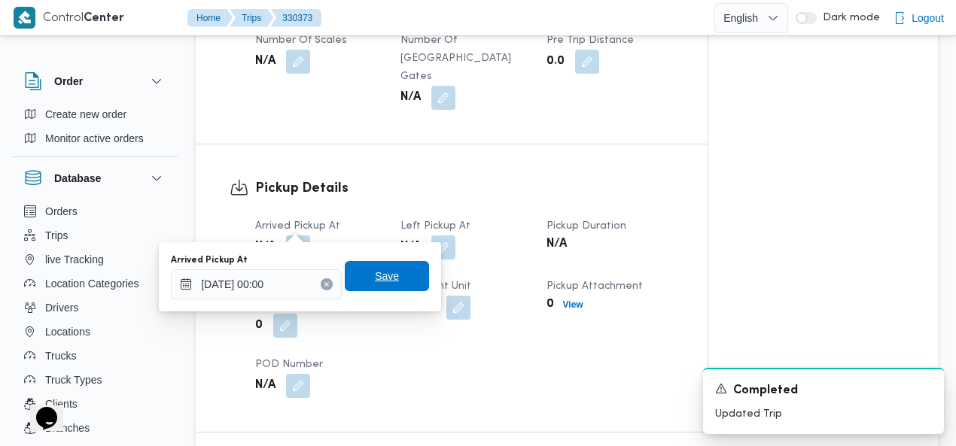
click at [380, 273] on span "Save" at bounding box center [387, 276] width 24 height 18
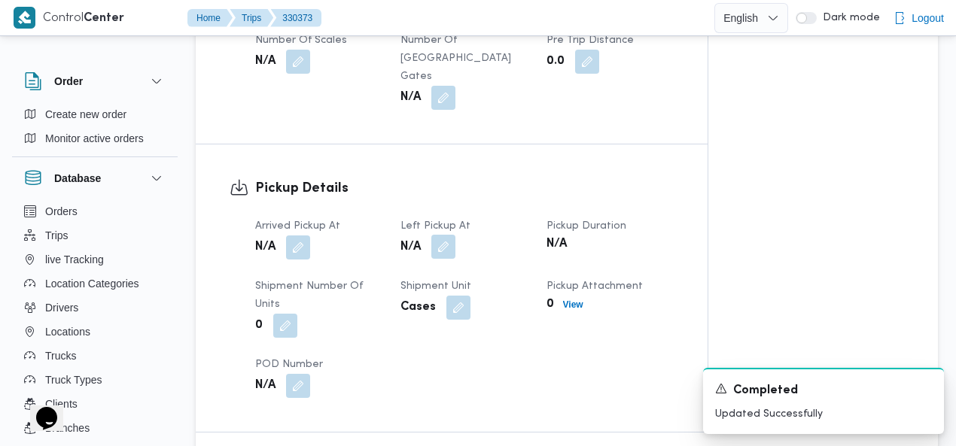
click at [442, 235] on button "button" at bounding box center [443, 247] width 24 height 24
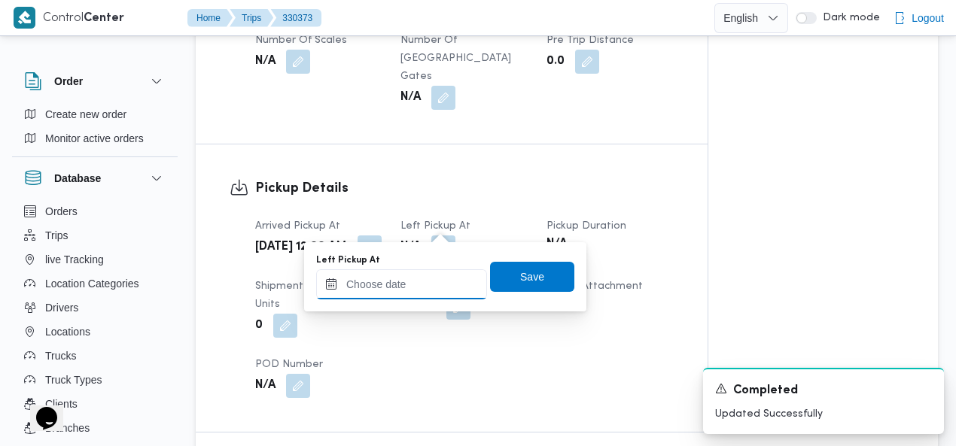
click at [420, 278] on input "Left Pickup At" at bounding box center [401, 284] width 171 height 30
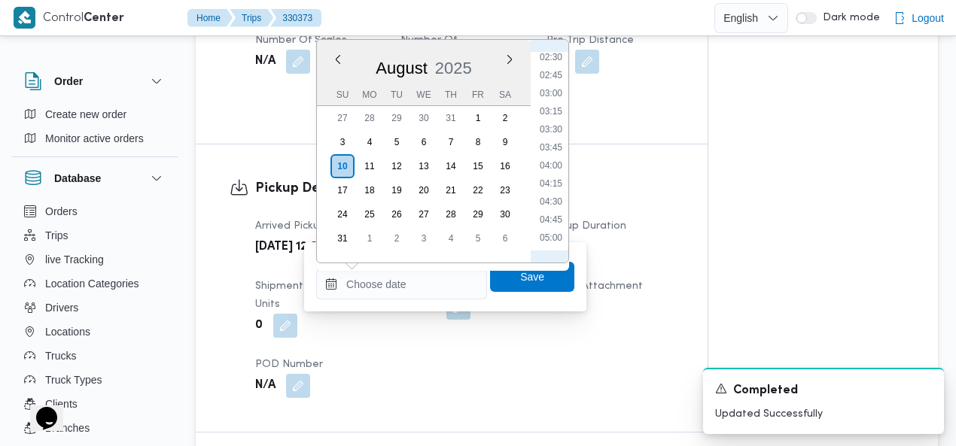
scroll to position [181, 0]
click at [545, 186] on li "04:15" at bounding box center [551, 185] width 35 height 15
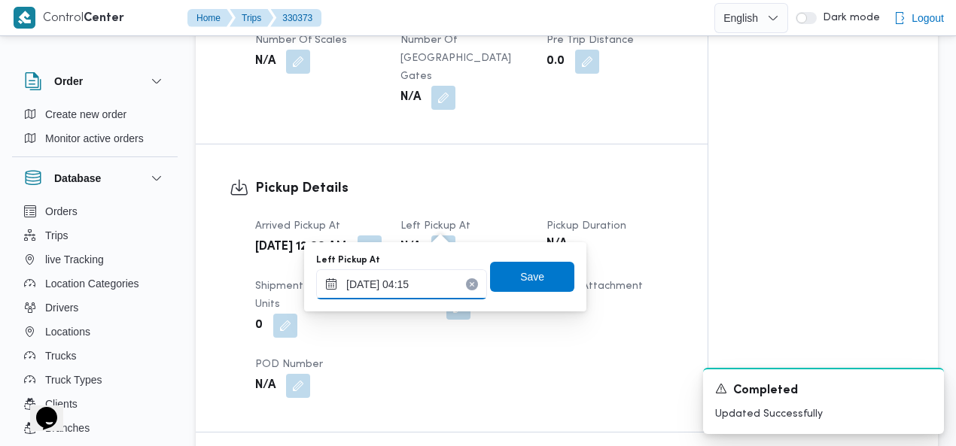
type input "[DATE] 04:15"
click at [525, 277] on span "Save" at bounding box center [532, 276] width 24 height 18
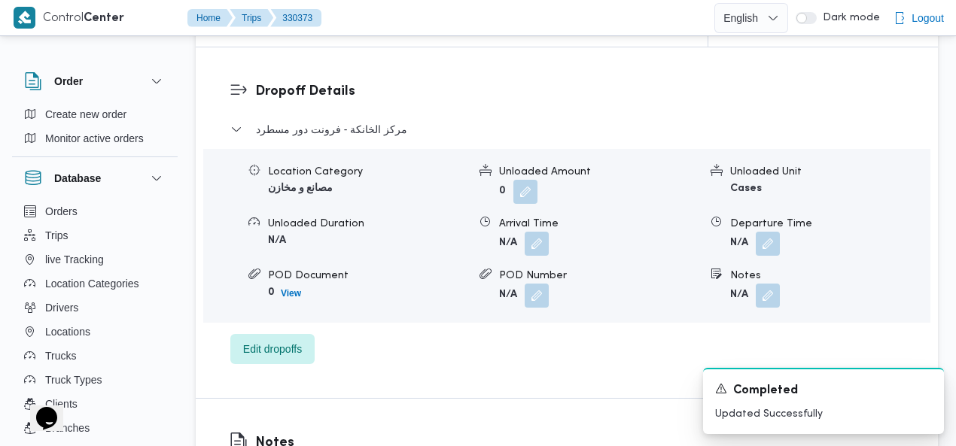
scroll to position [1273, 0]
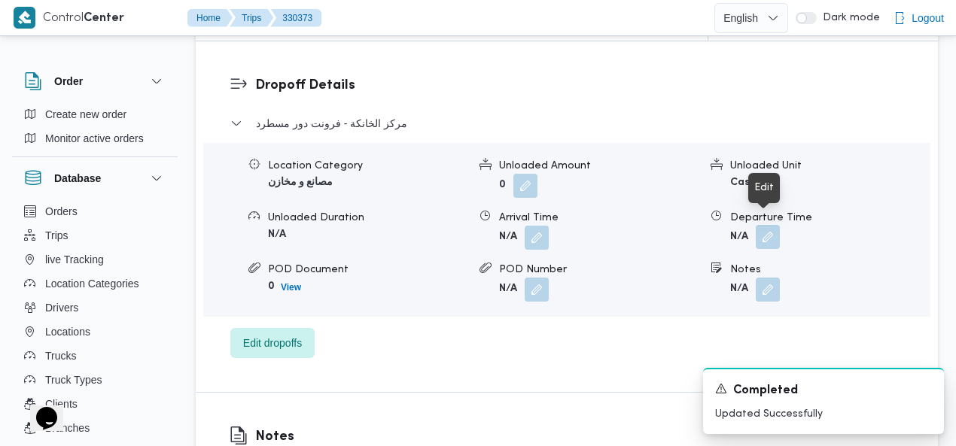
drag, startPoint x: 766, startPoint y: 228, endPoint x: 762, endPoint y: 235, distance: 7.7
click at [765, 228] on button "button" at bounding box center [768, 237] width 24 height 24
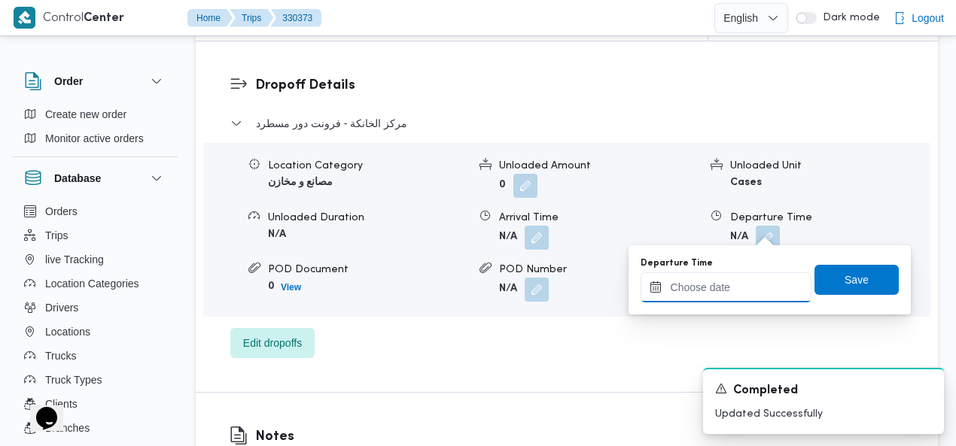
click at [723, 291] on input "Departure Time" at bounding box center [725, 287] width 171 height 30
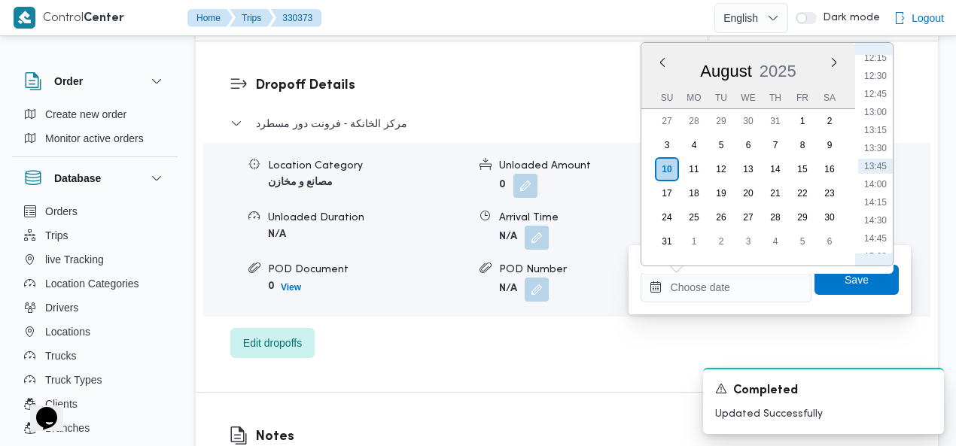
scroll to position [1063, 0]
click at [879, 59] on li "14:45" at bounding box center [875, 65] width 35 height 15
type input "[DATE] 14:45"
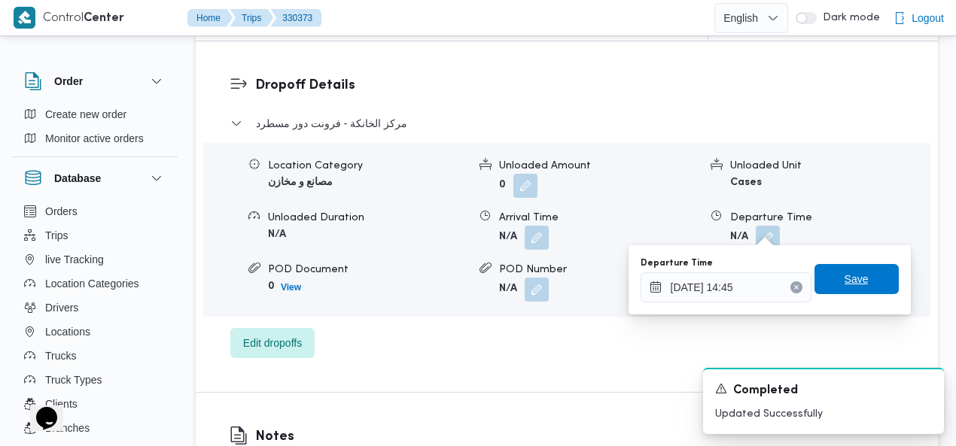
click at [849, 278] on span "Save" at bounding box center [856, 279] width 24 height 18
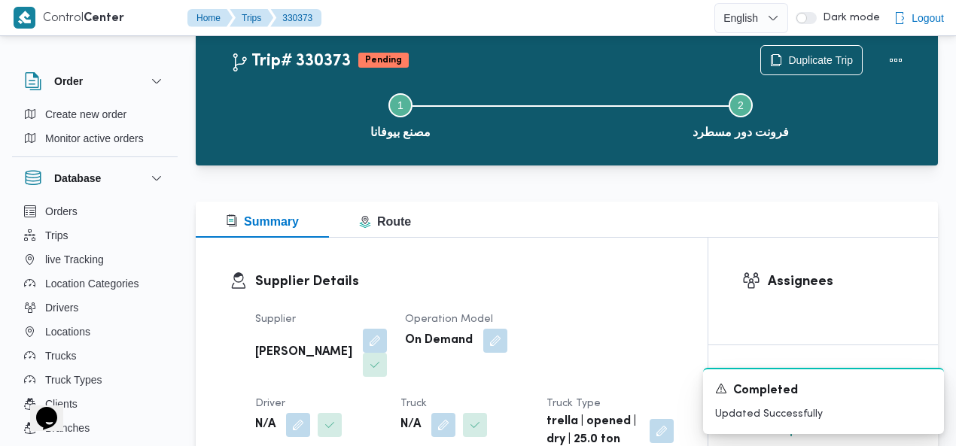
scroll to position [0, 0]
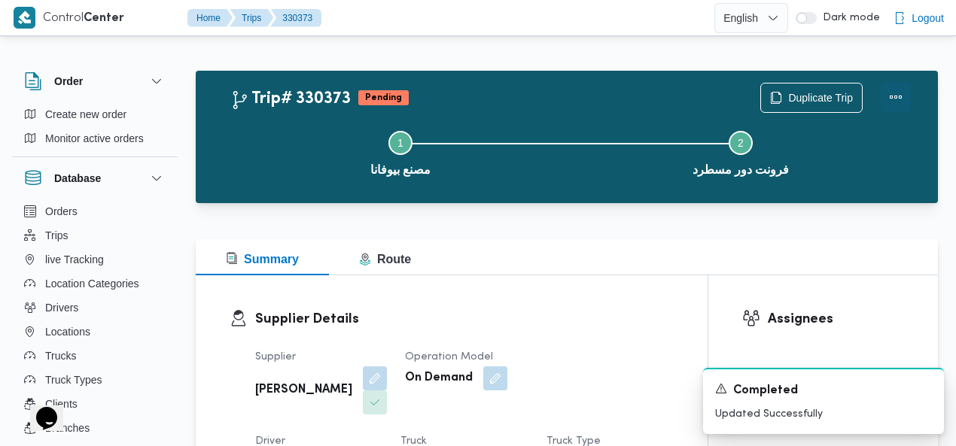
click at [896, 95] on button "Actions" at bounding box center [896, 97] width 30 height 30
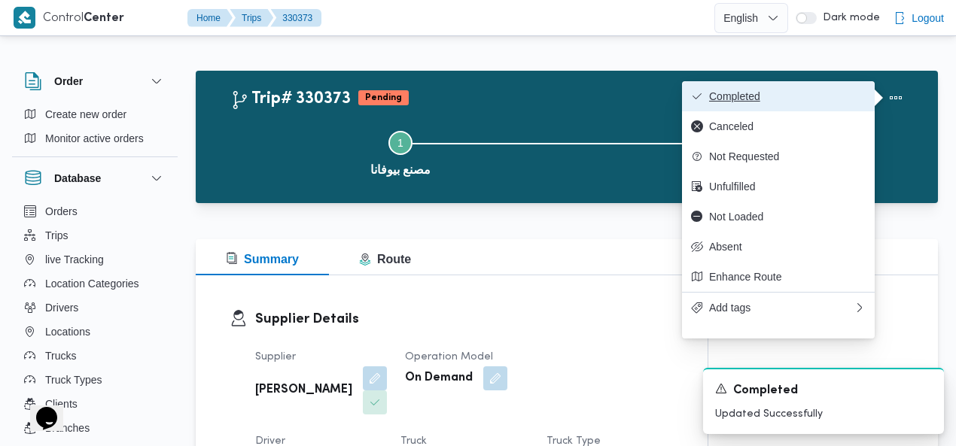
click at [814, 91] on span "Completed" at bounding box center [787, 96] width 157 height 12
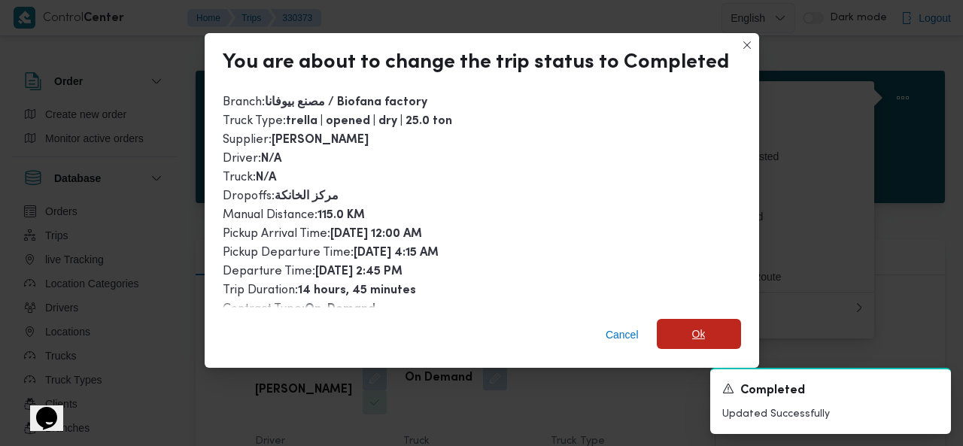
click at [681, 332] on span "Ok" at bounding box center [699, 334] width 84 height 30
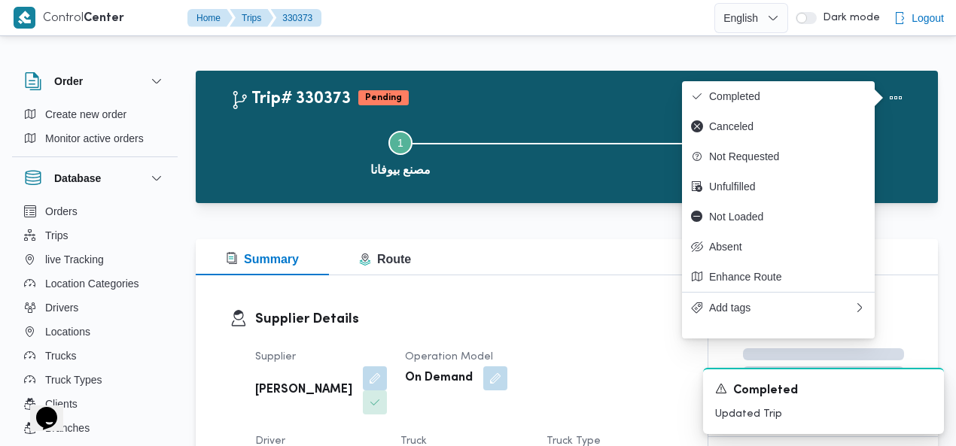
click at [619, 85] on div "Trip# 330373 Pending Duplicate Trip" at bounding box center [570, 98] width 680 height 30
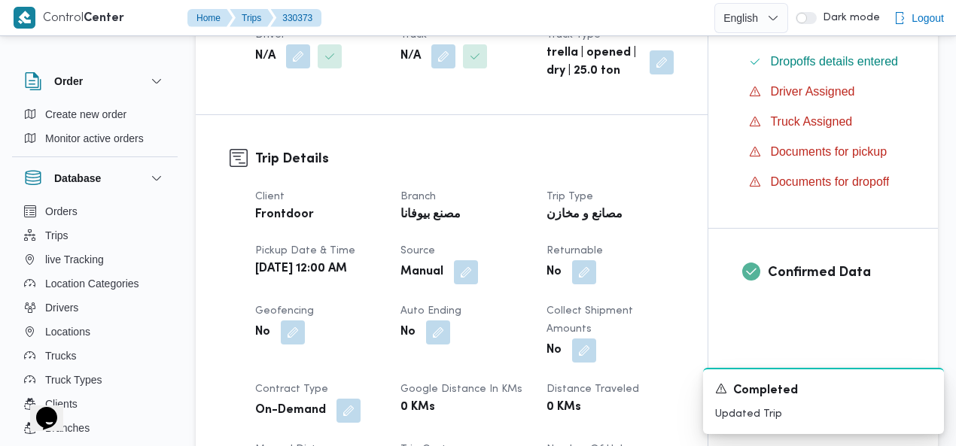
scroll to position [455, 0]
